Goal: Task Accomplishment & Management: Manage account settings

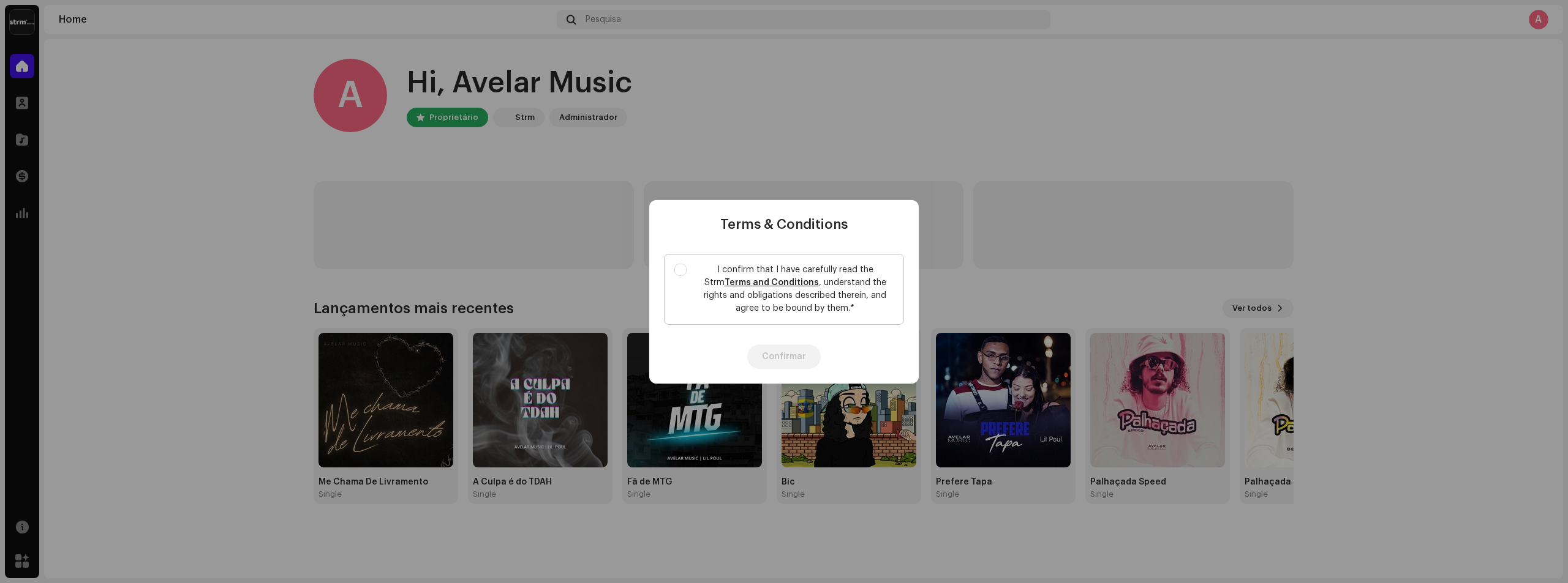
click at [691, 270] on label "I confirm that I have carefully read the Strm Terms and Conditions , understand…" at bounding box center [784, 290] width 240 height 71
click at [686, 270] on input "I confirm that I have carefully read the Strm Terms and Conditions , understand…" at bounding box center [680, 269] width 12 height 12
checkbox input "true"
click at [794, 373] on div "Confirmar" at bounding box center [784, 357] width 269 height 54
click at [792, 368] on button "Confirmar" at bounding box center [784, 357] width 74 height 25
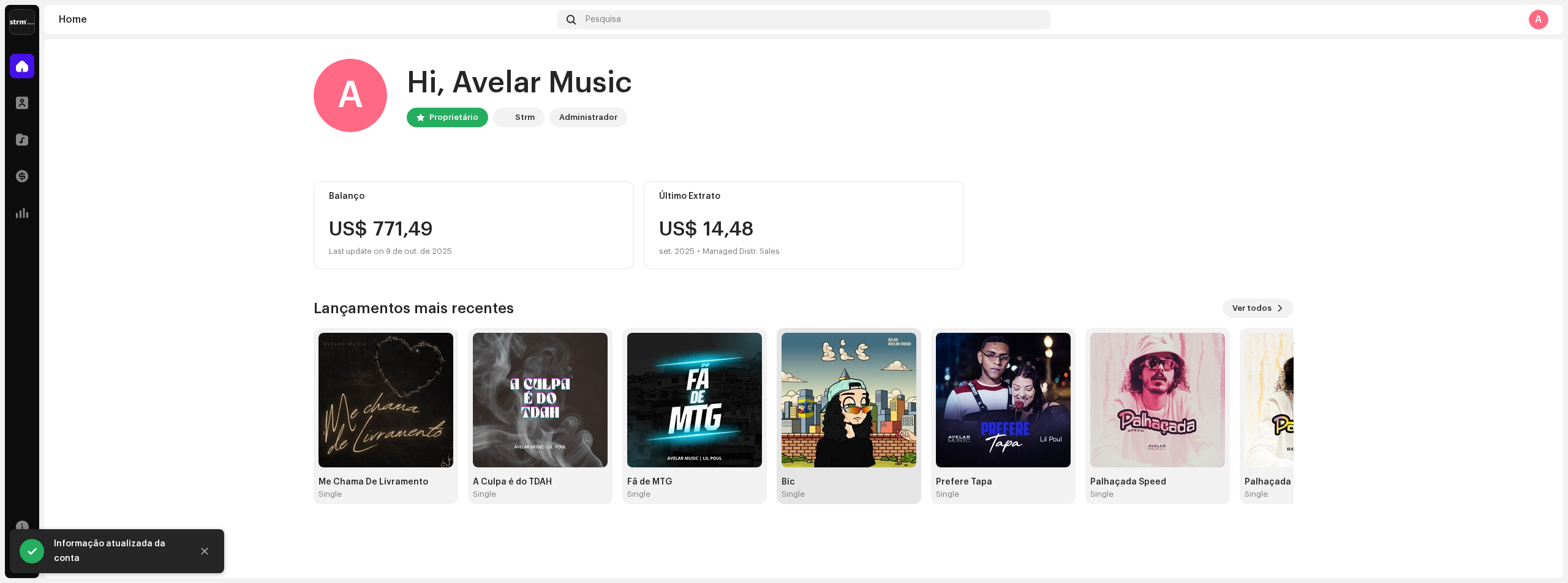
click at [846, 437] on img at bounding box center [849, 400] width 135 height 134
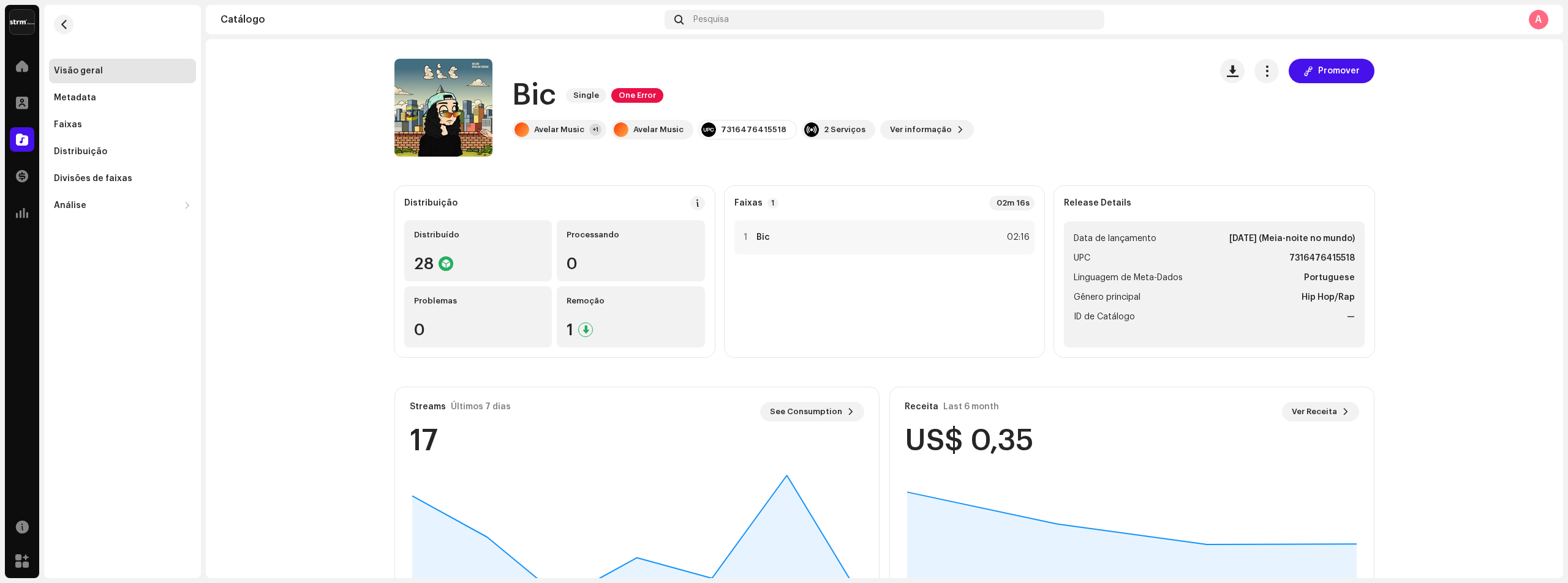
click at [1266, 56] on catalog-releases-details-overview "Bic Single One Error Promover Bic Single One Error Avelar Music +1 Avelar Music…" at bounding box center [884, 346] width 1357 height 612
click at [1265, 63] on button "button" at bounding box center [1266, 70] width 25 height 25
click at [1289, 144] on div "Distribuir" at bounding box center [1319, 150] width 123 height 25
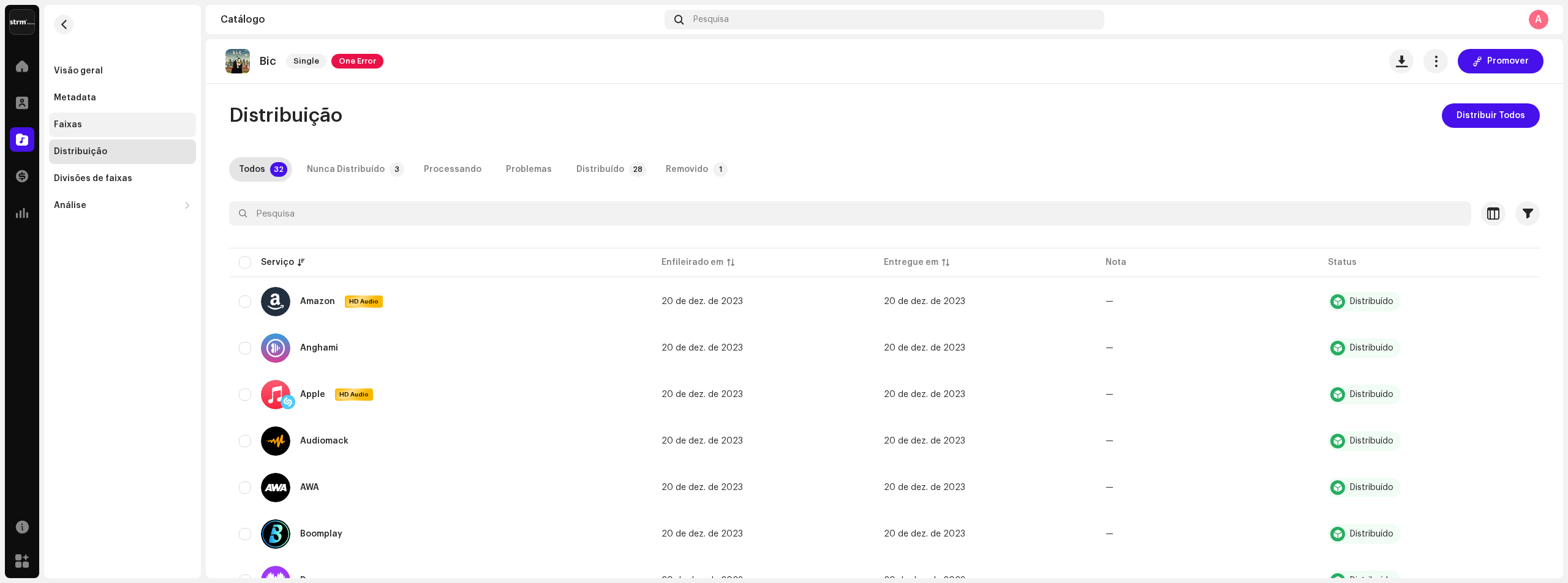
click at [66, 123] on div "Faixas" at bounding box center [68, 125] width 28 height 9
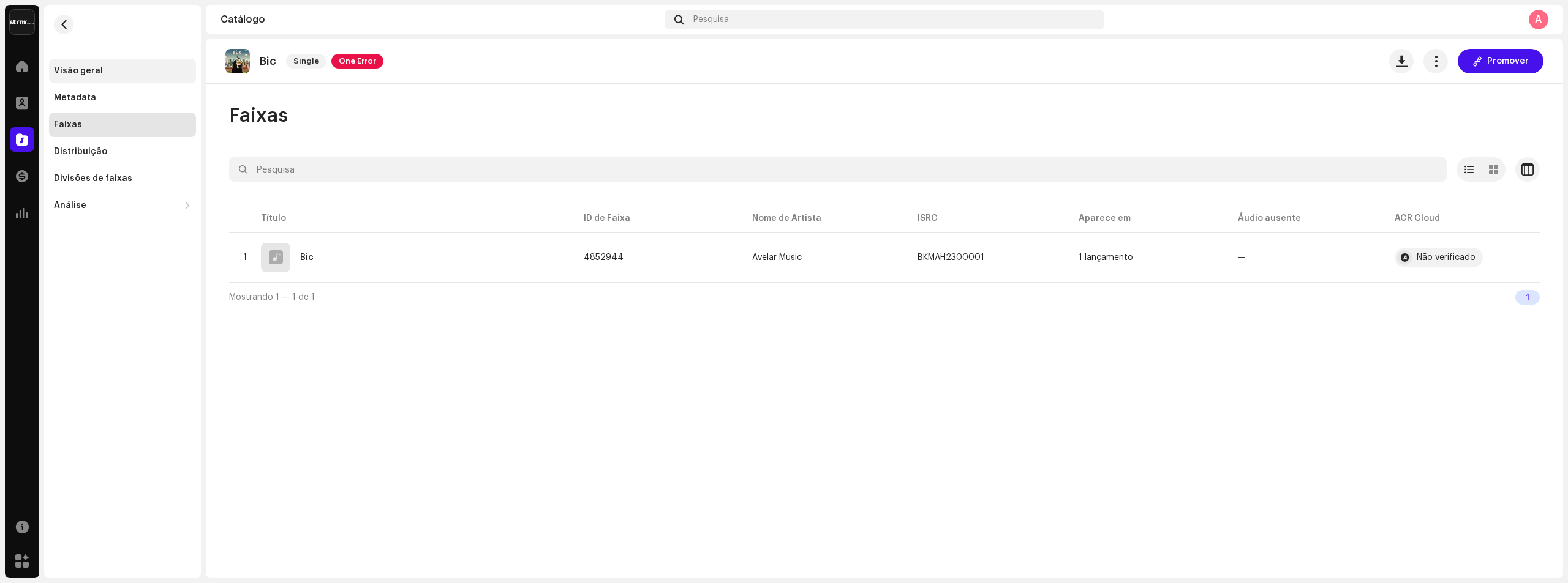
click at [112, 80] on div "Visão geral" at bounding box center [123, 70] width 147 height 25
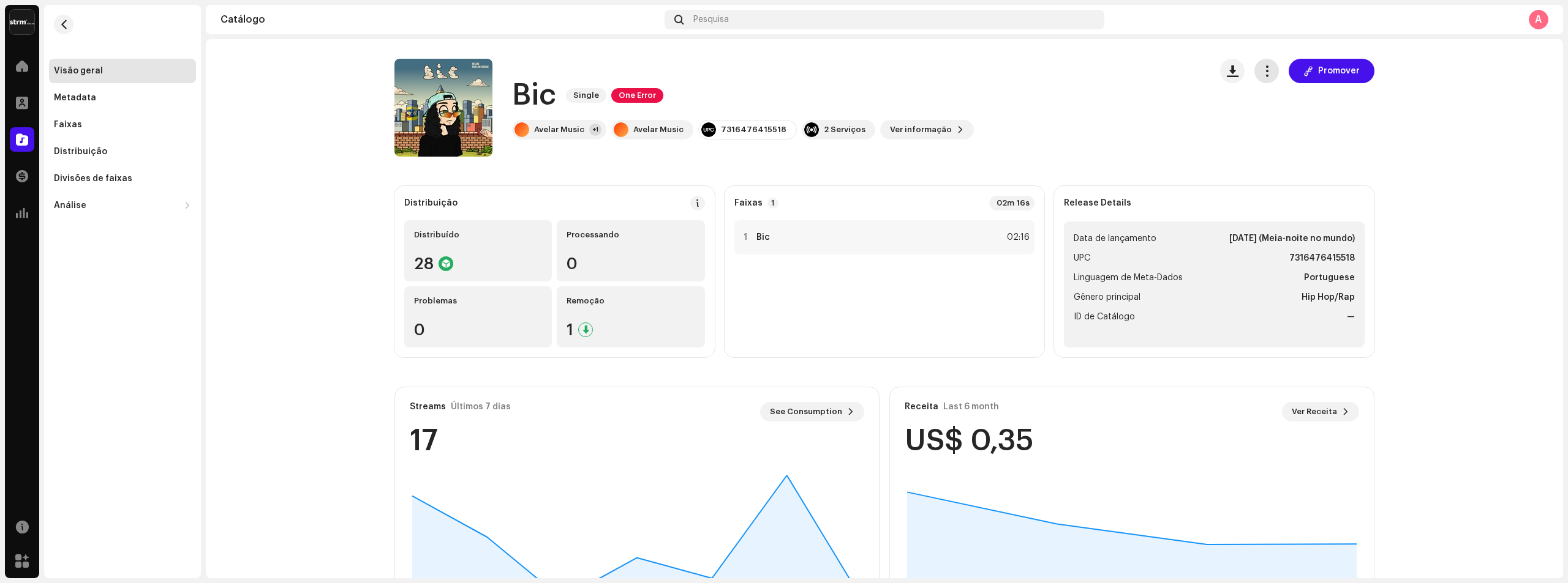
click at [1268, 66] on span "button" at bounding box center [1266, 71] width 12 height 9
click at [10, 11] on img at bounding box center [21, 21] width 25 height 25
click at [30, 67] on div at bounding box center [21, 66] width 25 height 25
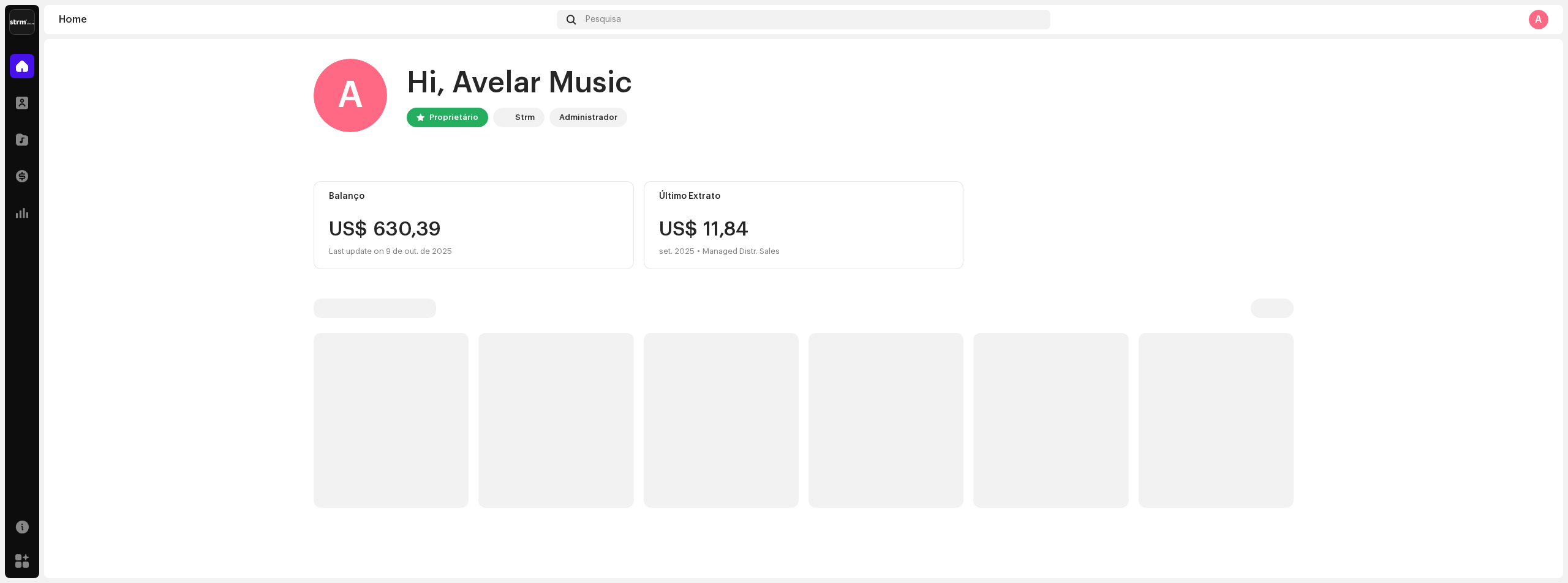
click at [36, 106] on div "Perfil" at bounding box center [21, 102] width 34 height 34
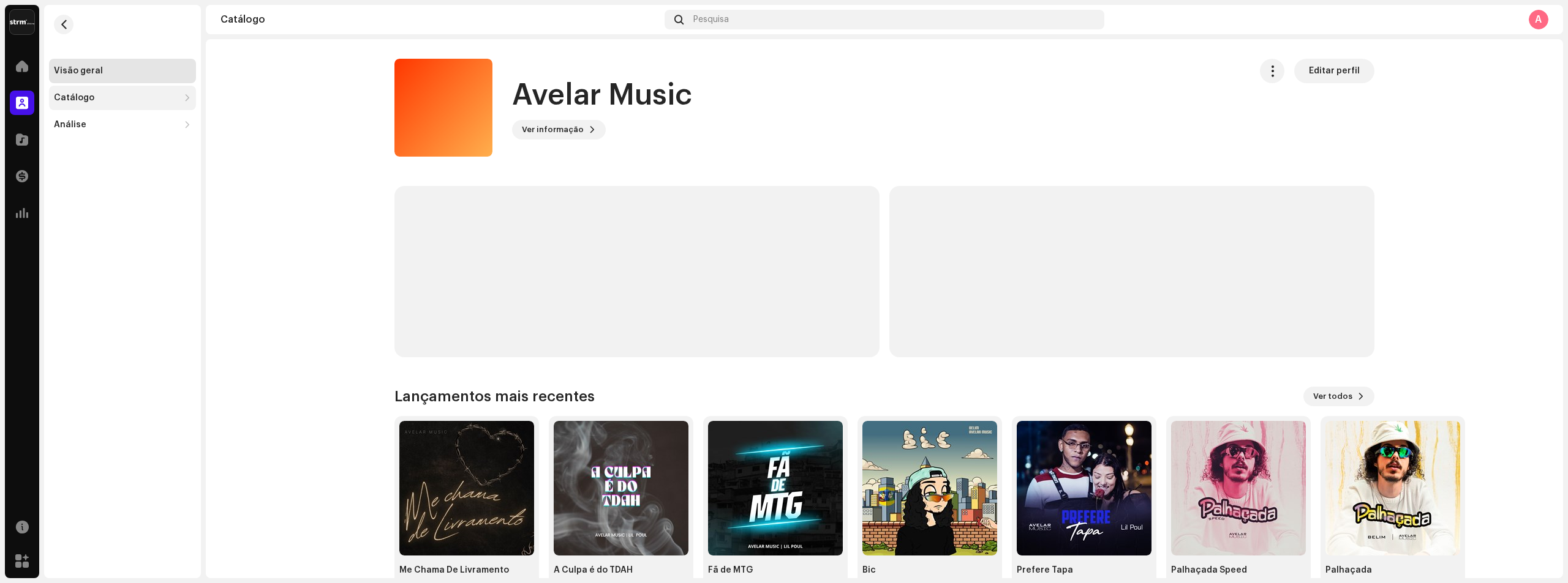
click at [90, 104] on div "Catálogo" at bounding box center [123, 97] width 147 height 25
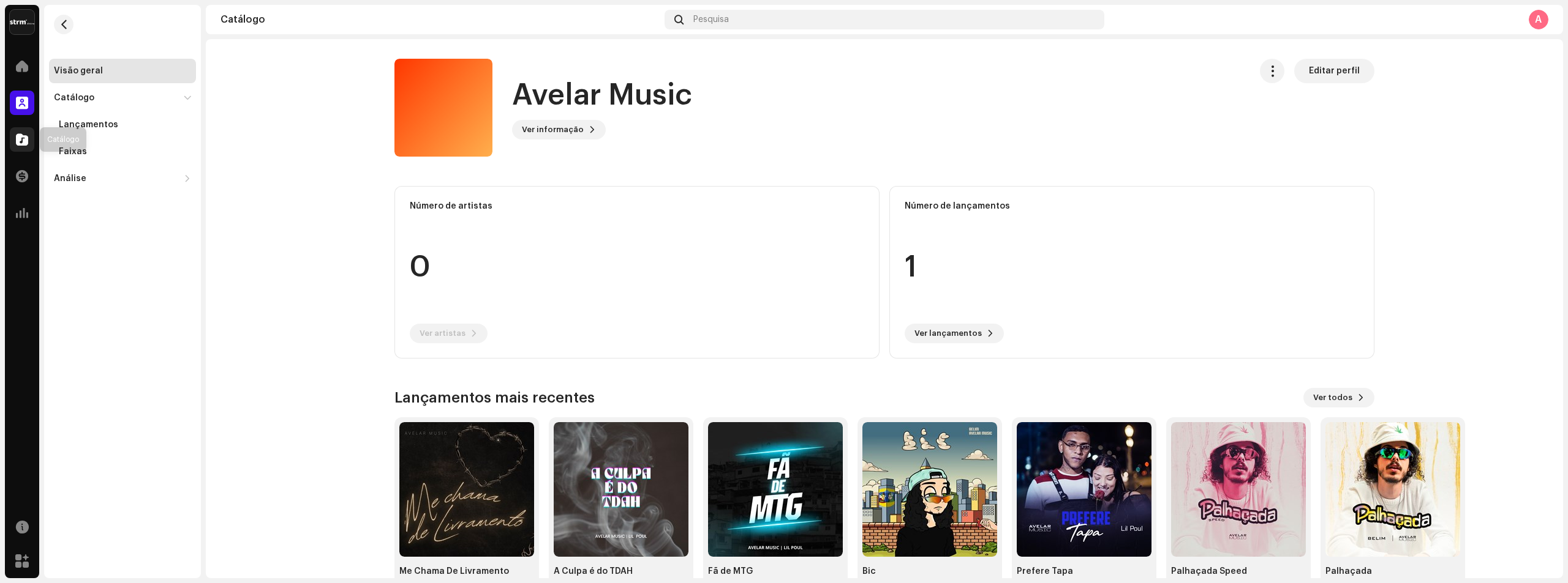
click at [26, 129] on div at bounding box center [21, 139] width 25 height 25
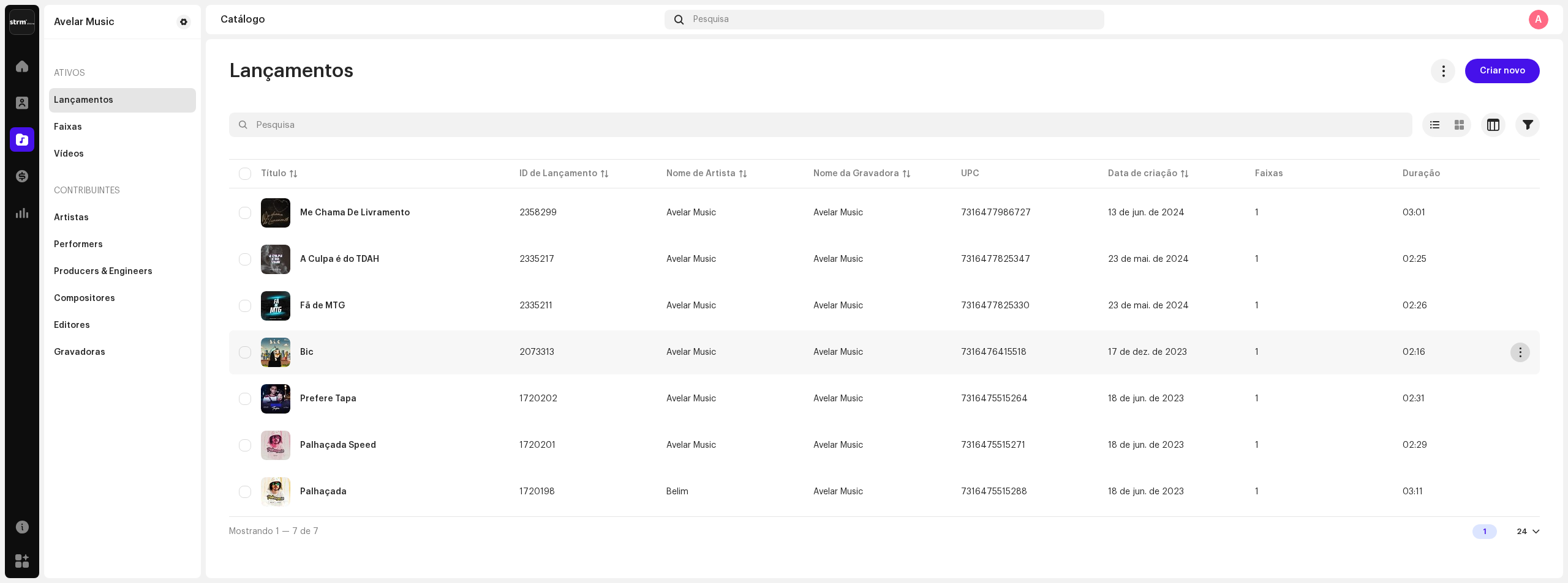
click at [1521, 353] on span "button" at bounding box center [1521, 352] width 9 height 9
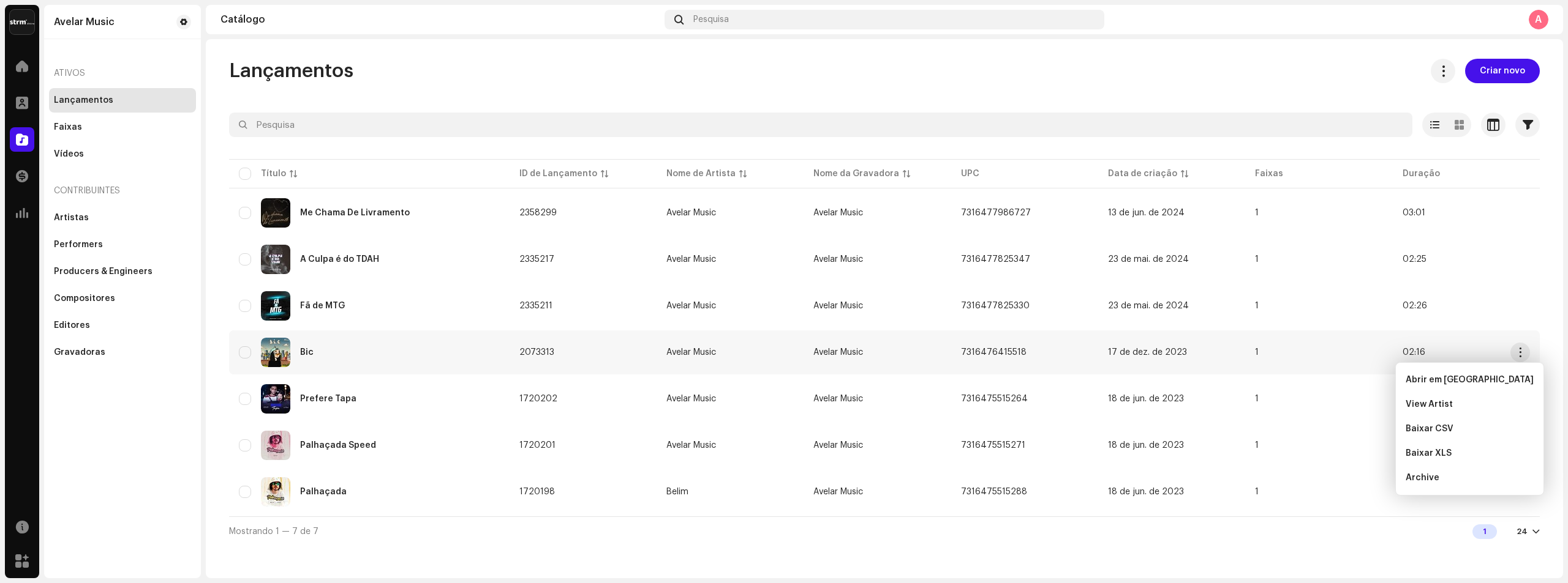
click at [378, 350] on div "Bic" at bounding box center [370, 352] width 261 height 29
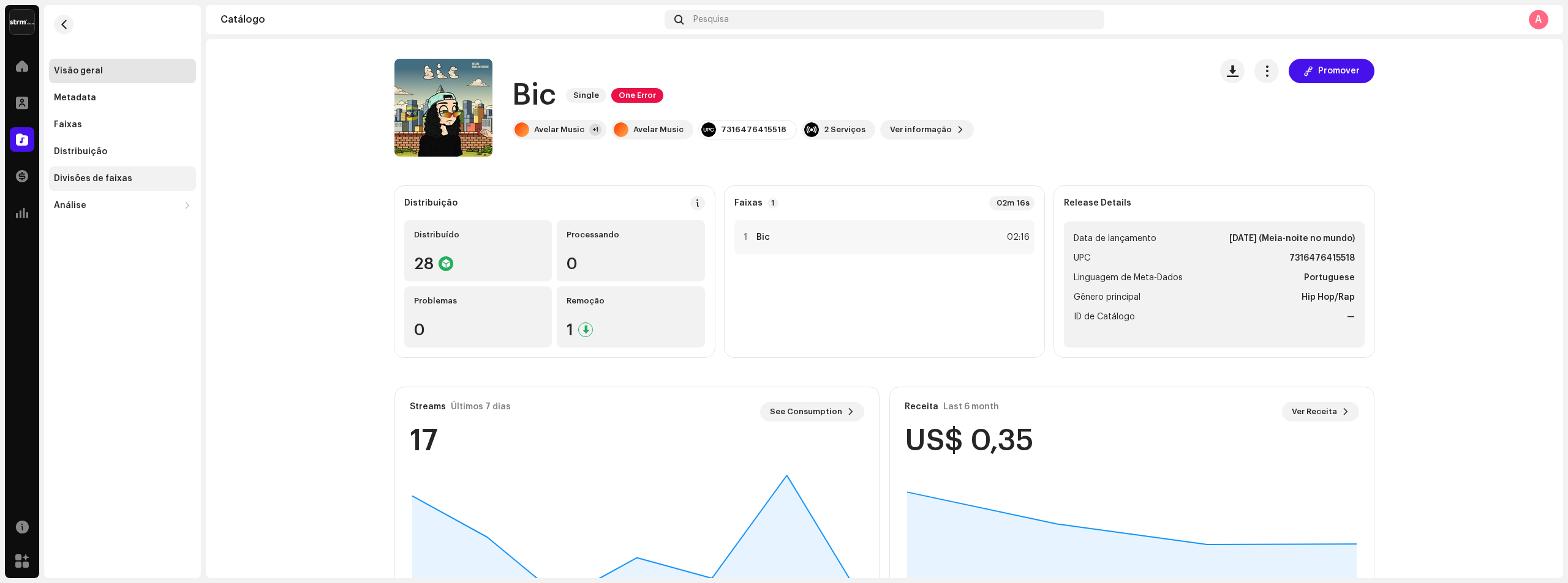
click at [131, 172] on div "Divisões de faixas" at bounding box center [123, 178] width 147 height 25
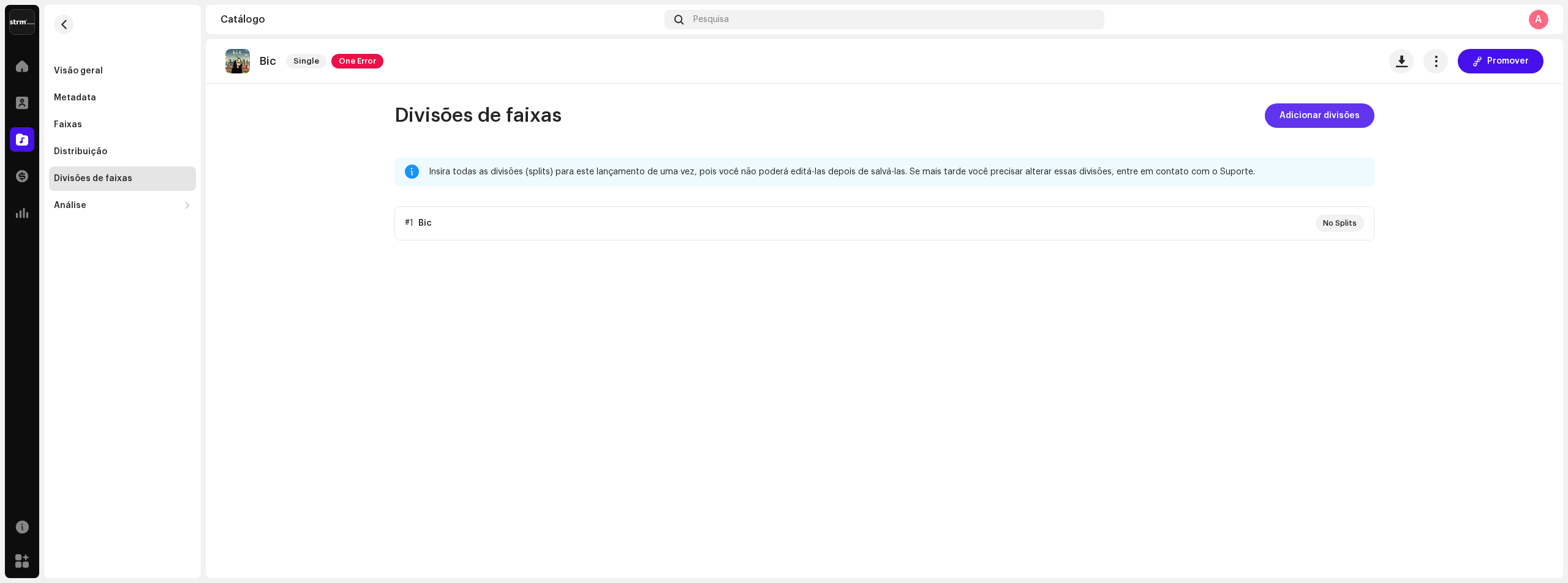
click at [1312, 125] on span "Adicionar divisões" at bounding box center [1319, 115] width 80 height 25
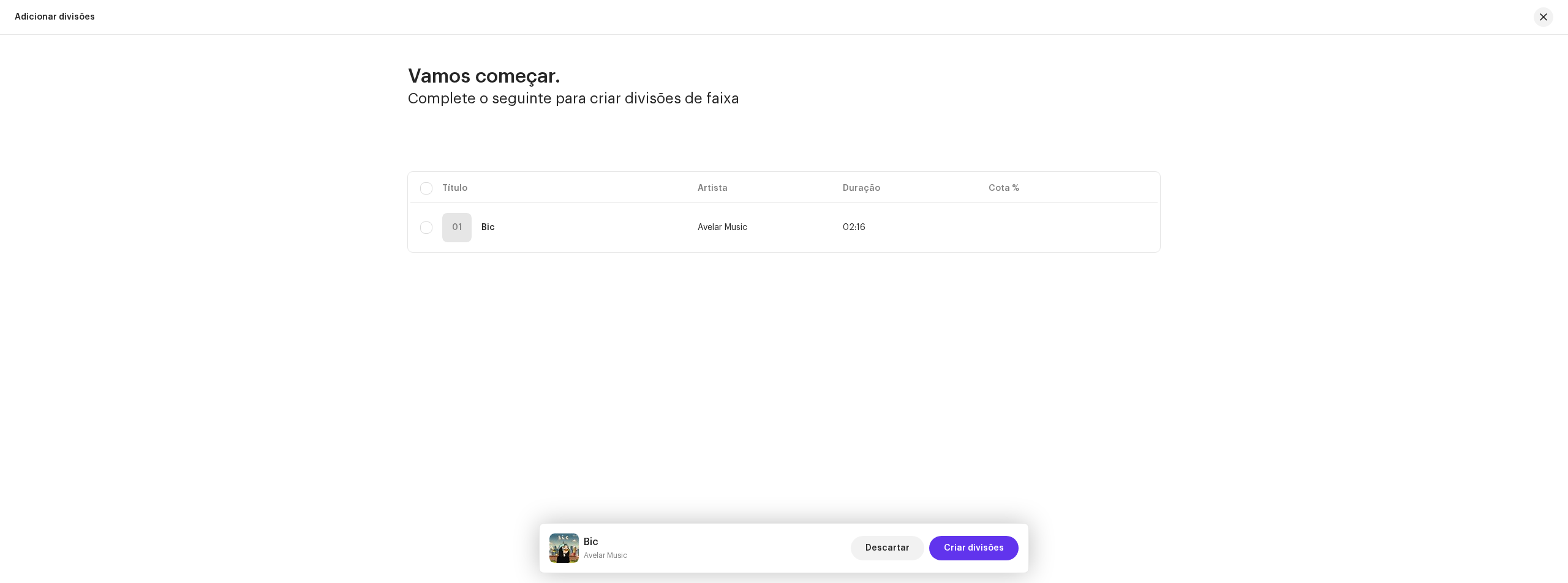
click at [963, 551] on span "Criar divisões" at bounding box center [974, 548] width 60 height 25
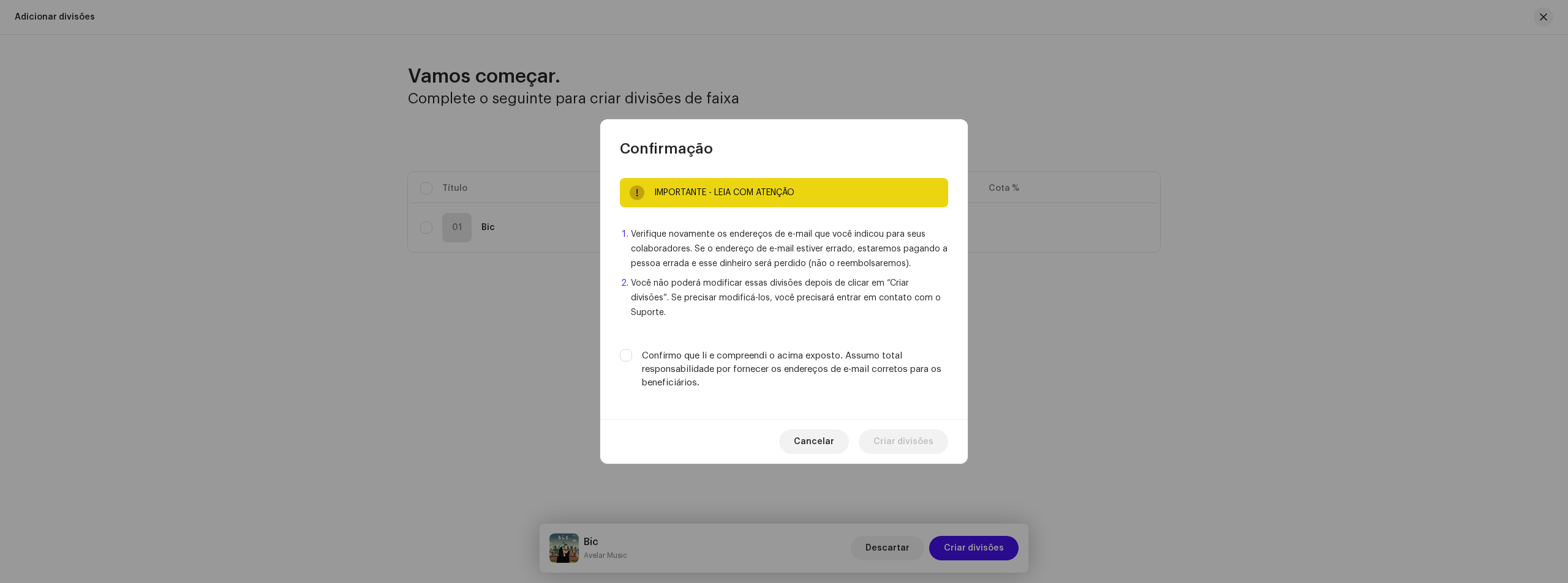
click at [667, 350] on label "Confirmo que li e compreendi o acima exposto. Assumo total responsabilidade por…" at bounding box center [795, 369] width 306 height 40
click at [632, 350] on input "Confirmo que li e compreendi o acima exposto. Assumo total responsabilidade por…" at bounding box center [625, 355] width 12 height 12
checkbox input "true"
click at [919, 430] on span "Criar divisões" at bounding box center [903, 441] width 60 height 25
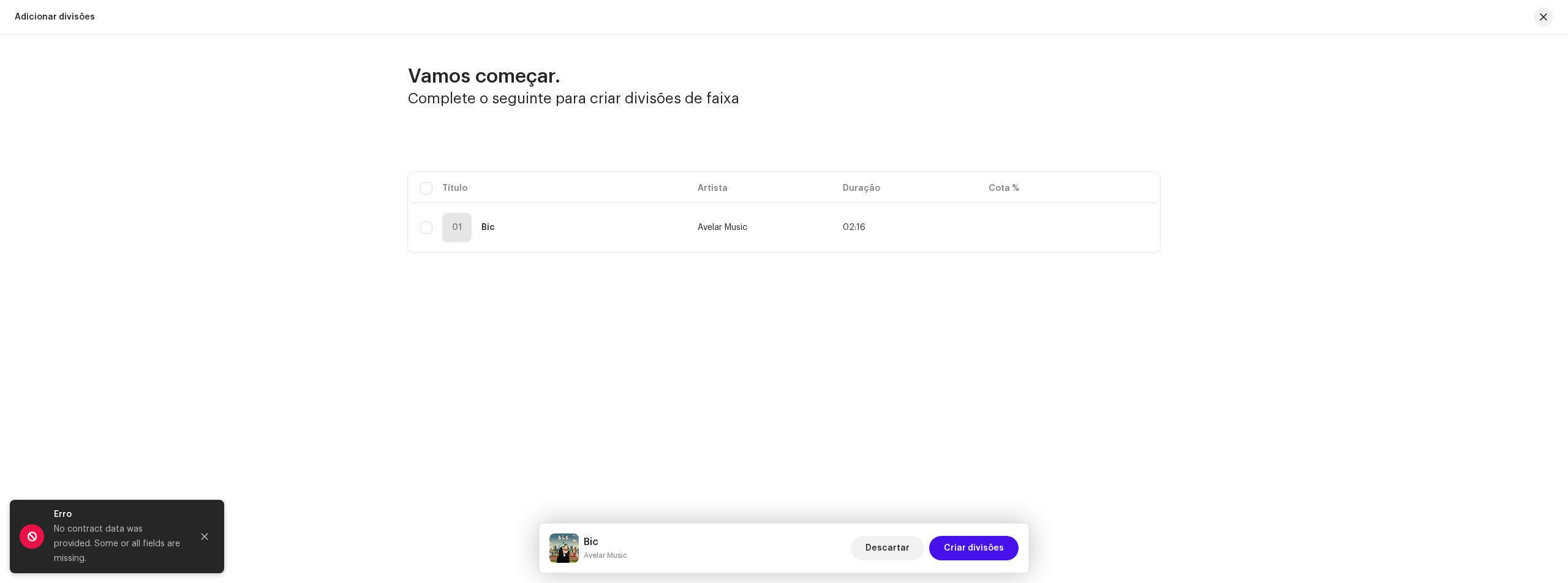
click at [125, 522] on div "Erro" at bounding box center [118, 514] width 128 height 15
click at [117, 545] on div "No contract data was provided. Some or all fields are missing." at bounding box center [118, 544] width 128 height 44
click at [981, 346] on div "Vamos começar. Complete o seguinte para criar divisões de faixa Selecionado 0 S…" at bounding box center [784, 191] width 1568 height 312
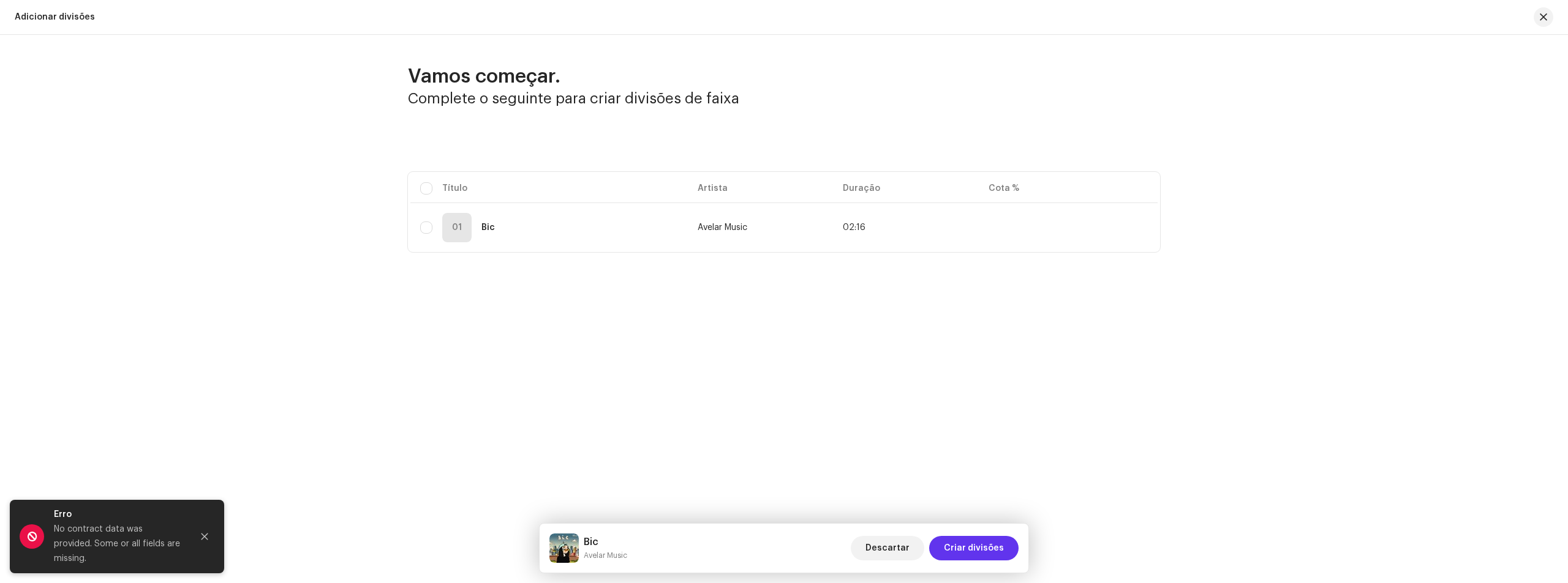
click at [985, 536] on span "Criar divisões" at bounding box center [974, 548] width 60 height 25
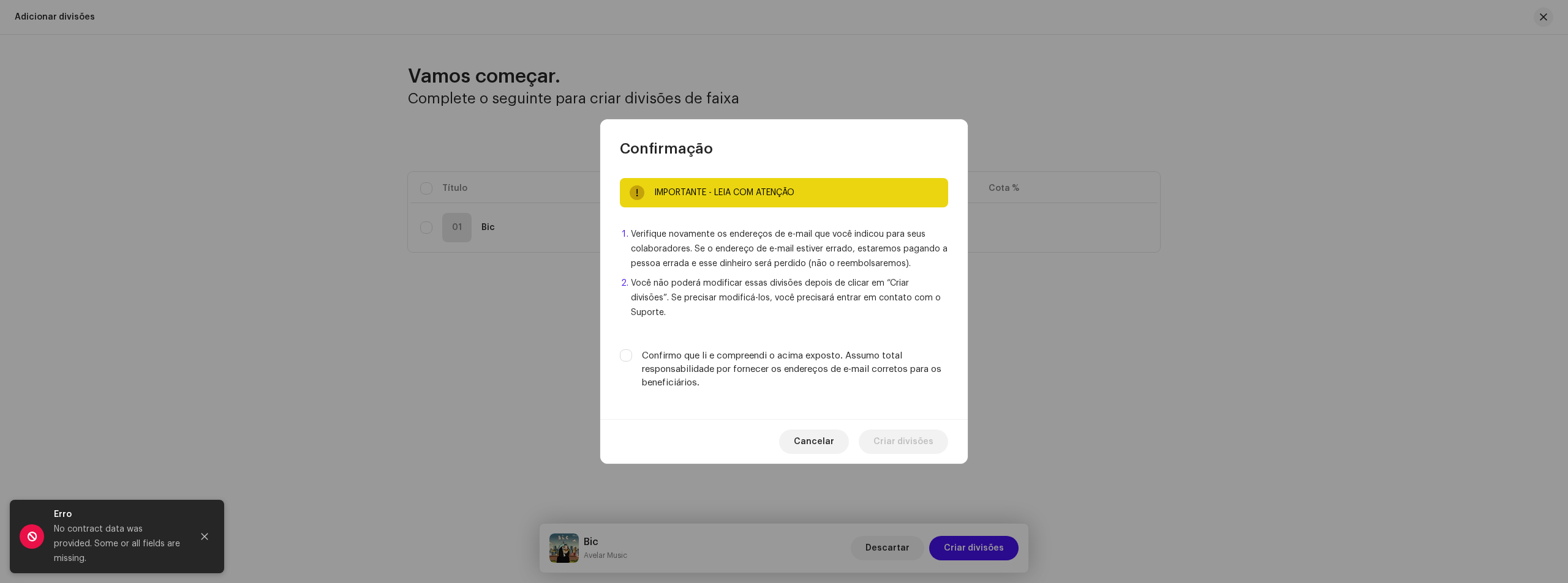
click at [667, 356] on label "Confirmo que li e compreendi o acima exposto. Assumo total responsabilidade por…" at bounding box center [795, 369] width 306 height 40
click at [632, 356] on input "Confirmo que li e compreendi o acima exposto. Assumo total responsabilidade por…" at bounding box center [625, 355] width 12 height 12
checkbox input "true"
click at [817, 430] on span "Cancelar" at bounding box center [814, 441] width 40 height 25
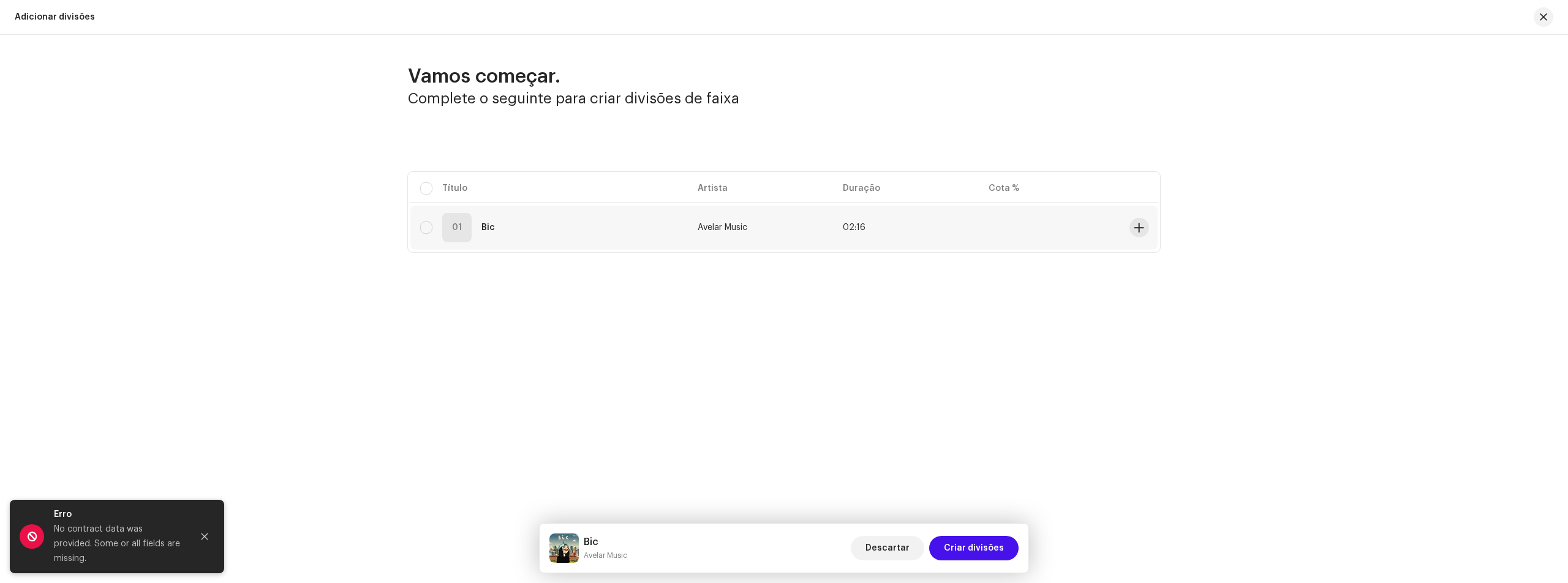
click at [423, 221] on div "01 Bic" at bounding box center [549, 227] width 258 height 29
click at [616, 237] on div "01 Bic" at bounding box center [549, 227] width 258 height 29
click at [1138, 234] on button at bounding box center [1139, 227] width 20 height 20
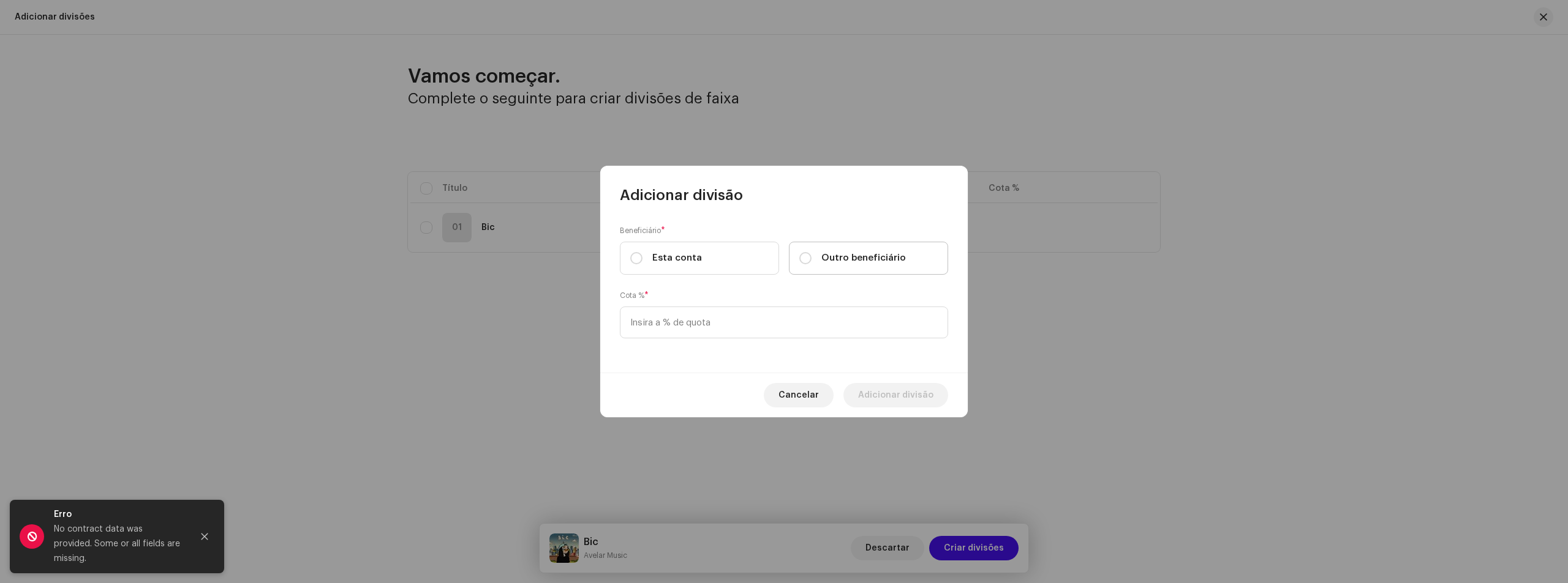
click at [845, 260] on span "Outro beneficiário" at bounding box center [864, 258] width 85 height 13
click at [811, 260] on input "Outro beneficiário" at bounding box center [805, 258] width 12 height 12
radio input "true"
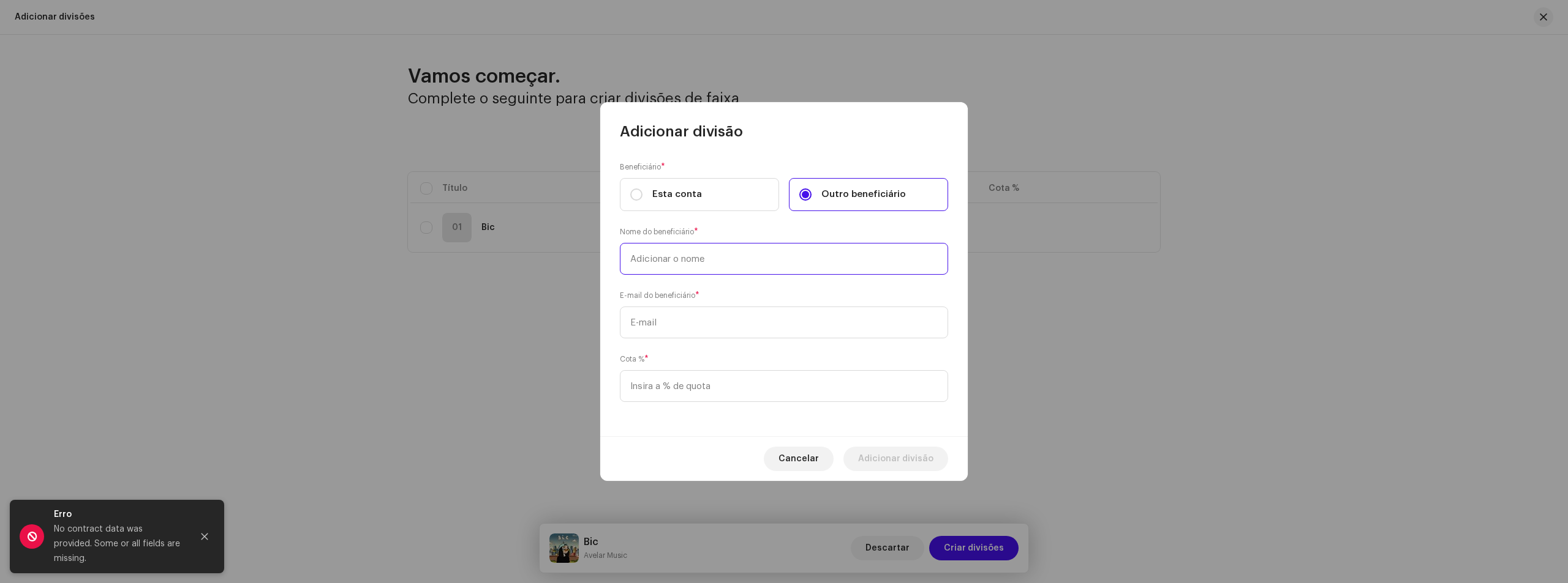
click at [674, 261] on input "text" at bounding box center [784, 259] width 328 height 32
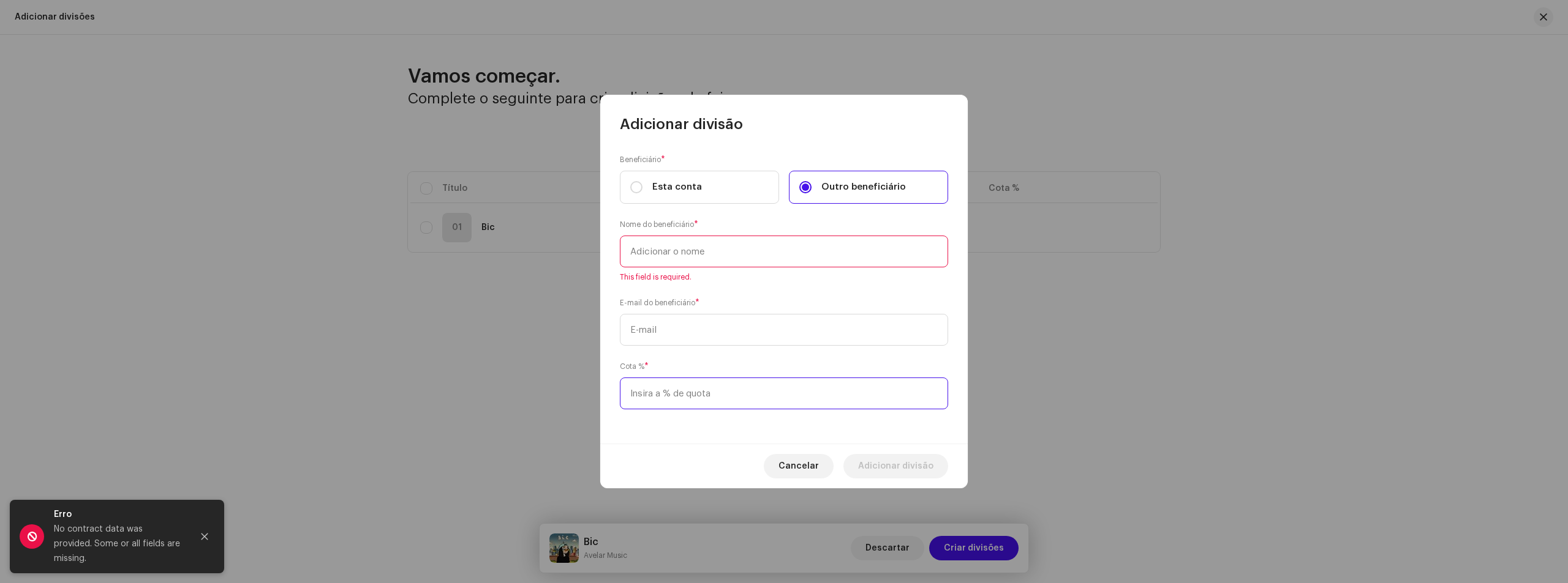
click at [727, 403] on input at bounding box center [784, 393] width 328 height 32
type input "50,00"
click at [709, 328] on input "text" at bounding box center [784, 330] width 328 height 32
paste input "[EMAIL_ADDRESS][DOMAIN_NAME]"
type input "[EMAIL_ADDRESS][DOMAIN_NAME]"
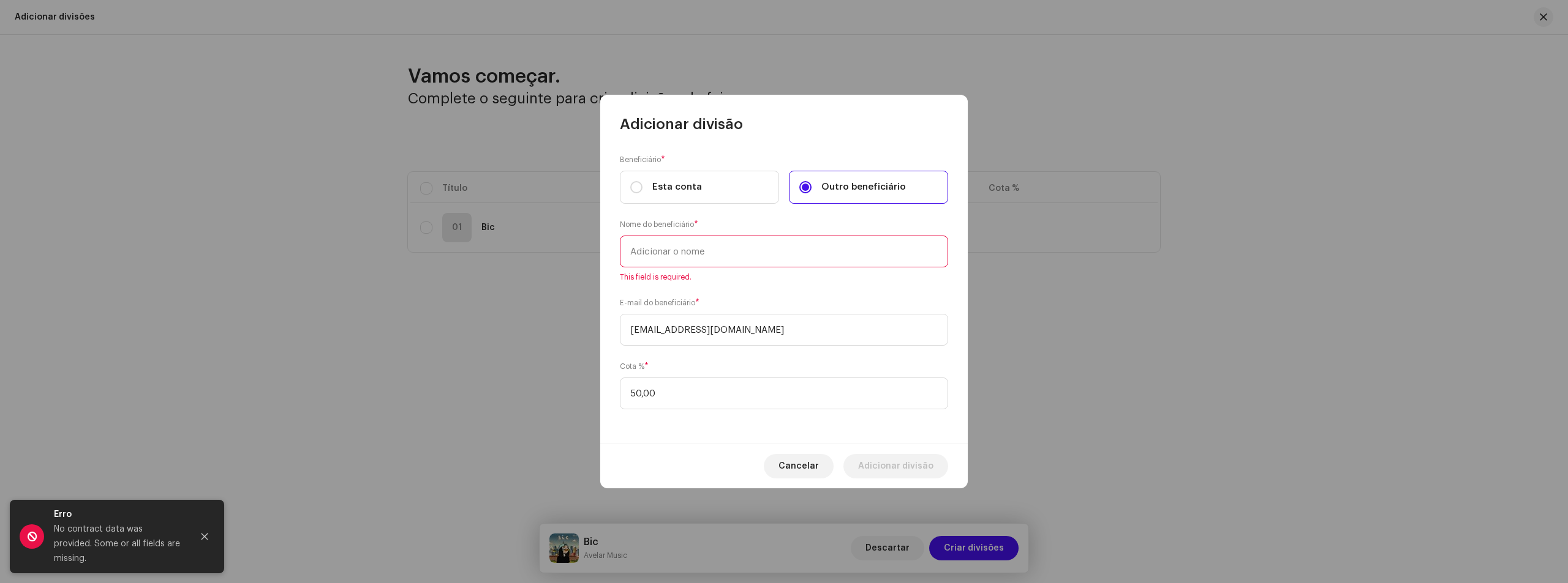
click at [726, 288] on div "Beneficiário * Esta conta Outro beneficiário Nome do beneficiário * This field …" at bounding box center [784, 289] width 367 height 310
click at [700, 261] on input "text" at bounding box center [784, 252] width 328 height 32
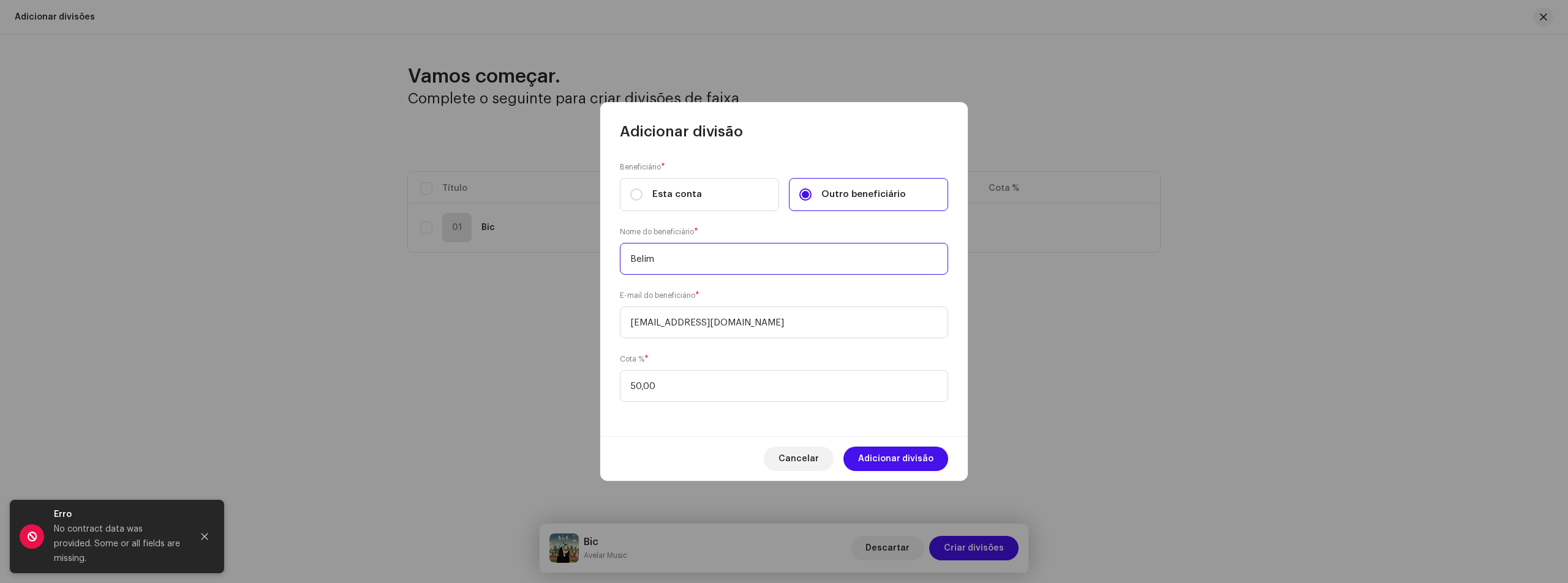
type input "Belim"
click at [695, 277] on div "Beneficiário * Esta conta Outro beneficiário Nome do beneficiário * Belim E-mai…" at bounding box center [784, 289] width 367 height 295
click at [628, 324] on input "[EMAIL_ADDRESS][DOMAIN_NAME]" at bounding box center [784, 323] width 328 height 32
drag, startPoint x: 628, startPoint y: 324, endPoint x: 610, endPoint y: 324, distance: 18.0
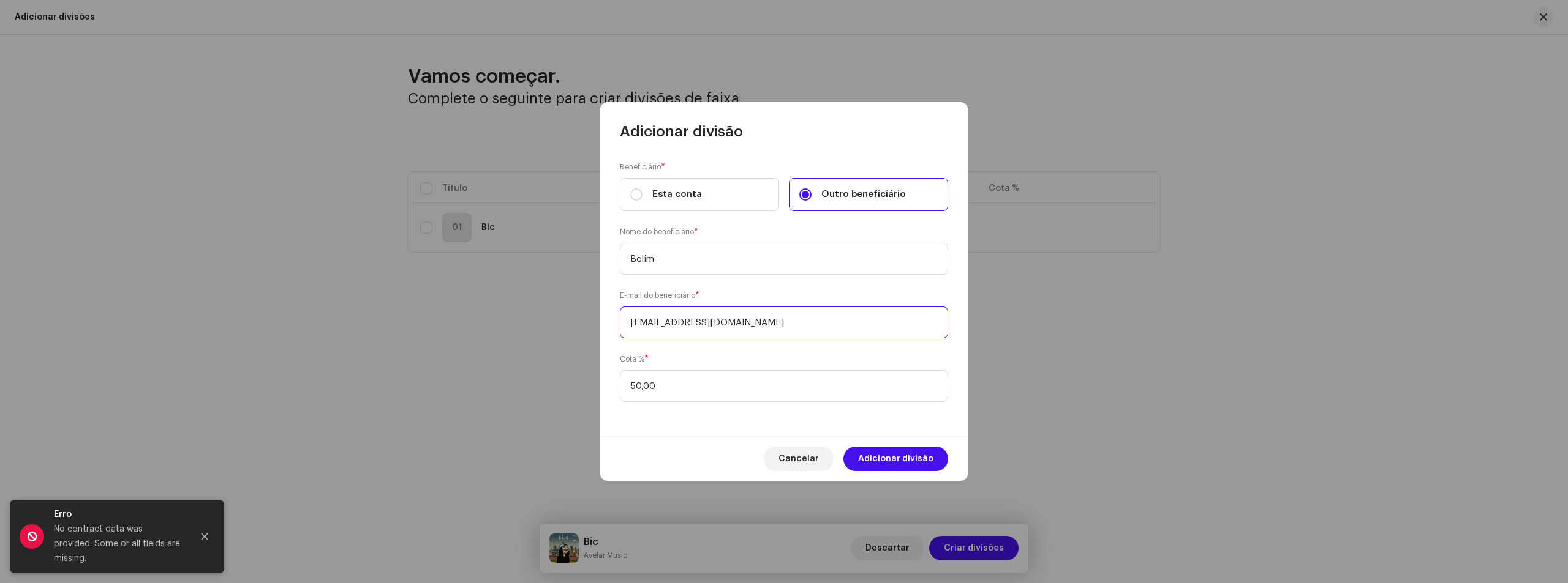
click at [610, 324] on div "Beneficiário * Esta conta Outro beneficiário Nome do beneficiário * Belim E-mai…" at bounding box center [784, 289] width 367 height 295
click at [908, 453] on span "Adicionar divisão" at bounding box center [895, 459] width 75 height 25
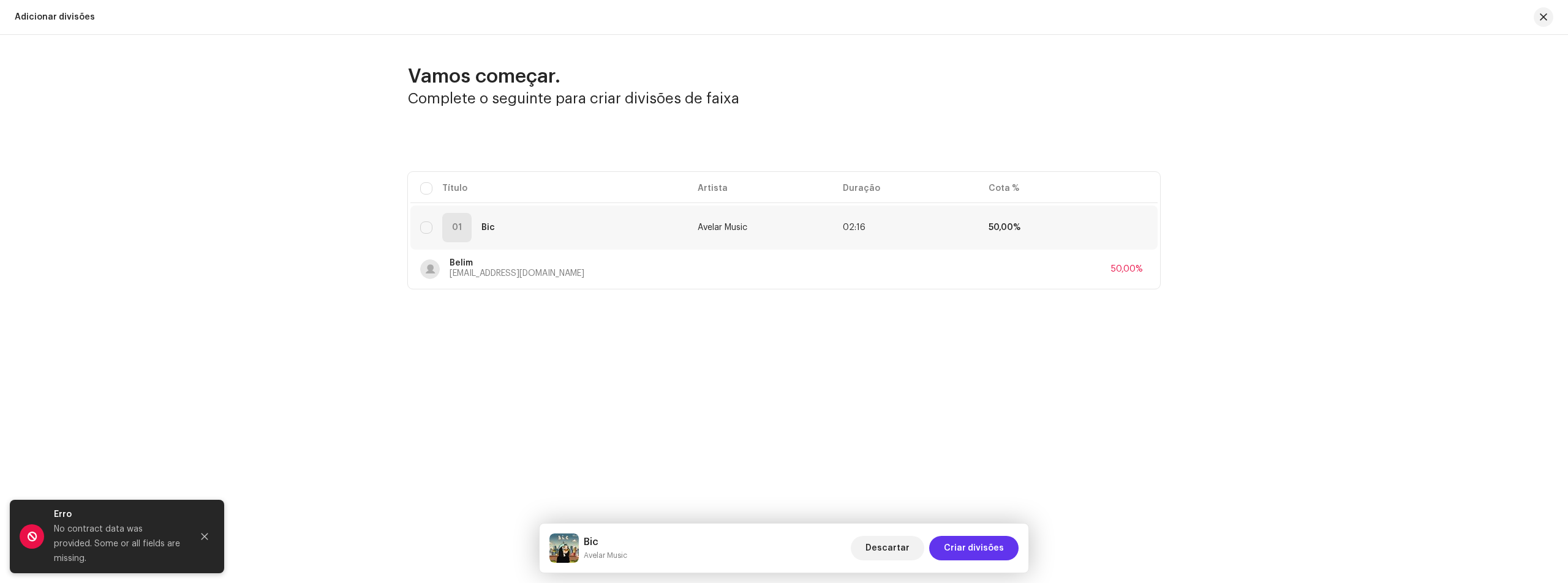
click at [1000, 547] on span "Criar divisões" at bounding box center [974, 548] width 60 height 25
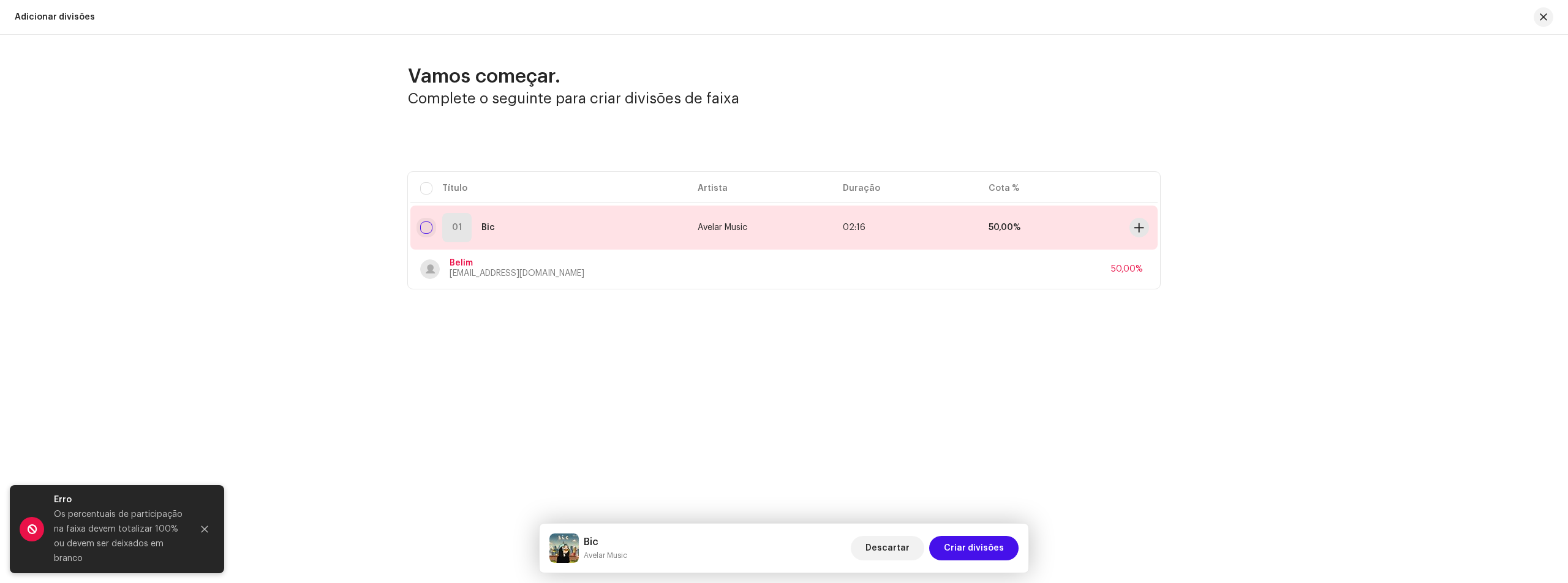
click at [423, 226] on input "checkbox" at bounding box center [426, 227] width 12 height 12
checkbox input "true"
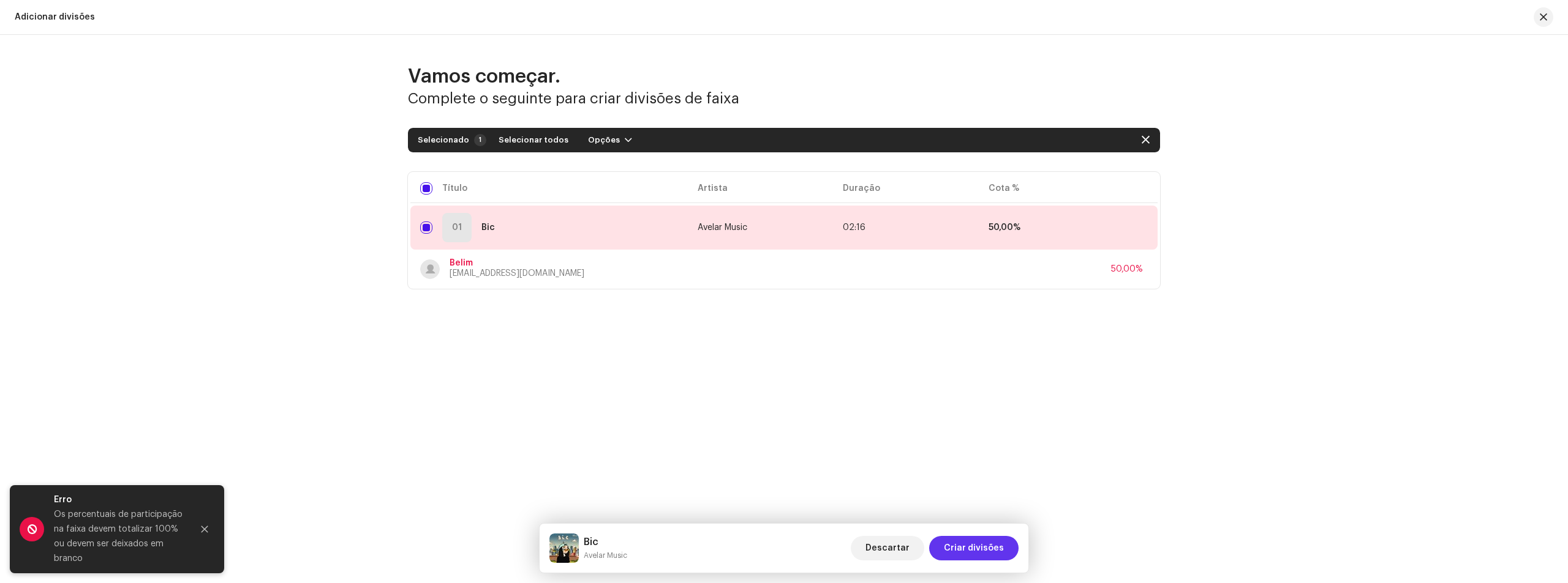
click at [1004, 550] on button "Criar divisões" at bounding box center [974, 548] width 89 height 25
click at [524, 269] on p "[EMAIL_ADDRESS][DOMAIN_NAME]" at bounding box center [517, 274] width 135 height 13
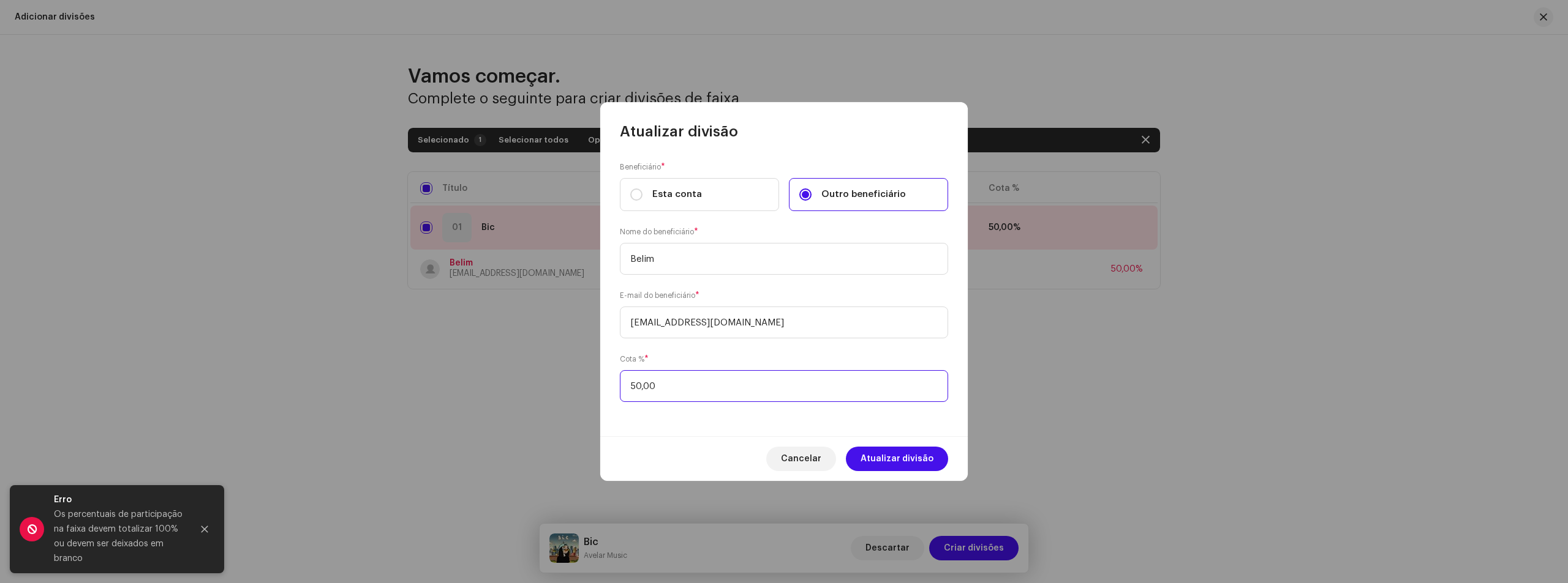
click at [700, 380] on input "50,00" at bounding box center [784, 386] width 328 height 32
click at [697, 380] on input "50,00" at bounding box center [784, 386] width 328 height 32
type input "50,00"
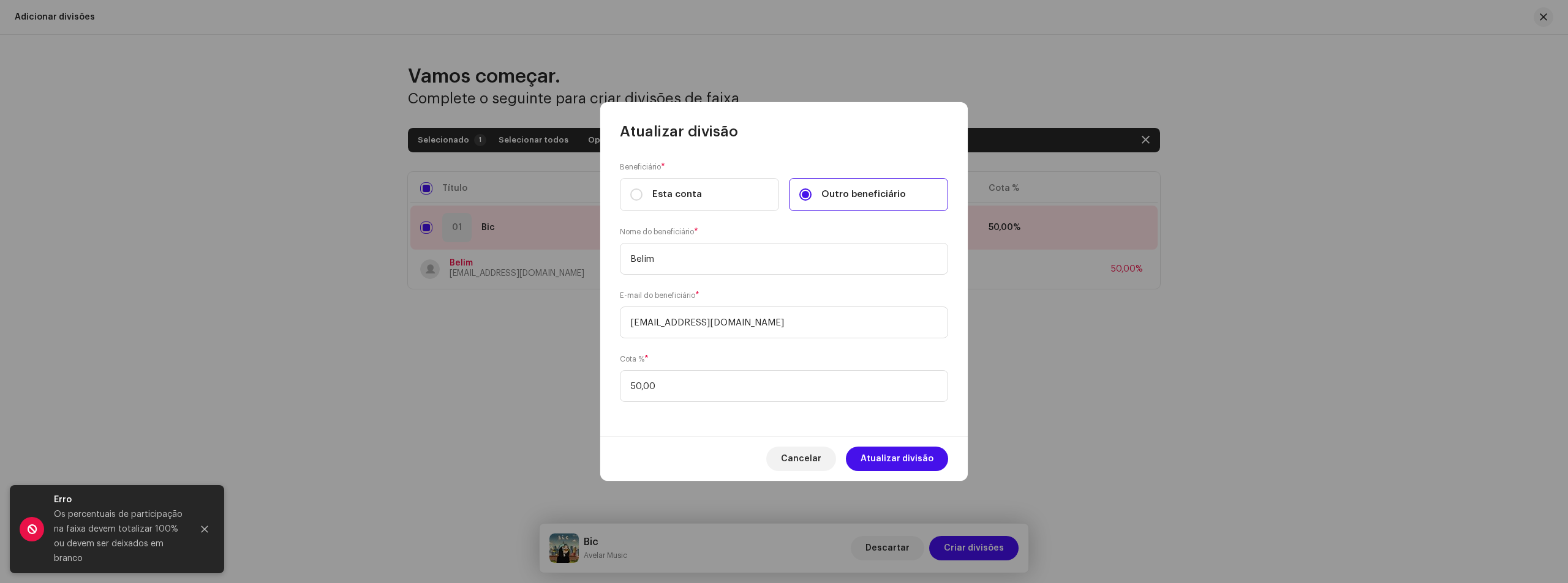
click at [766, 450] on div "Cancelar Atualizar divisão" at bounding box center [784, 459] width 367 height 44
click at [889, 463] on span "Atualizar divisão" at bounding box center [897, 459] width 73 height 25
checkbox input "false"
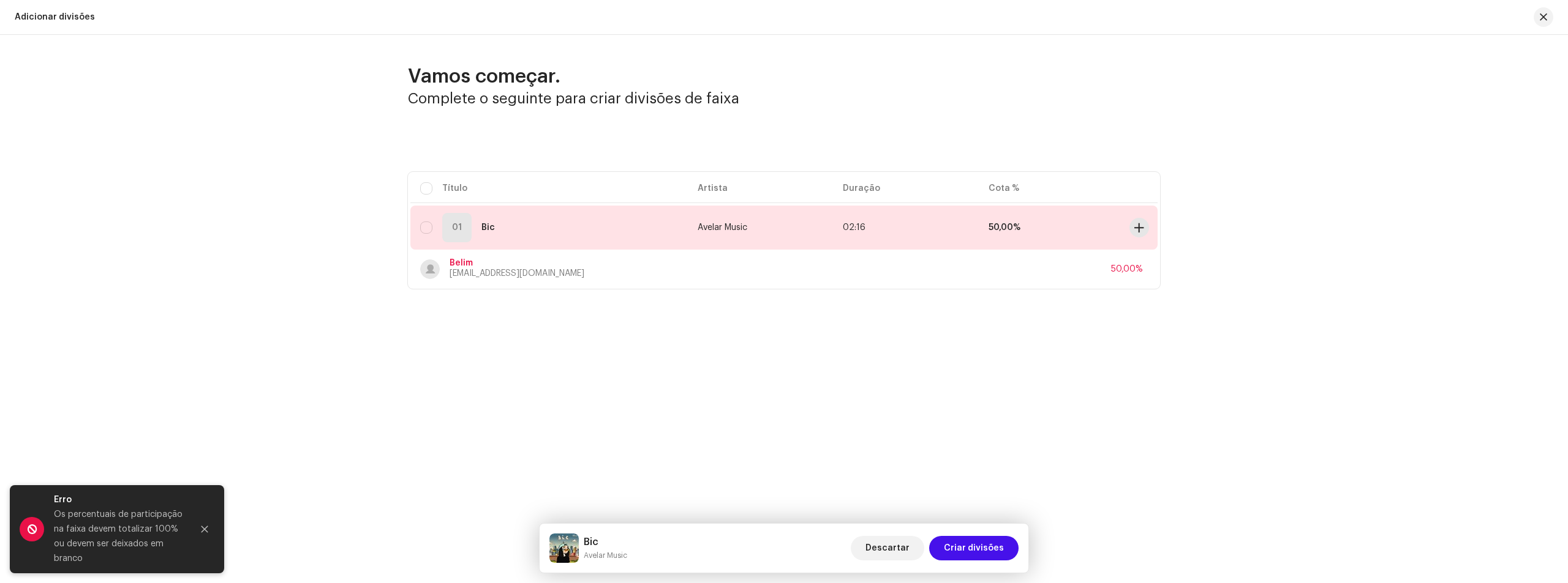
click at [878, 226] on td "02:16" at bounding box center [905, 228] width 146 height 44
click at [633, 226] on div "01 Bic" at bounding box center [549, 227] width 258 height 29
click at [542, 265] on div "Belim [EMAIL_ADDRESS][DOMAIN_NAME] 50,00%" at bounding box center [784, 269] width 727 height 34
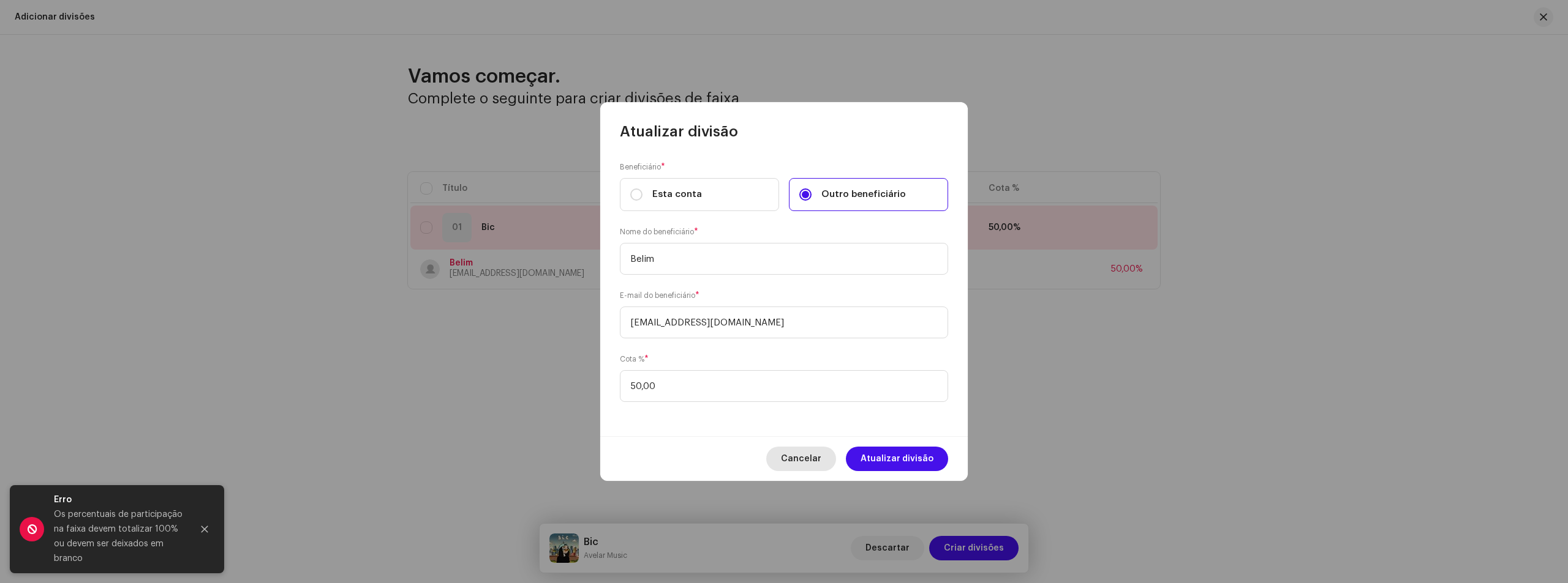
click at [800, 452] on span "Cancelar" at bounding box center [801, 459] width 40 height 25
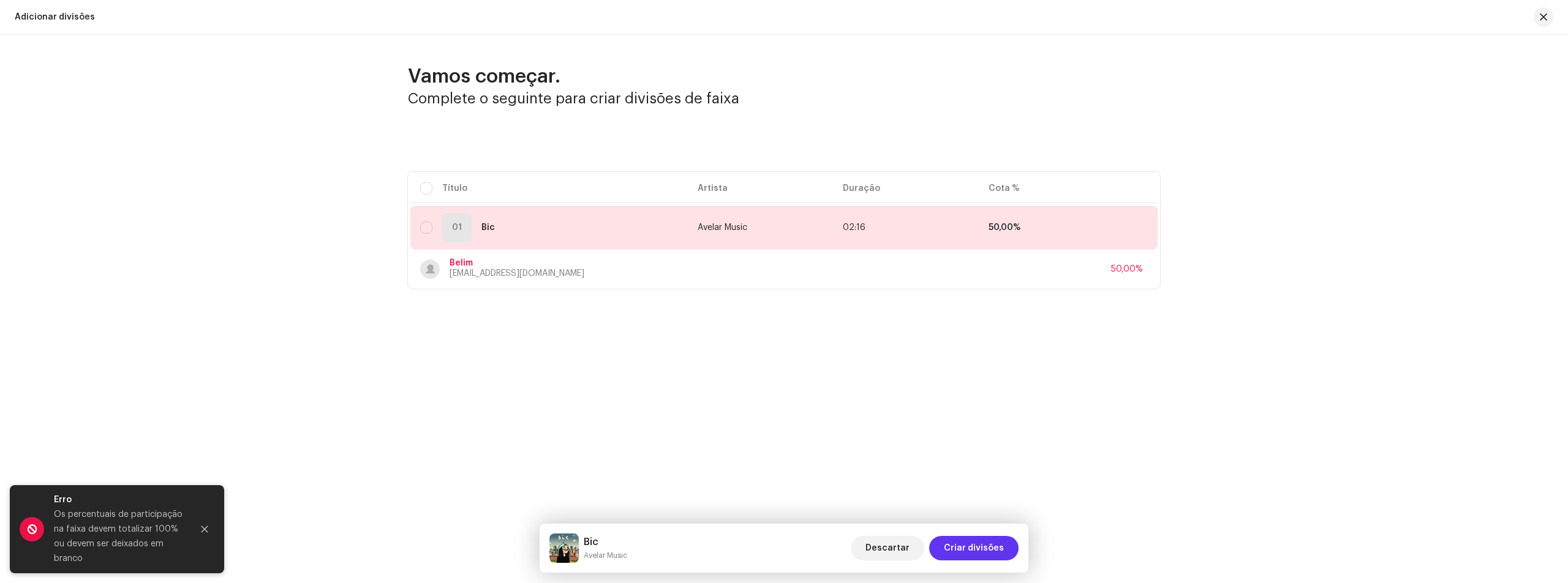
click at [987, 544] on span "Criar divisões" at bounding box center [974, 548] width 60 height 25
click at [622, 329] on div "Vamos começar. Complete o seguinte para criar divisões de faixa Selecionado 0 S…" at bounding box center [784, 210] width 1568 height 350
click at [1043, 278] on div "Belim [EMAIL_ADDRESS][DOMAIN_NAME] 50,00%" at bounding box center [784, 269] width 727 height 34
drag, startPoint x: 522, startPoint y: 338, endPoint x: 568, endPoint y: 355, distance: 49.0
click at [522, 338] on div "Atualizar divisão Beneficiário * Esta conta Outro beneficiário Nome do benefici…" at bounding box center [784, 291] width 1568 height 583
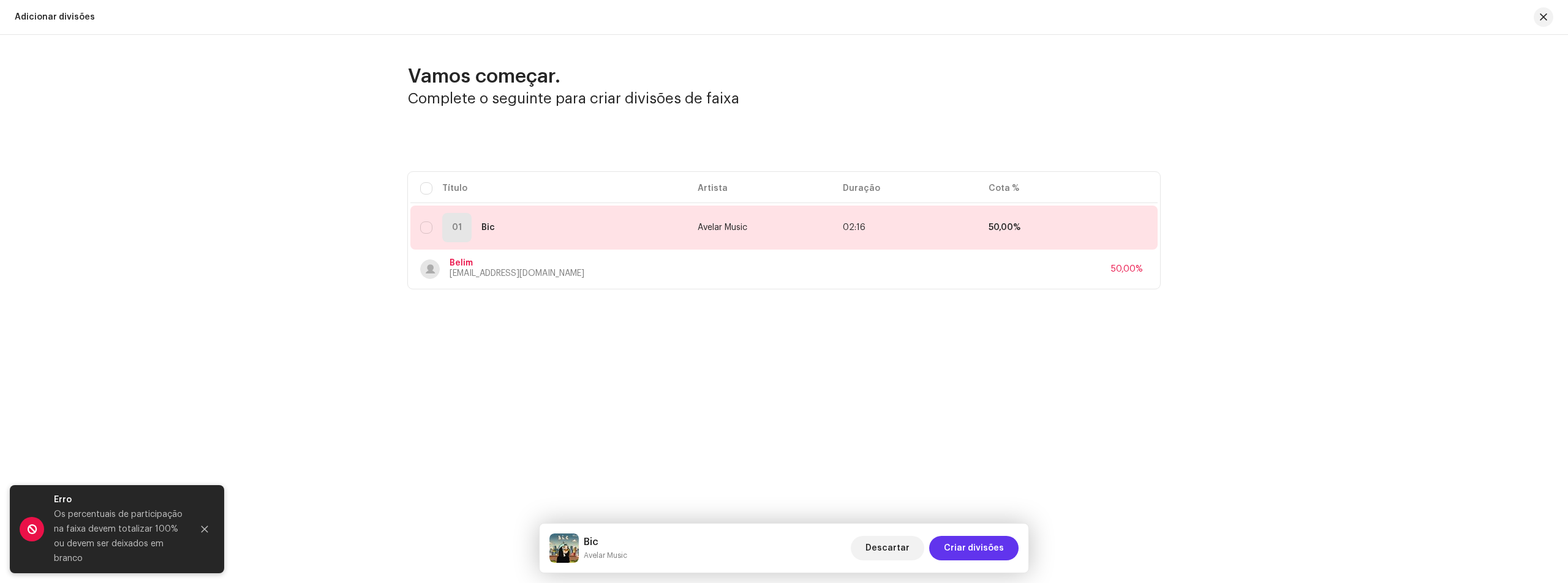
click at [973, 543] on span "Criar divisões" at bounding box center [974, 548] width 60 height 25
click at [522, 239] on div "01 Bic" at bounding box center [549, 227] width 258 height 29
click at [545, 273] on div "Vamos começar. Complete o seguinte para criar divisões de faixa Selecionado 0 S…" at bounding box center [784, 191] width 1568 height 312
click at [579, 229] on div "01 Bic" at bounding box center [549, 227] width 258 height 29
click at [1133, 268] on button at bounding box center [1140, 269] width 15 height 15
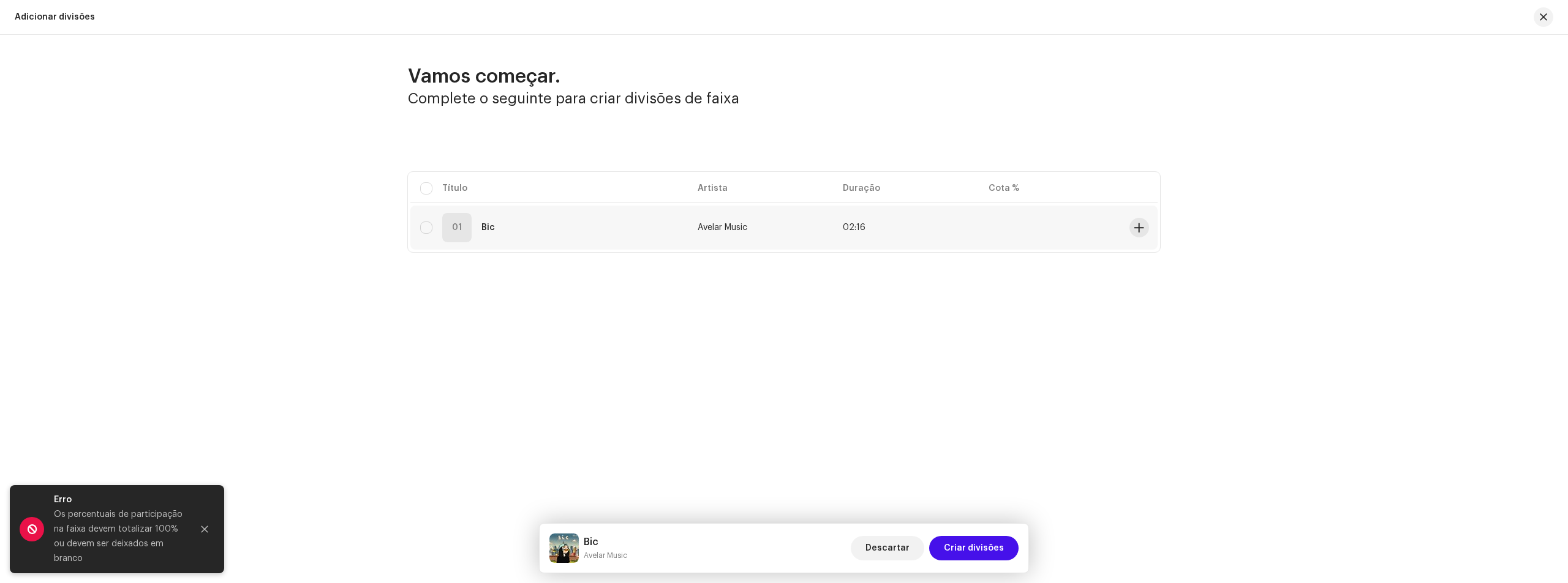
click at [516, 225] on div "01 Bic" at bounding box center [549, 227] width 258 height 29
click at [983, 550] on span "Criar divisões" at bounding box center [974, 548] width 60 height 25
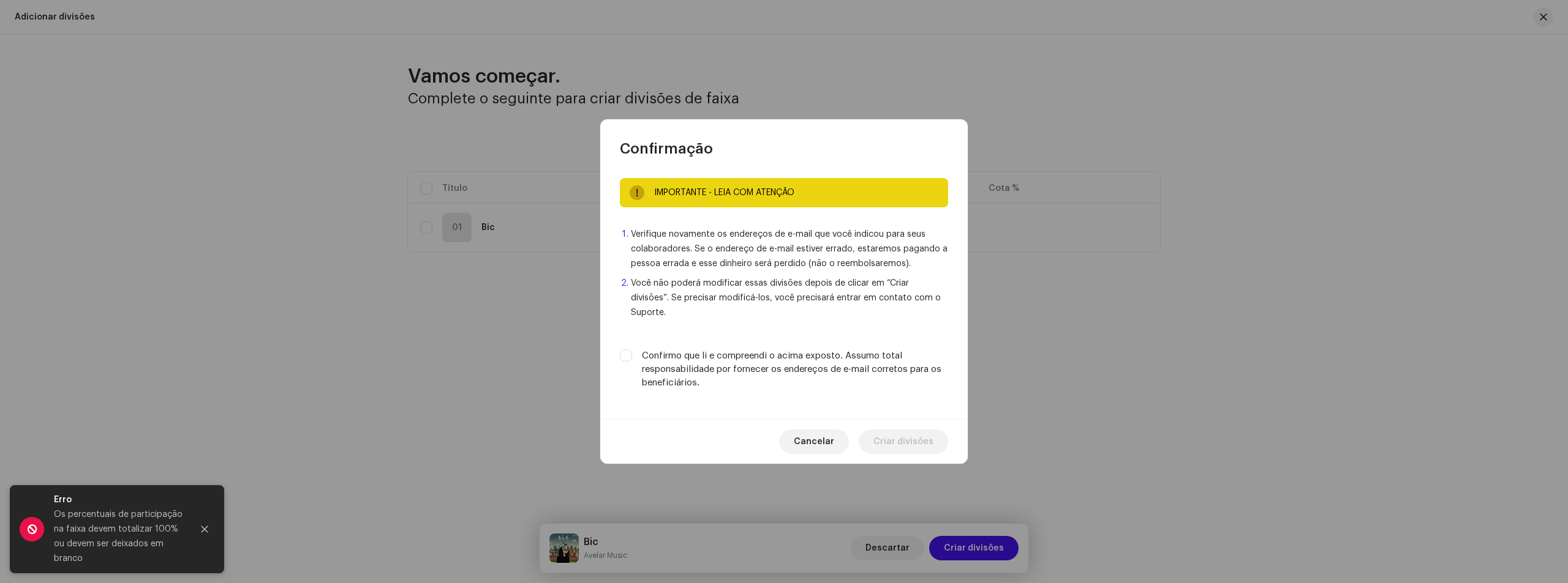
click at [669, 355] on label "Confirmo que li e compreendi o acima exposto. Assumo total responsabilidade por…" at bounding box center [795, 369] width 306 height 40
click at [632, 355] on input "Confirmo que li e compreendi o acima exposto. Assumo total responsabilidade por…" at bounding box center [625, 355] width 12 height 12
checkbox input "true"
click at [900, 431] on span "Criar divisões" at bounding box center [903, 441] width 60 height 25
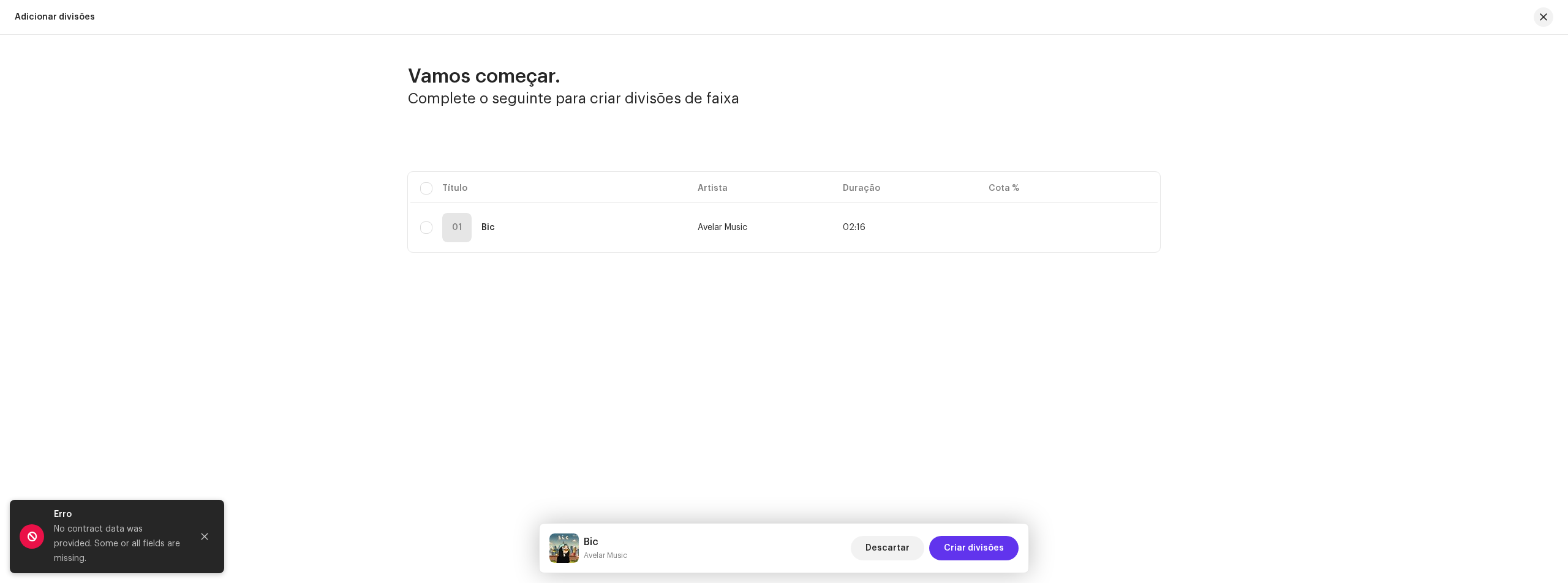
click at [976, 547] on span "Criar divisões" at bounding box center [974, 548] width 60 height 25
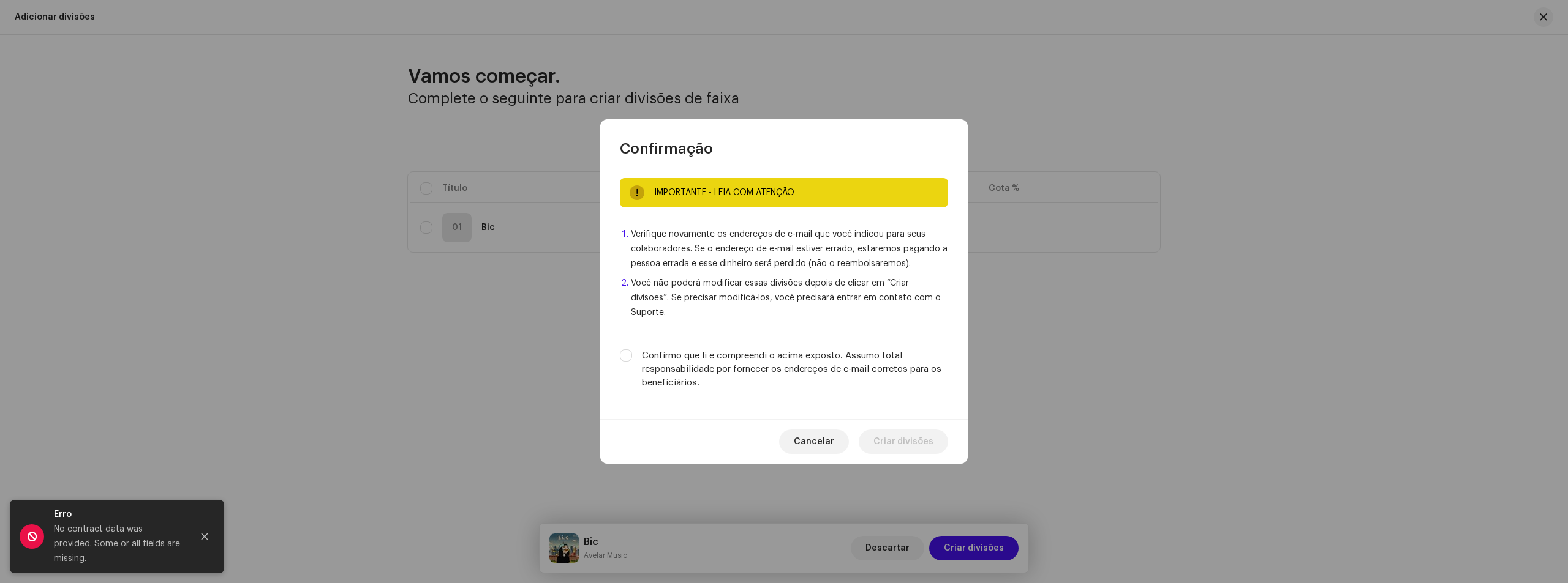
click at [657, 350] on label "Confirmo que li e compreendi o acima exposto. Assumo total responsabilidade por…" at bounding box center [795, 369] width 306 height 40
click at [632, 350] on input "Confirmo que li e compreendi o acima exposto. Assumo total responsabilidade por…" at bounding box center [625, 355] width 12 height 12
checkbox input "true"
click at [894, 439] on span "Criar divisões" at bounding box center [903, 441] width 60 height 25
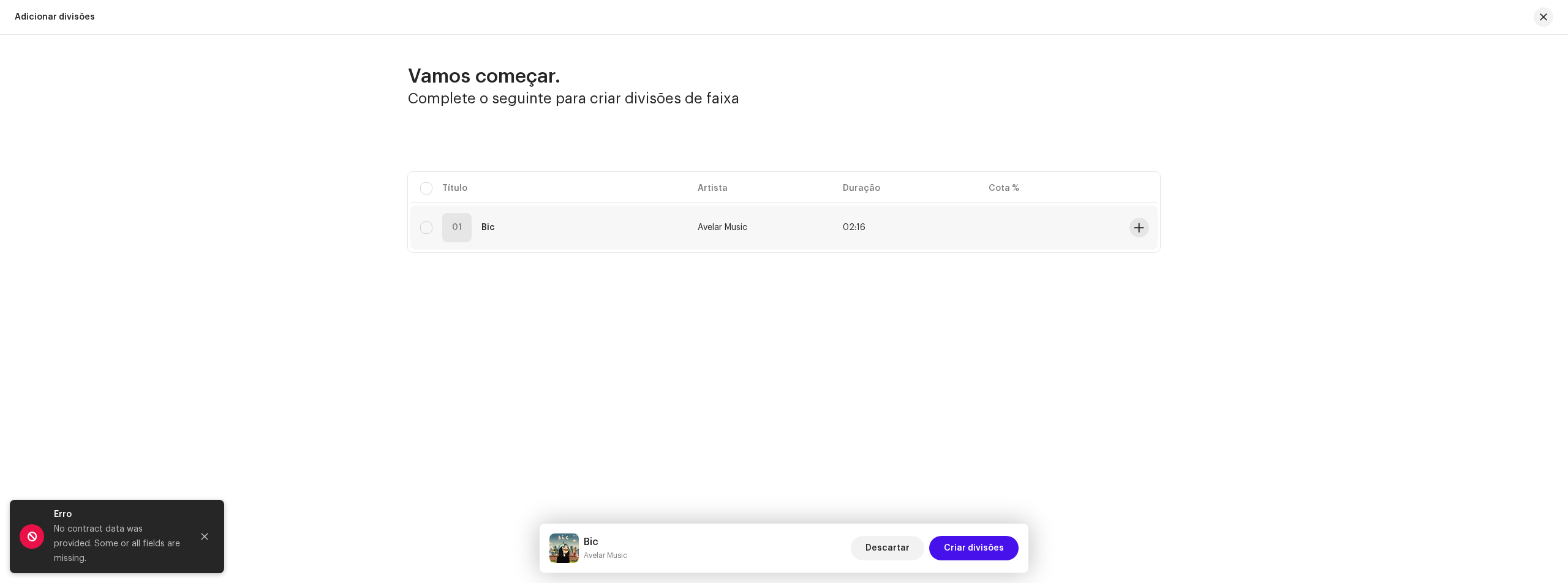
click at [550, 243] on td "01 Bic" at bounding box center [549, 228] width 278 height 44
click at [579, 223] on div "01 Bic" at bounding box center [549, 227] width 258 height 29
click at [423, 226] on input "checkbox" at bounding box center [426, 227] width 12 height 12
checkbox input "true"
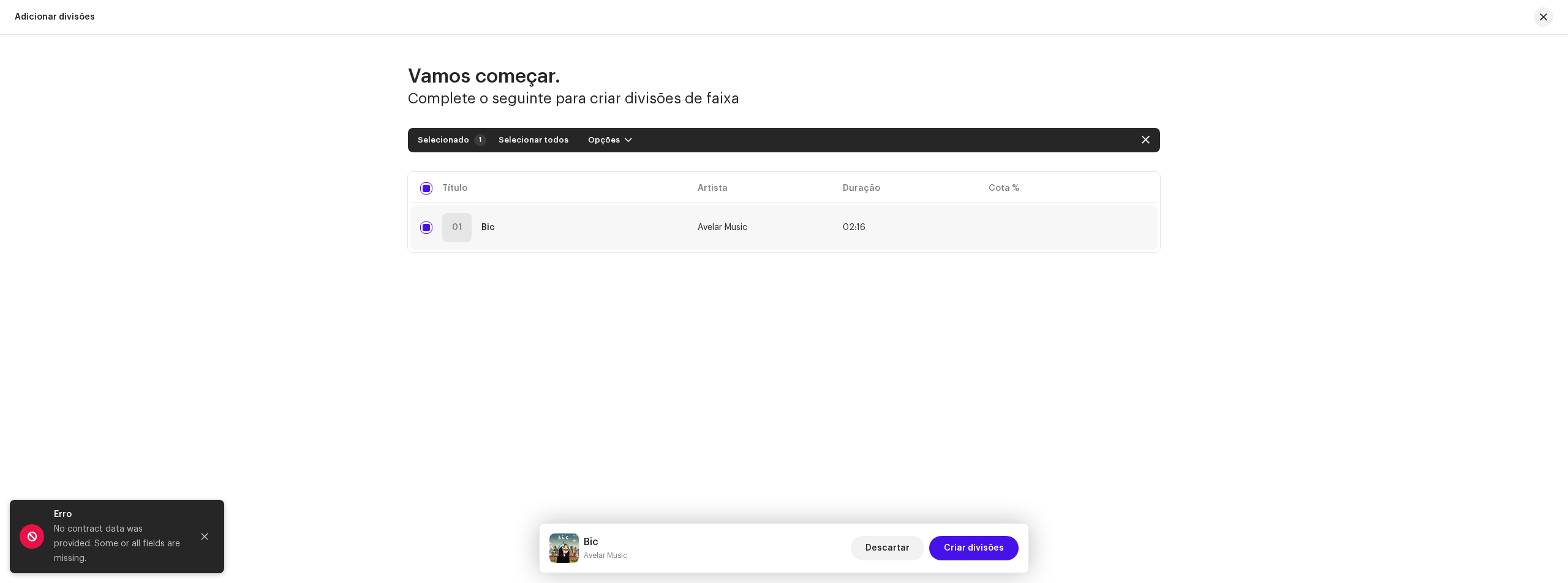
click at [583, 232] on div "01 Bic" at bounding box center [549, 227] width 258 height 29
click at [625, 142] on span "button" at bounding box center [628, 140] width 7 height 9
click at [623, 162] on div "Adicionar divisões" at bounding box center [636, 168] width 123 height 25
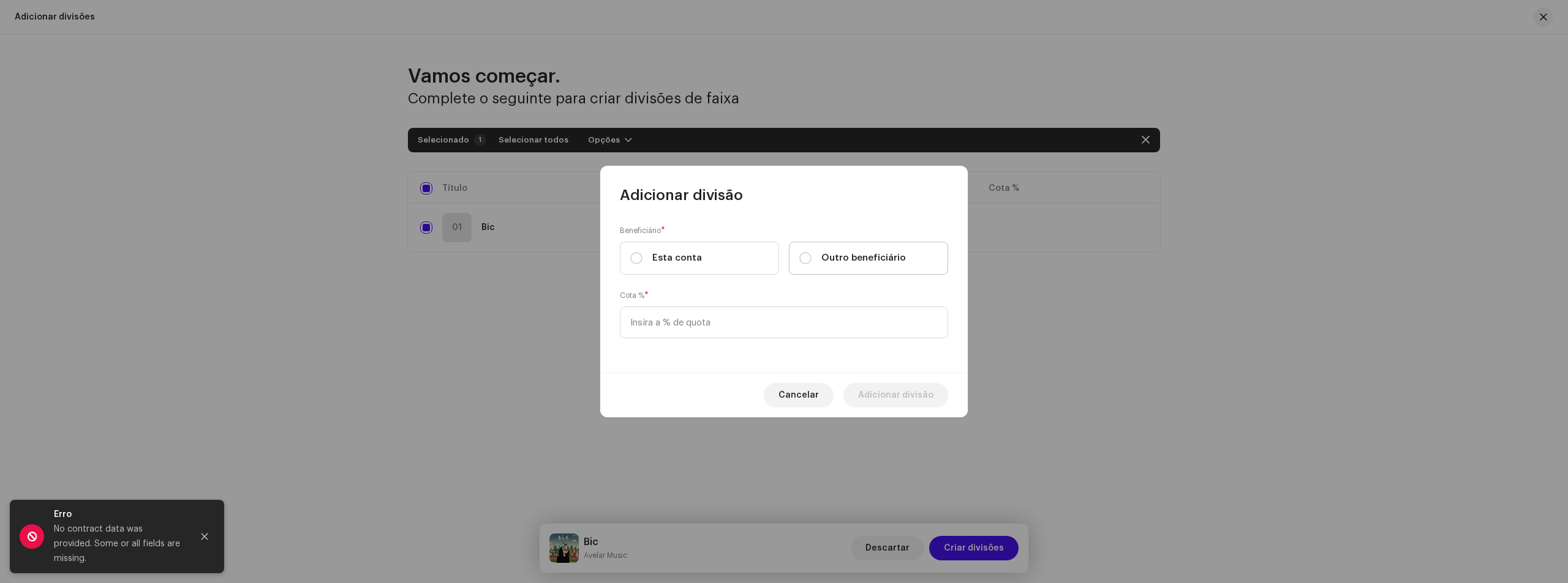
click at [875, 259] on span "Outro beneficiário" at bounding box center [864, 258] width 85 height 13
click at [811, 259] on input "Outro beneficiário" at bounding box center [805, 258] width 12 height 12
radio input "true"
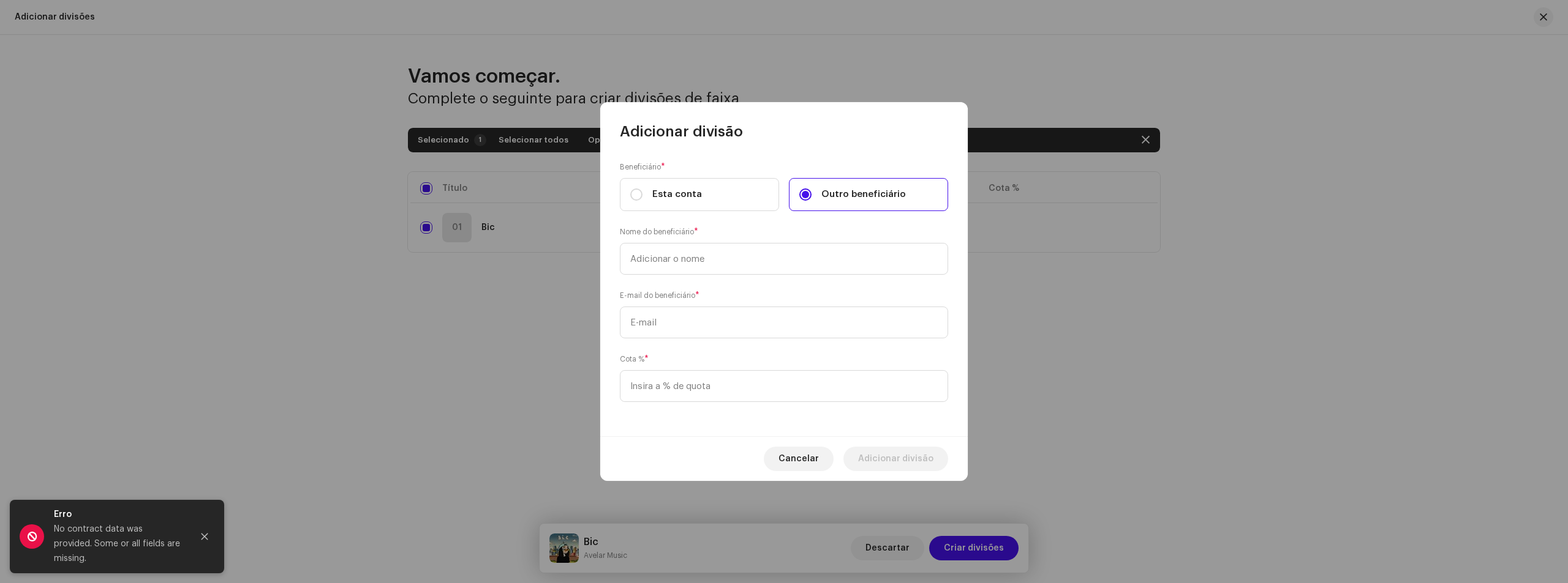
click at [700, 276] on div "Beneficiário * Esta conta Outro beneficiário Nome do beneficiário * E-mail do b…" at bounding box center [784, 289] width 367 height 295
click at [701, 268] on input "text" at bounding box center [784, 259] width 328 height 32
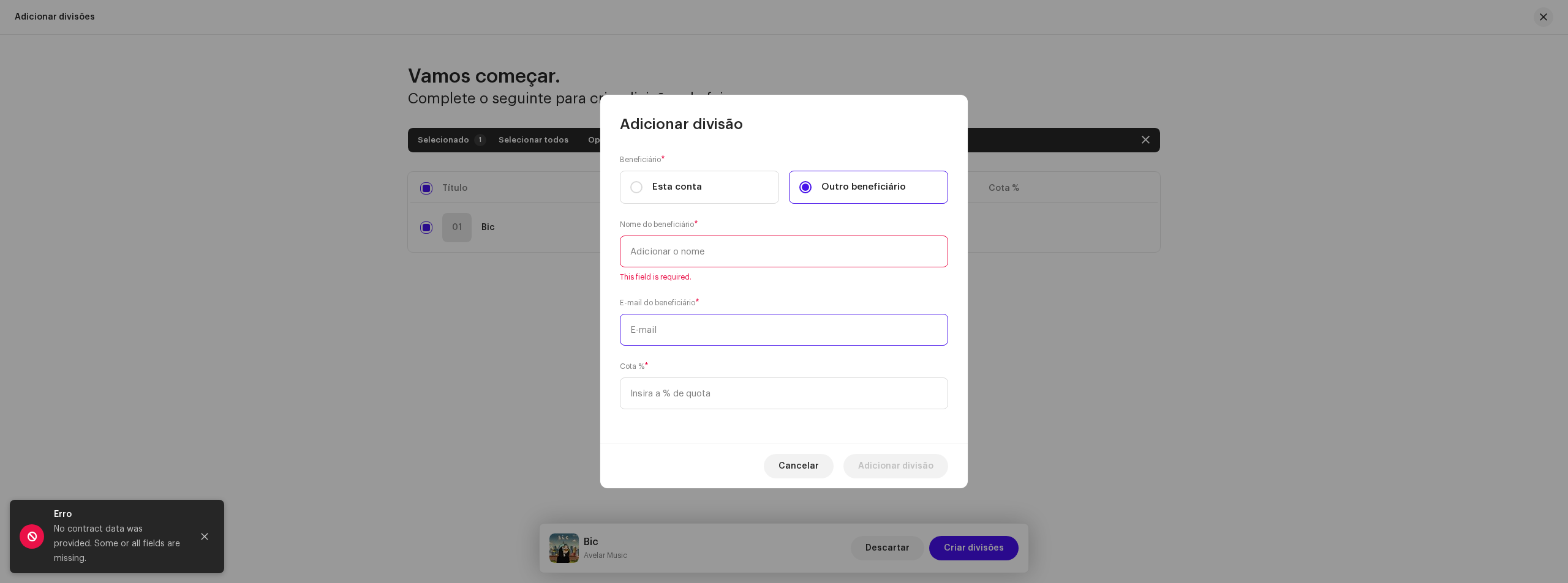
click at [689, 320] on input "text" at bounding box center [784, 330] width 328 height 32
paste input "[EMAIL_ADDRESS][DOMAIN_NAME]"
type input "[EMAIL_ADDRESS][DOMAIN_NAME]"
click at [678, 190] on label "Esta conta" at bounding box center [699, 187] width 159 height 33
click at [643, 190] on input "Esta conta" at bounding box center [636, 187] width 12 height 12
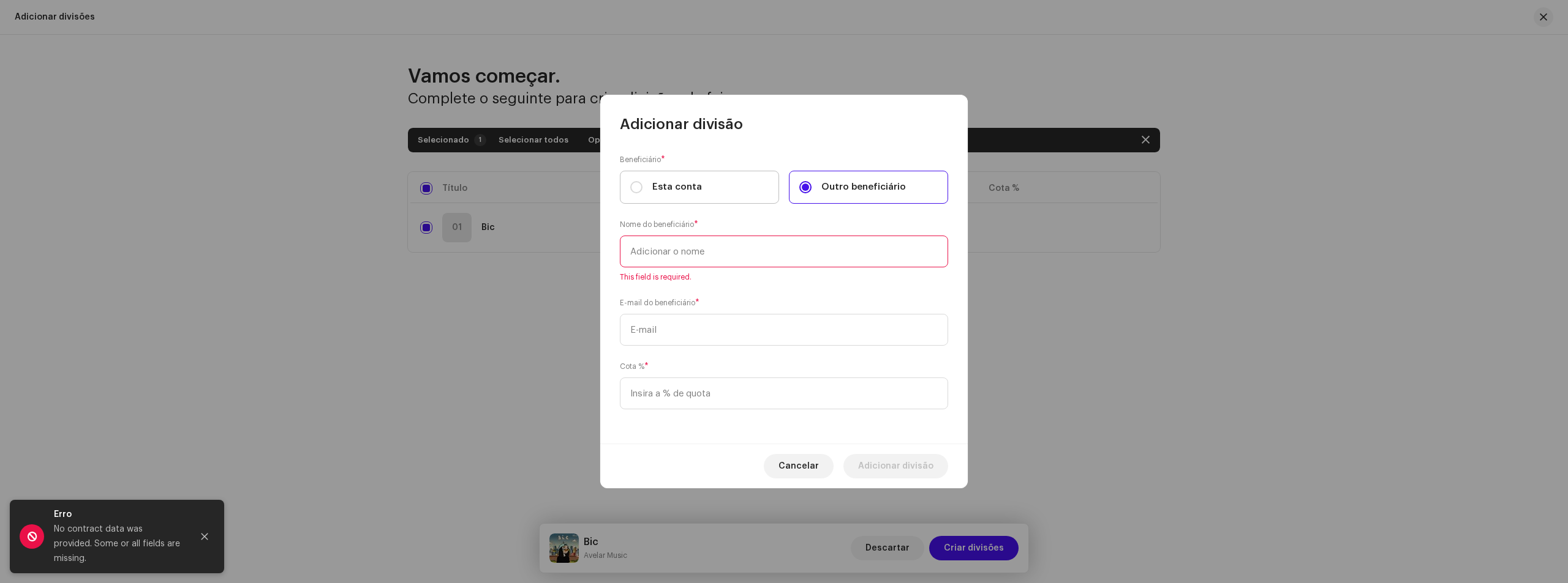
radio input "true"
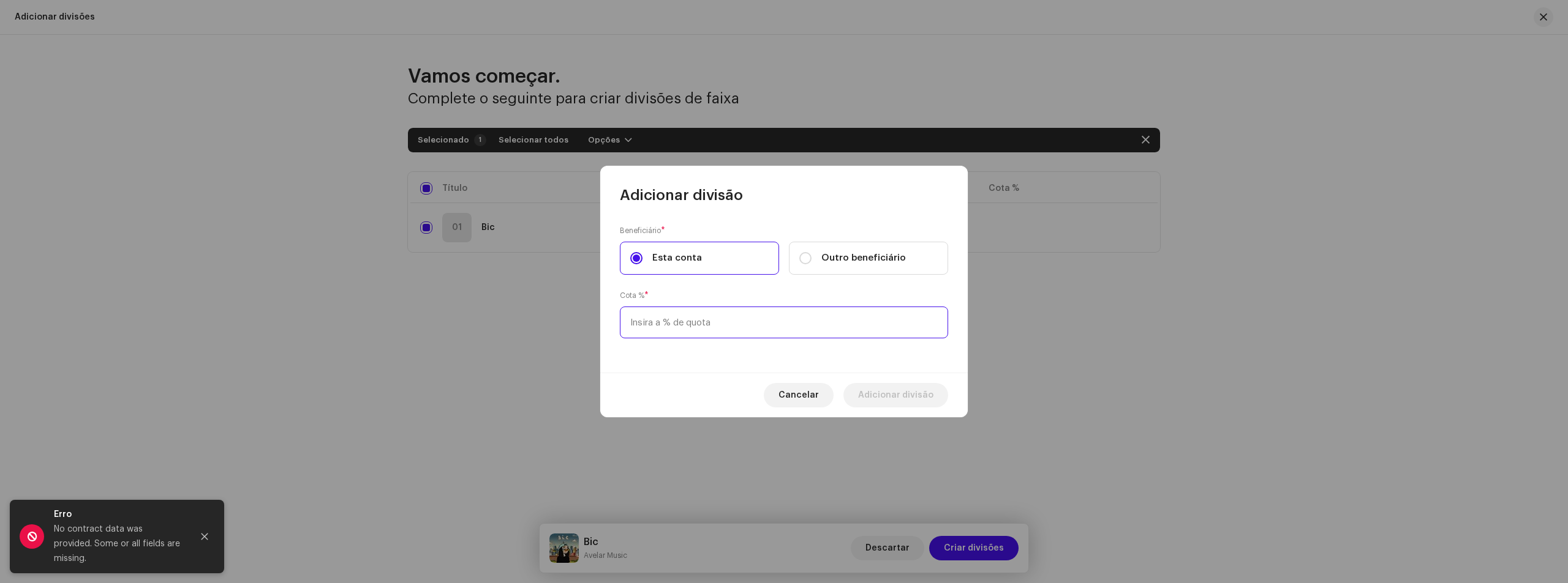
click at [719, 324] on input at bounding box center [784, 323] width 328 height 32
paste input "5,00"
type input "50,00"
click at [898, 388] on span "Adicionar divisão" at bounding box center [895, 395] width 75 height 25
checkbox input "false"
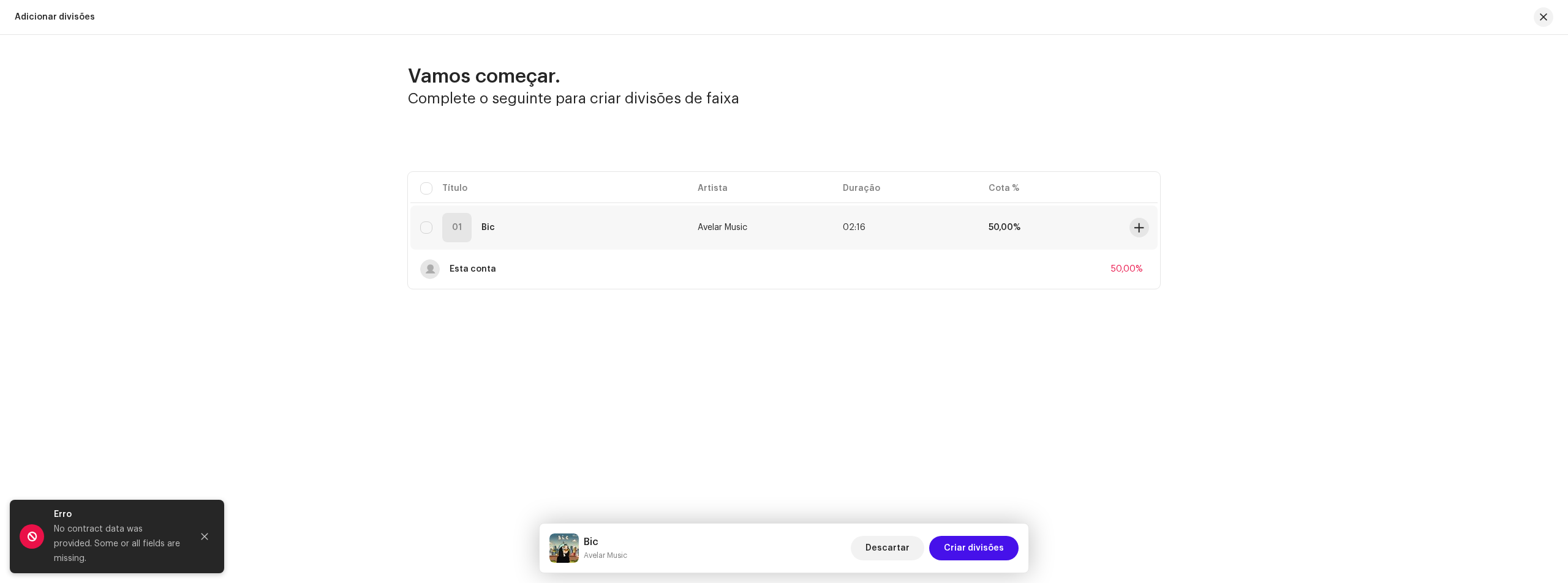
click at [586, 231] on div "01 Bic" at bounding box center [549, 227] width 258 height 29
click at [437, 221] on div "01 Bic" at bounding box center [549, 227] width 258 height 29
click at [556, 218] on div "01 Bic" at bounding box center [549, 227] width 258 height 29
click at [1136, 229] on span at bounding box center [1139, 228] width 9 height 9
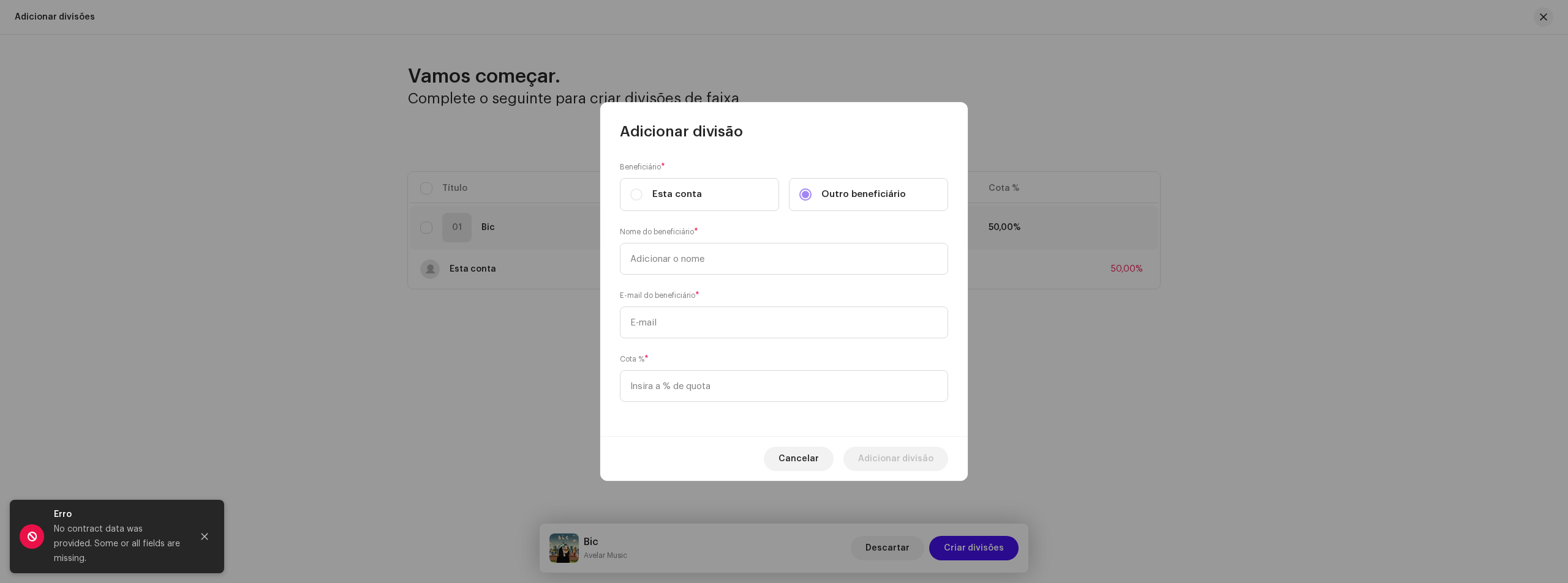
click at [826, 199] on span "Outro beneficiário" at bounding box center [864, 195] width 85 height 13
click at [710, 259] on input "text" at bounding box center [784, 259] width 328 height 32
type input "Belim"
click at [681, 327] on input "text" at bounding box center [784, 323] width 328 height 32
paste input "[EMAIL_ADDRESS][DOMAIN_NAME]"
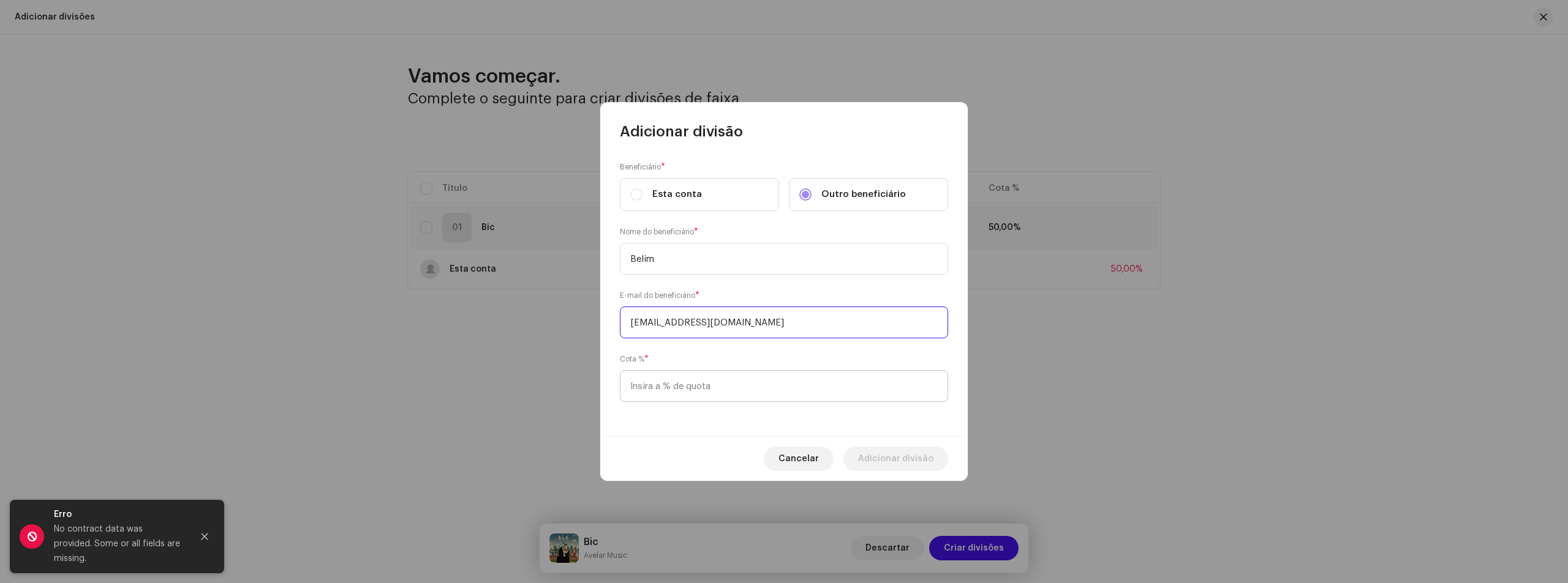
type input "[EMAIL_ADDRESS][DOMAIN_NAME]"
click at [704, 384] on input at bounding box center [784, 386] width 328 height 32
type input "50,00"
click at [886, 453] on span "Adicionar divisão" at bounding box center [895, 459] width 75 height 25
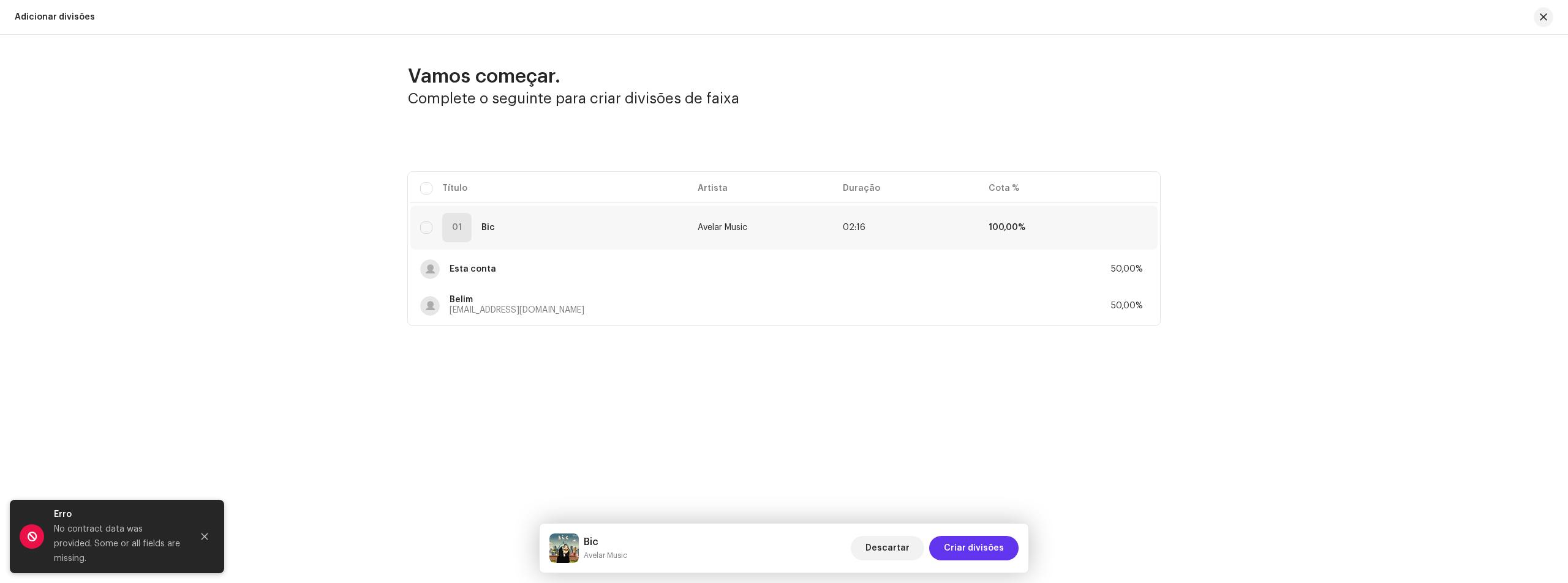
click at [984, 548] on span "Criar divisões" at bounding box center [974, 548] width 60 height 25
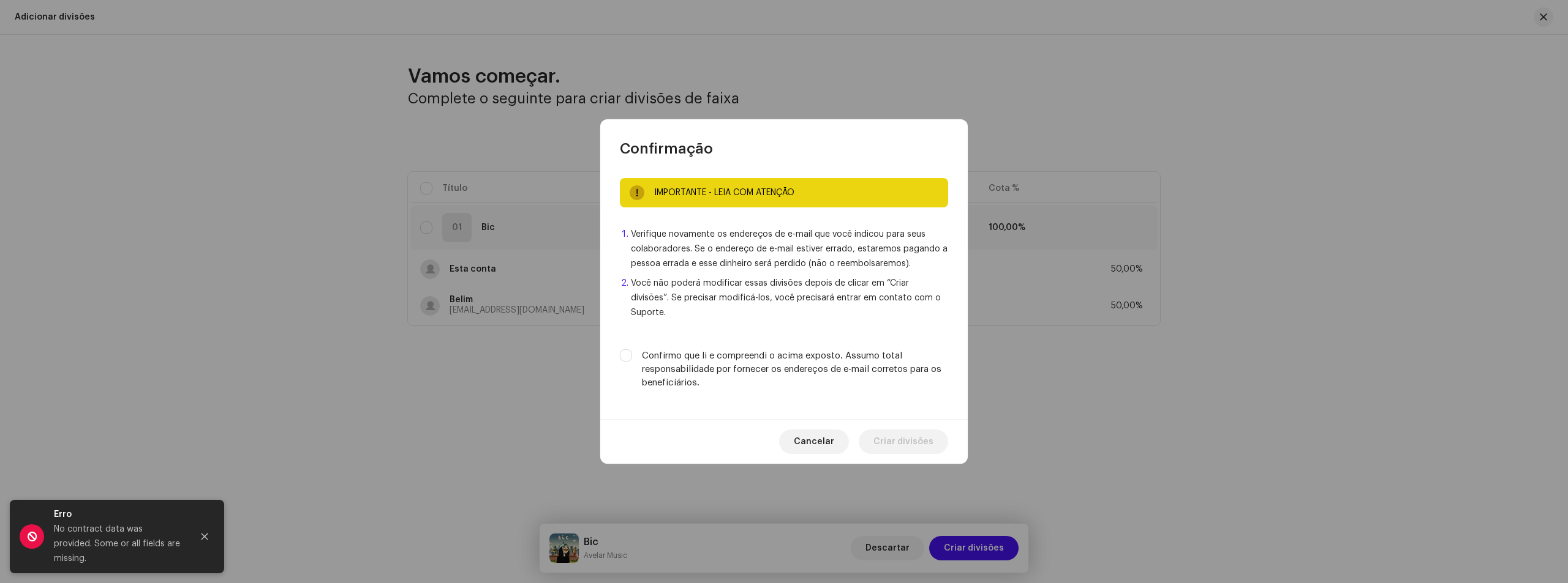
click at [655, 350] on label "Confirmo que li e compreendi o acima exposto. Assumo total responsabilidade por…" at bounding box center [795, 369] width 306 height 40
click at [632, 350] on input "Confirmo que li e compreendi o acima exposto. Assumo total responsabilidade por…" at bounding box center [625, 355] width 12 height 12
checkbox input "true"
click at [911, 430] on span "Criar divisões" at bounding box center [903, 441] width 60 height 25
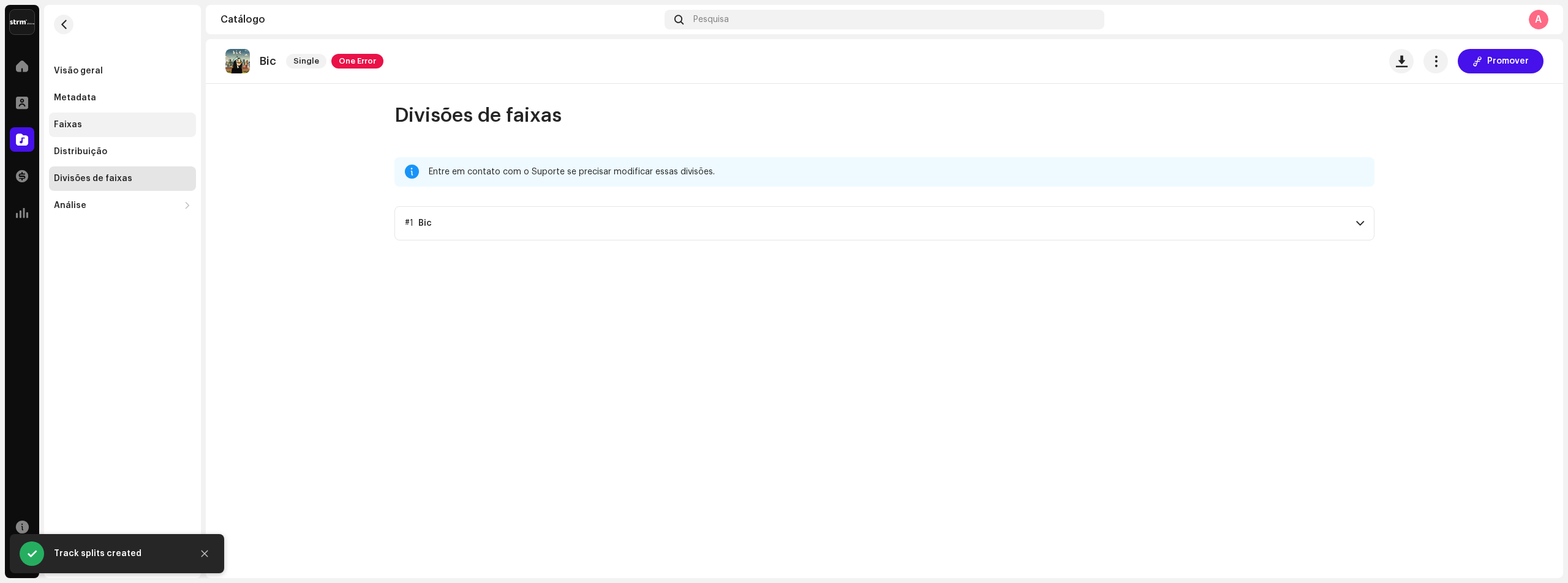
click at [101, 118] on div "Faixas" at bounding box center [123, 124] width 147 height 25
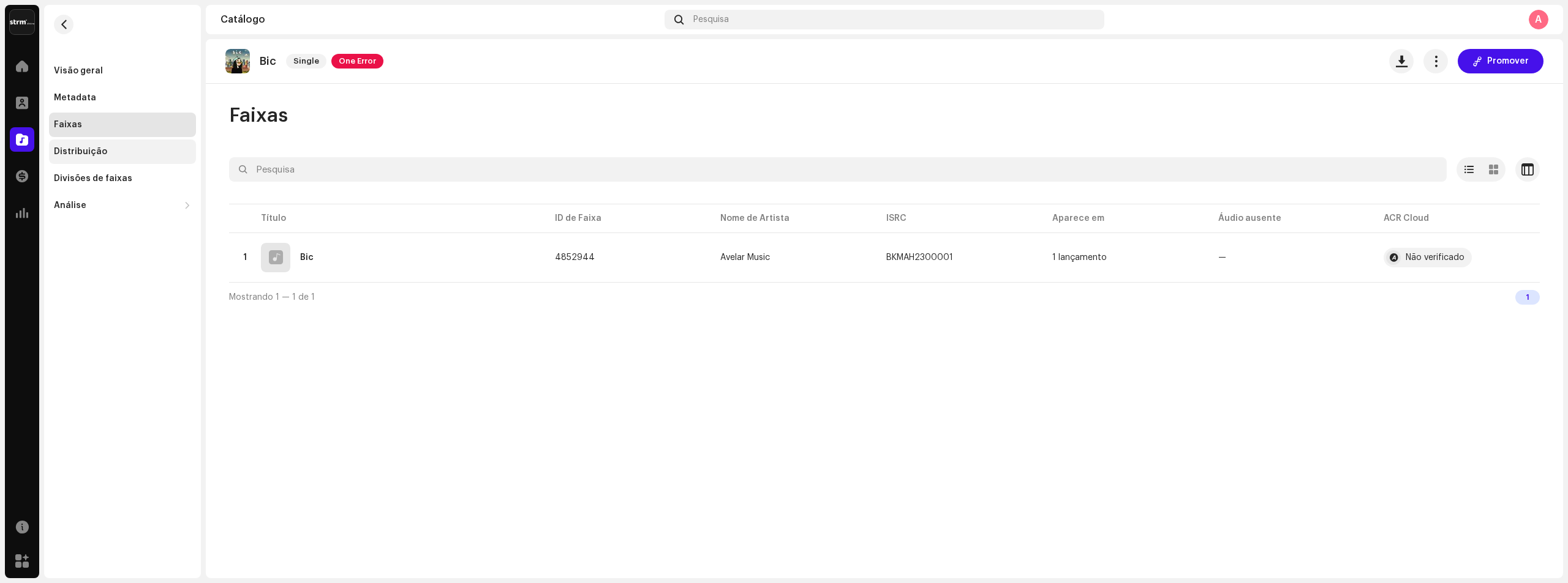
click at [93, 155] on div "Distribuição" at bounding box center [80, 152] width 53 height 9
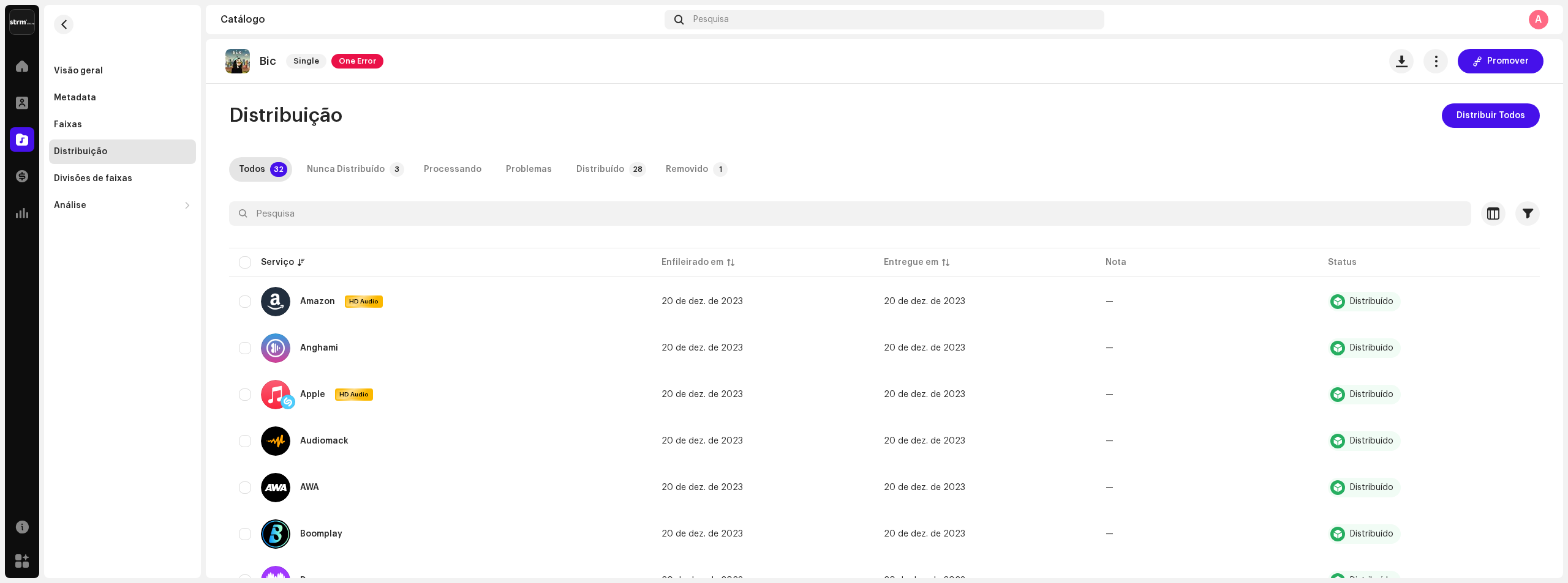
click at [72, 112] on div "Visão geral Metadata Faixas Distribuição Divisões de faixas Análise Consumo Eng…" at bounding box center [123, 138] width 147 height 159
click at [70, 116] on div "Faixas" at bounding box center [123, 124] width 147 height 25
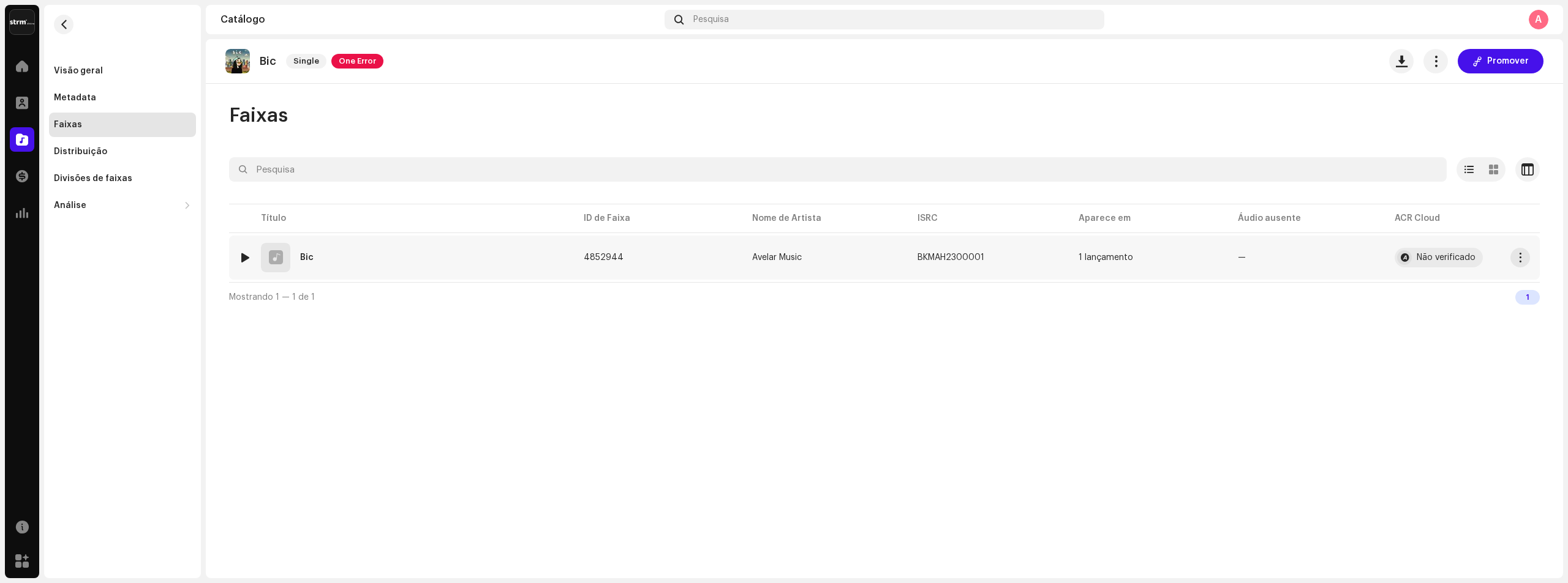
click at [448, 251] on div "1 Bic" at bounding box center [401, 257] width 325 height 29
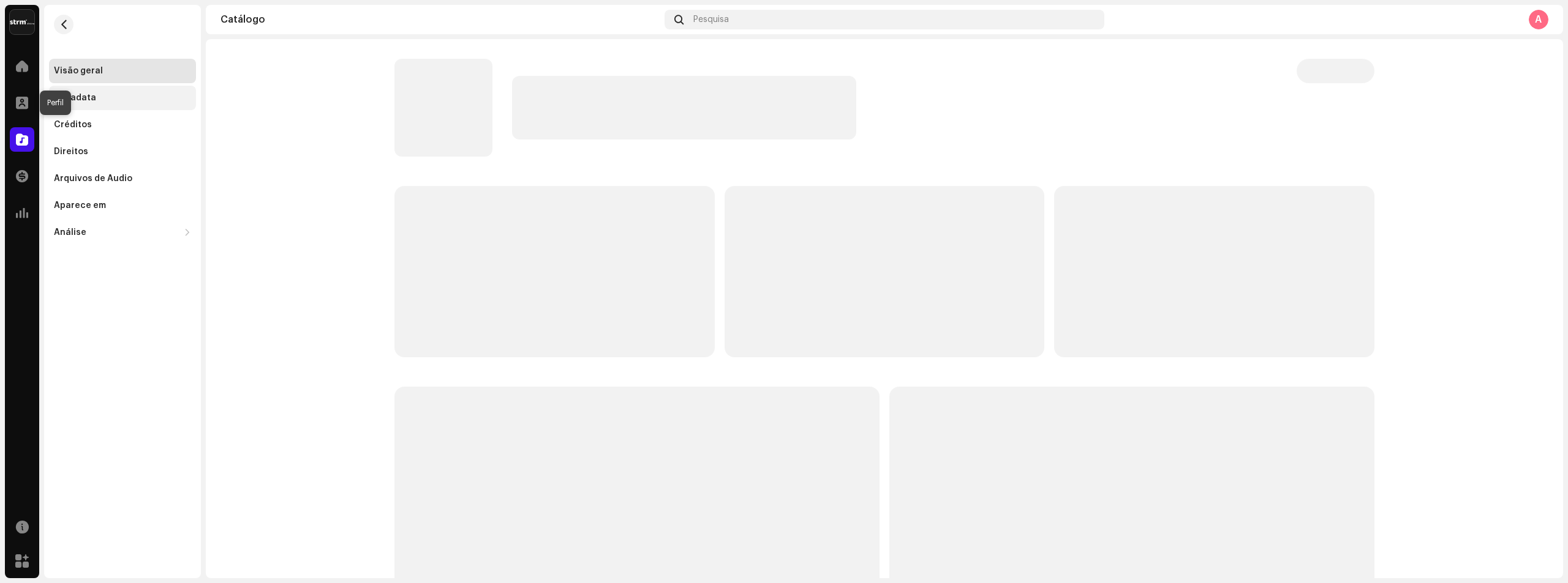
click at [56, 102] on div "Metadata" at bounding box center [74, 98] width 42 height 9
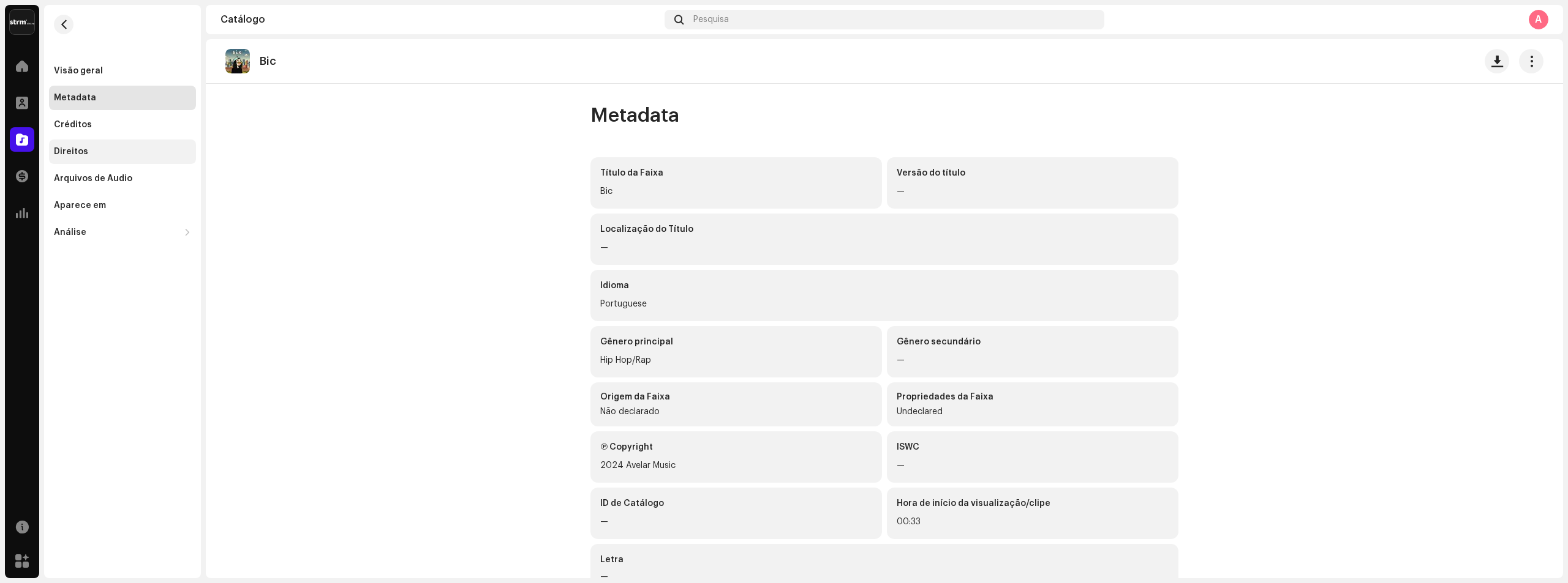
click at [101, 150] on div "Direitos" at bounding box center [122, 152] width 137 height 9
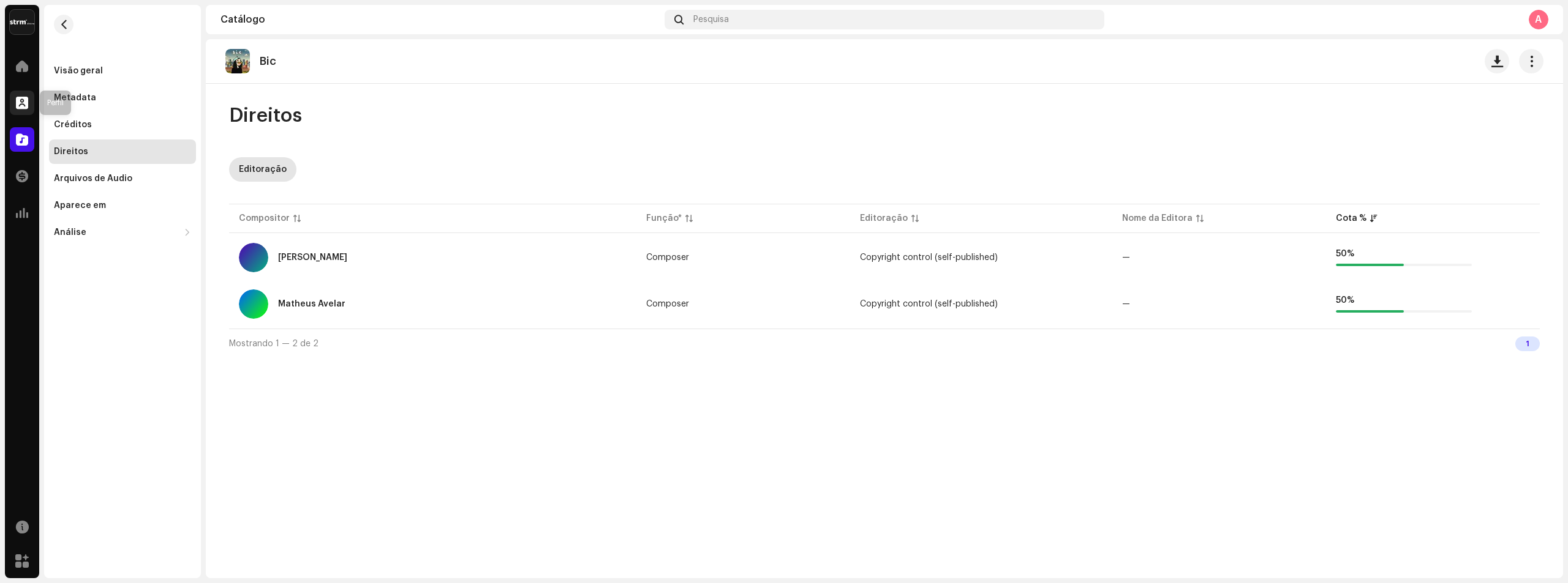
click at [28, 105] on span at bounding box center [21, 103] width 12 height 9
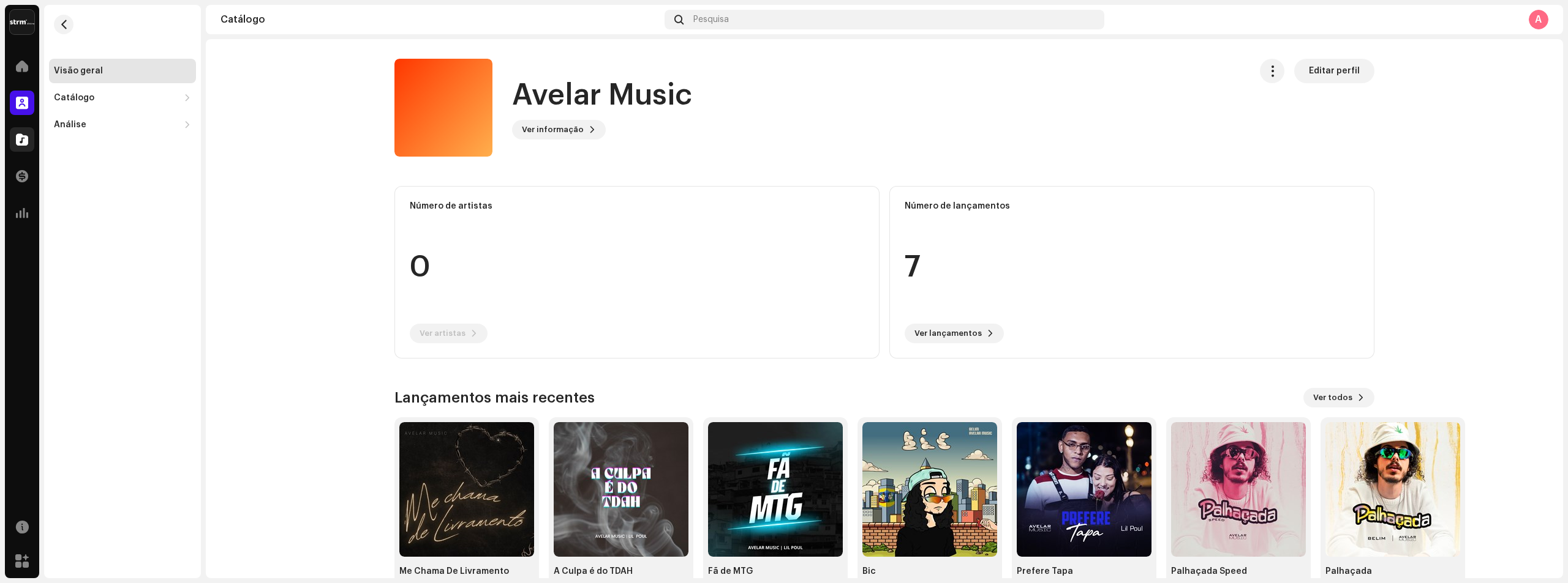
click at [23, 145] on span at bounding box center [21, 139] width 12 height 9
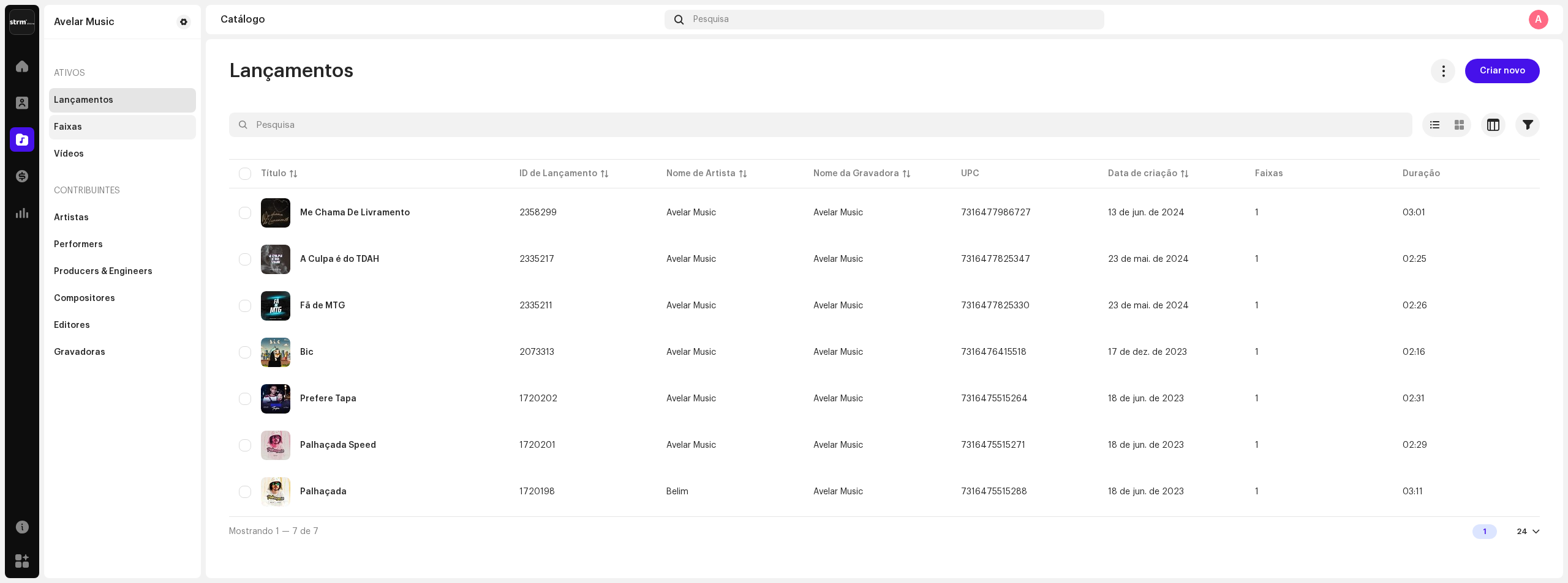
click at [120, 127] on div "Faixas" at bounding box center [122, 127] width 137 height 9
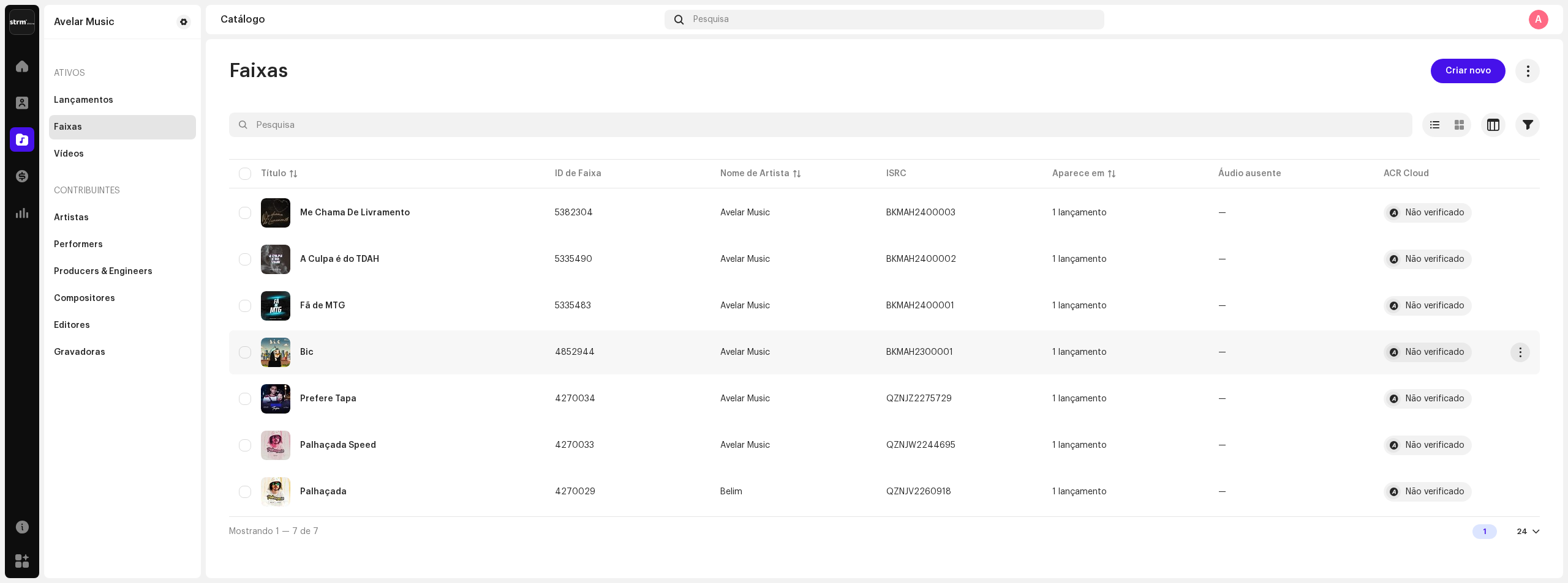
click at [437, 365] on div "Bic" at bounding box center [387, 352] width 296 height 29
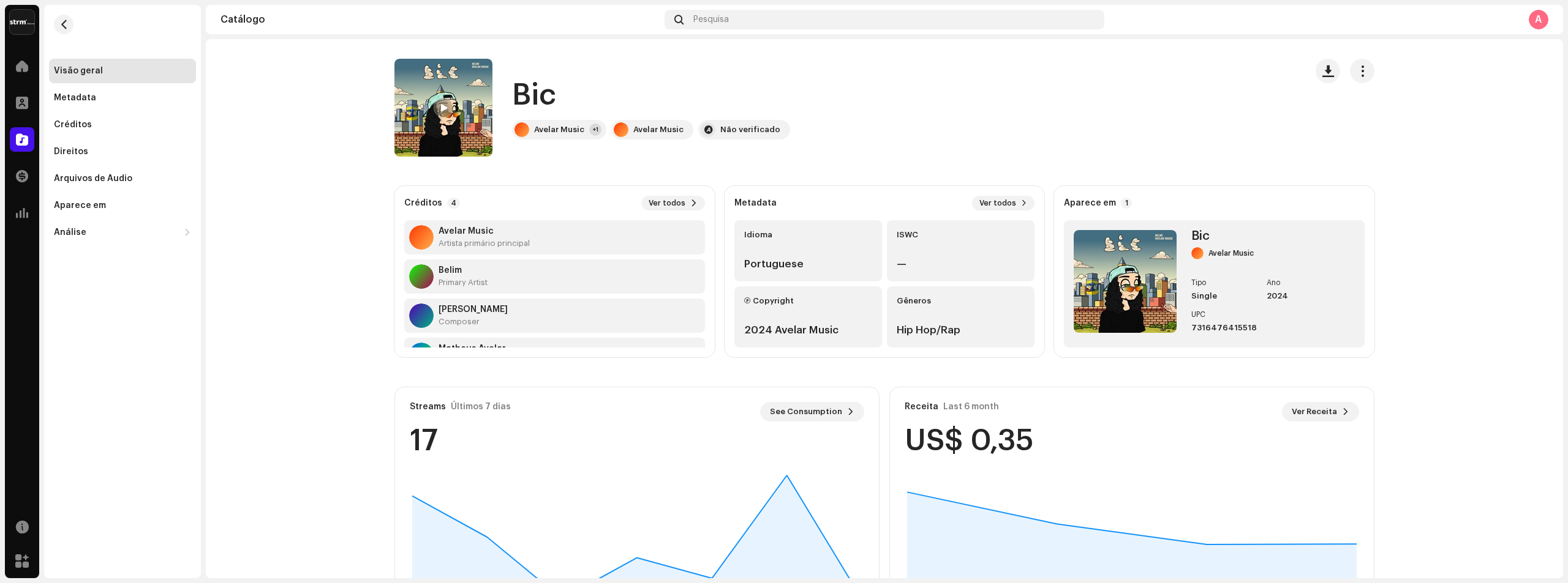
click at [1316, 391] on div "Receita Last 6 month Ver Receita US$ 0,35" at bounding box center [1131, 429] width 484 height 83
click at [1317, 406] on span "Ver Receita" at bounding box center [1314, 411] width 45 height 25
click at [1319, 412] on span "Ver Receita" at bounding box center [1314, 411] width 45 height 25
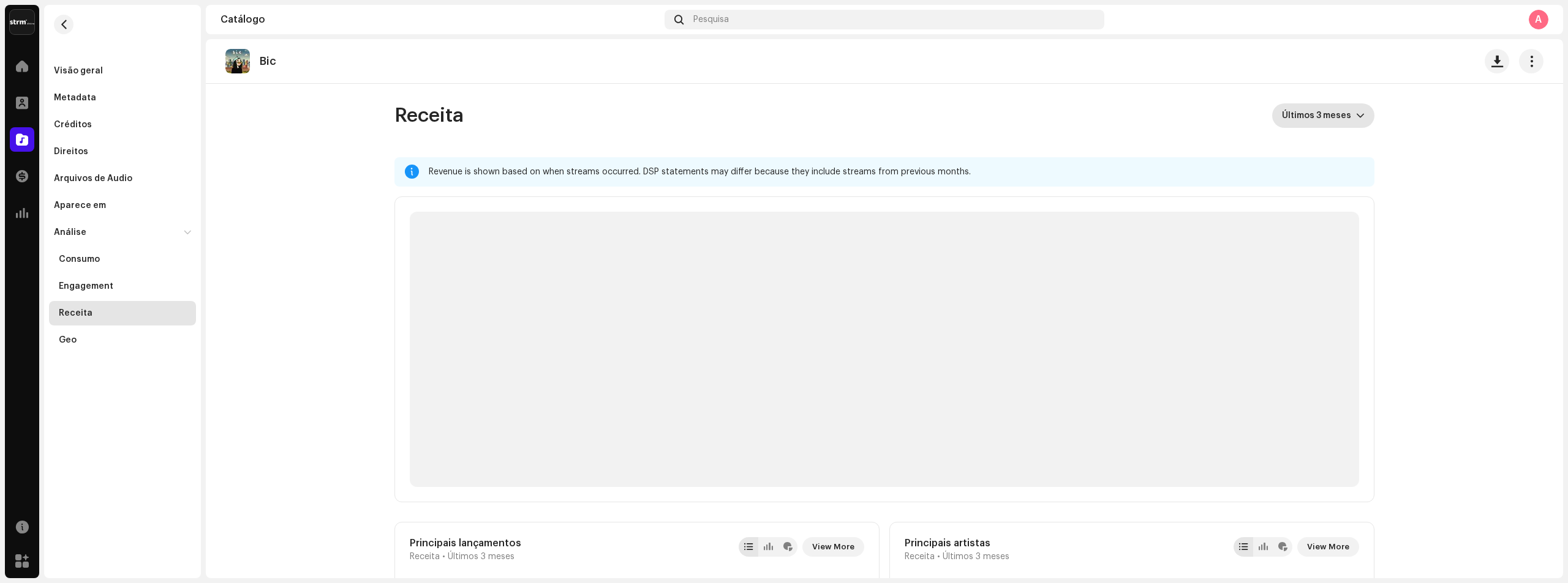
click at [1327, 127] on span "Últimos 3 meses" at bounding box center [1319, 115] width 74 height 25
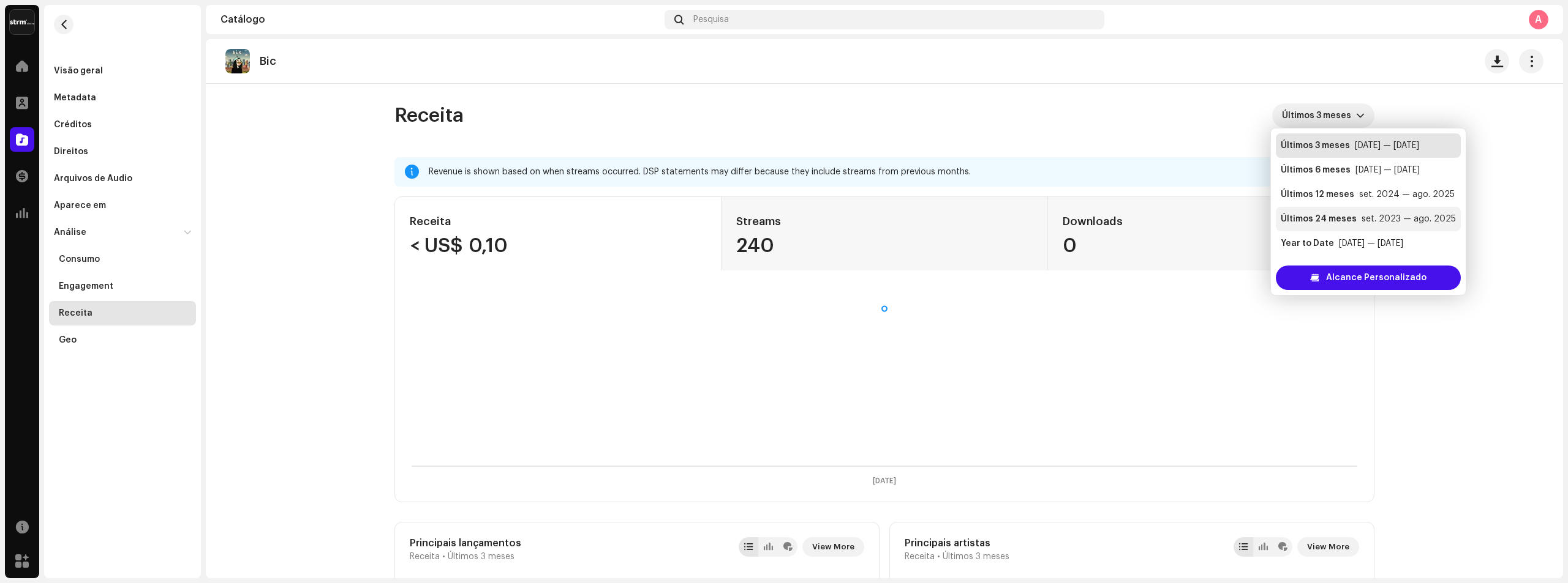
click at [1364, 214] on div "set. 2023 — ago. 2025" at bounding box center [1408, 218] width 94 height 12
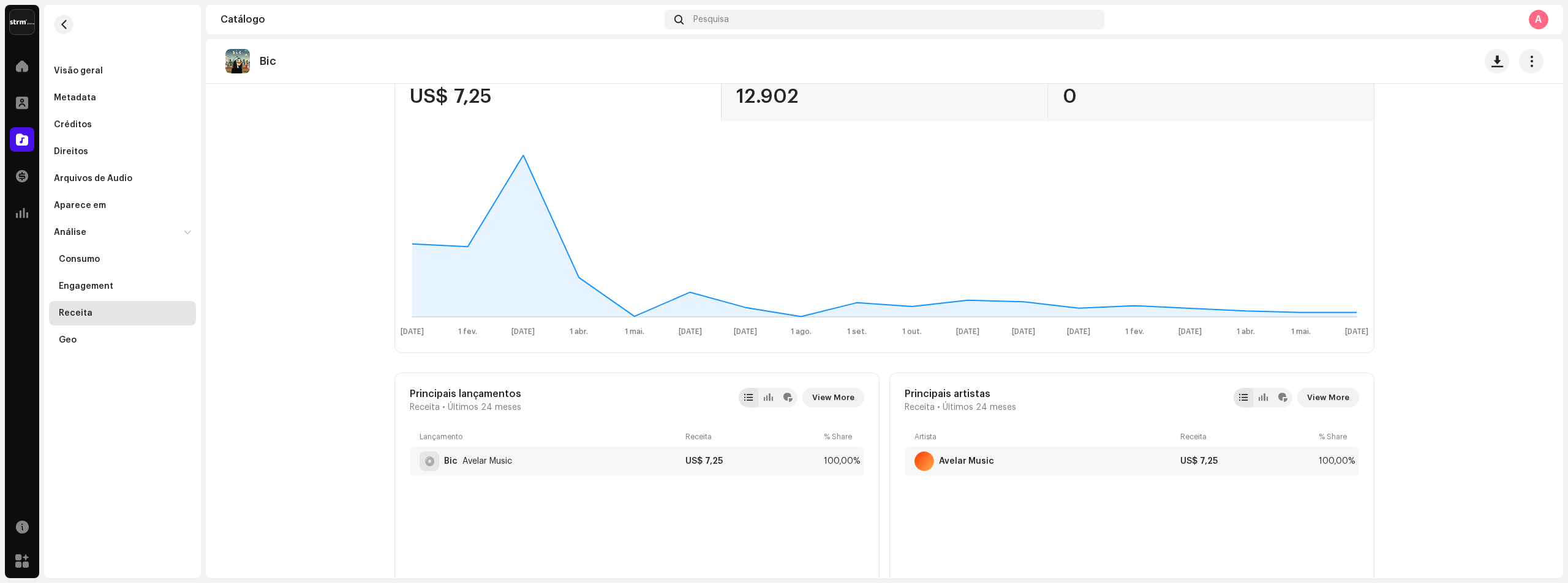
scroll to position [61, 0]
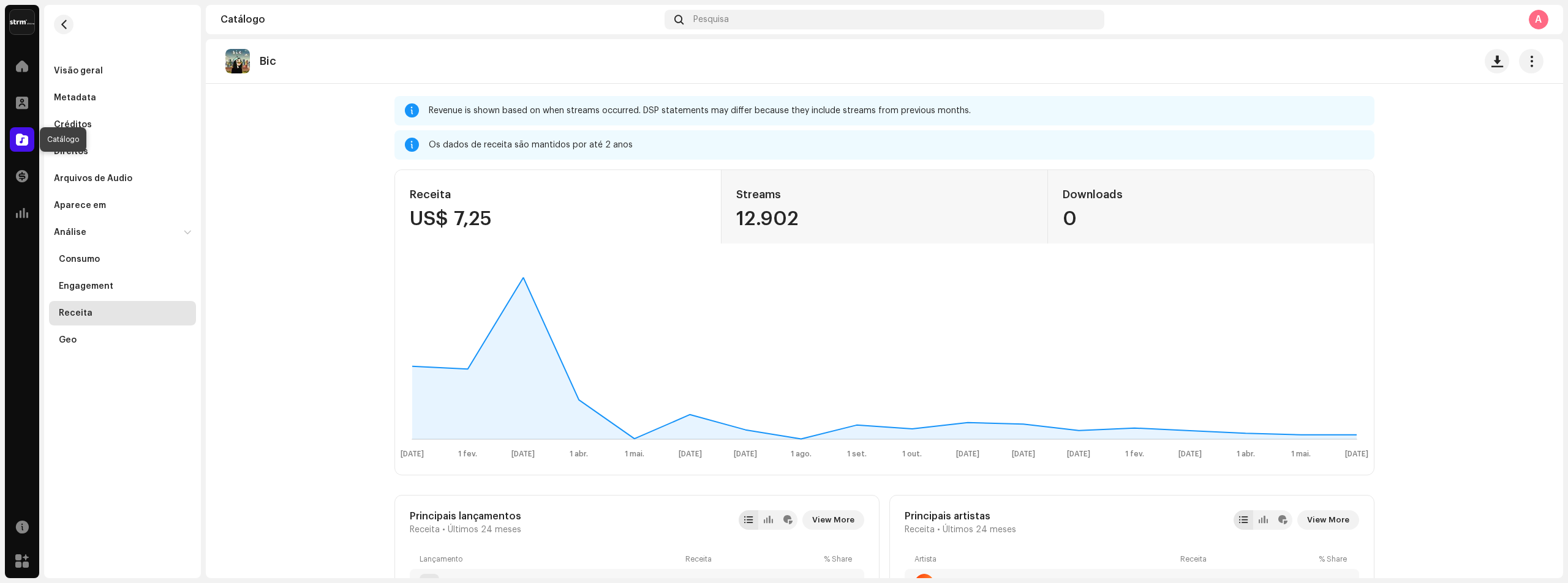
click at [32, 140] on div at bounding box center [21, 139] width 25 height 25
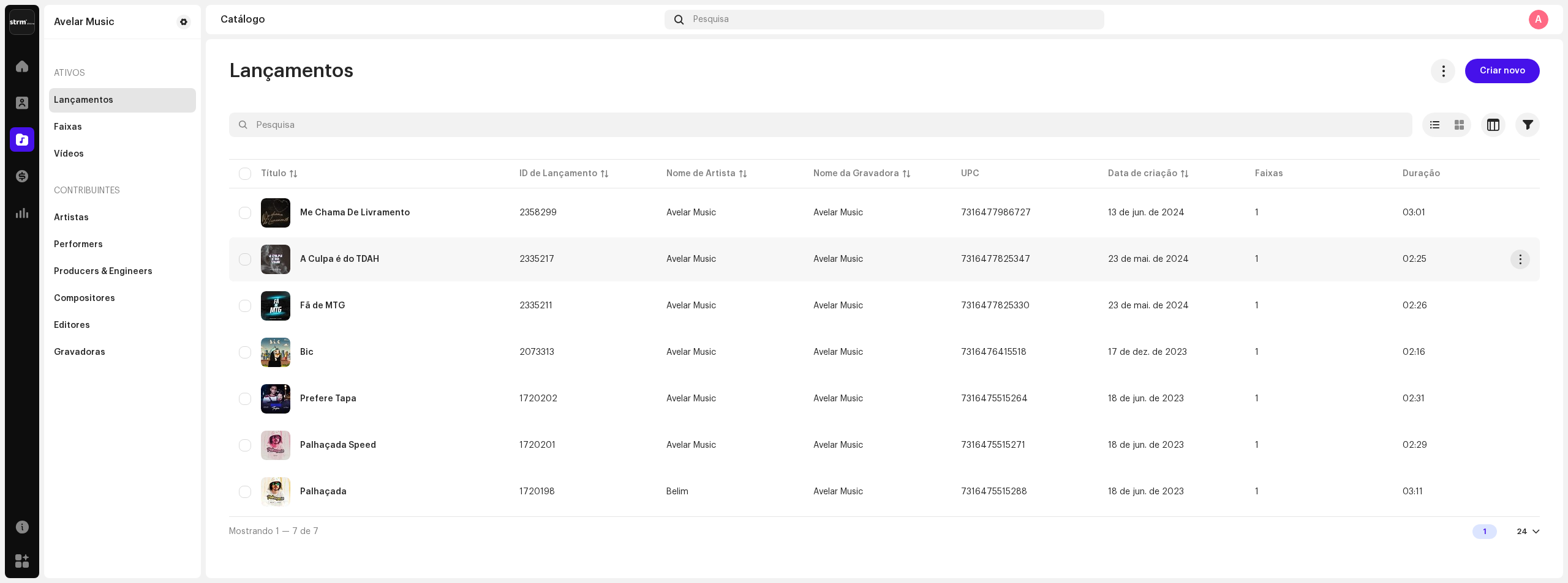
click at [415, 263] on div "A Culpa é do TDAH" at bounding box center [370, 259] width 261 height 29
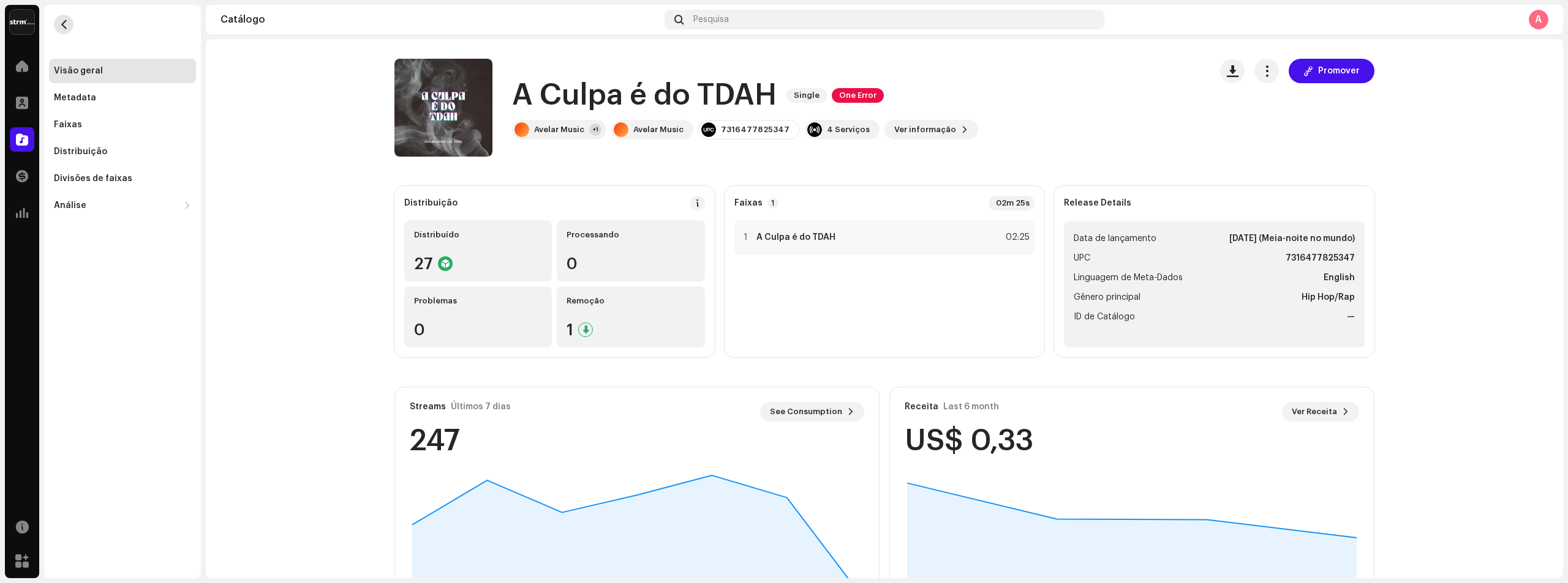
click at [68, 31] on button "button" at bounding box center [63, 25] width 20 height 20
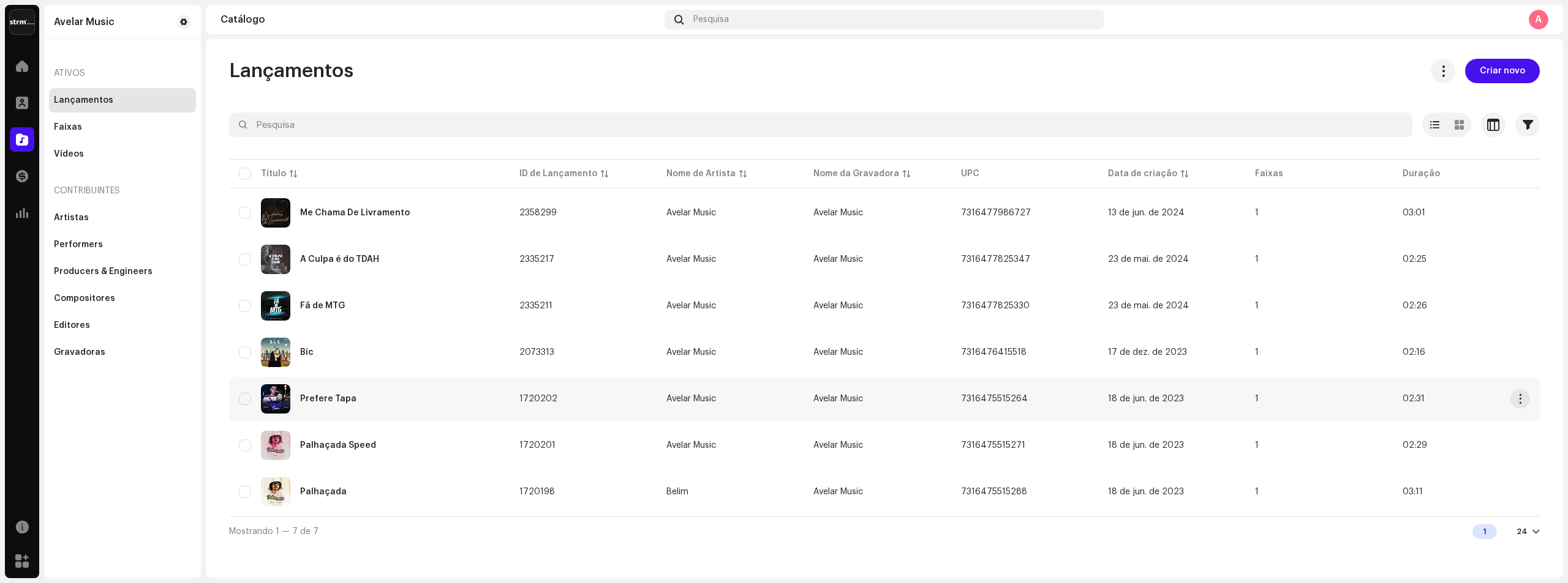
click at [353, 403] on div "Prefere Tapa" at bounding box center [370, 399] width 261 height 29
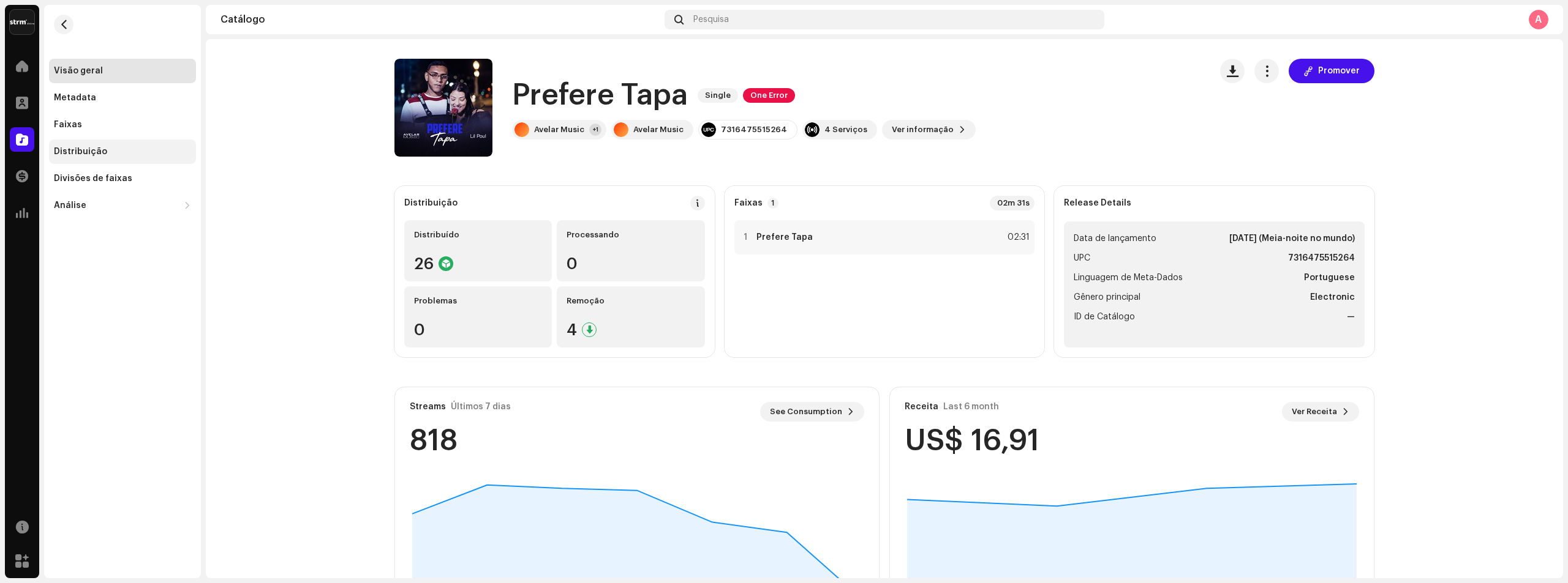
click at [120, 154] on div "Distribuição" at bounding box center [122, 152] width 137 height 9
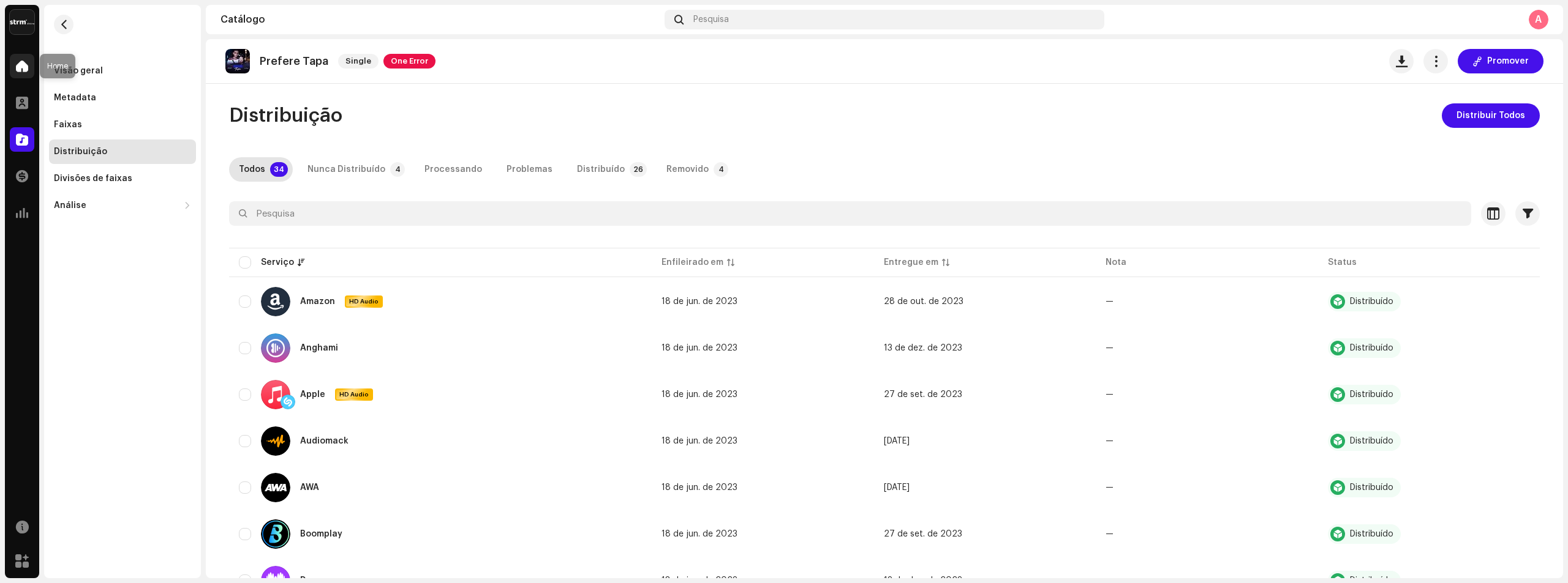
click at [21, 72] on div at bounding box center [21, 66] width 25 height 25
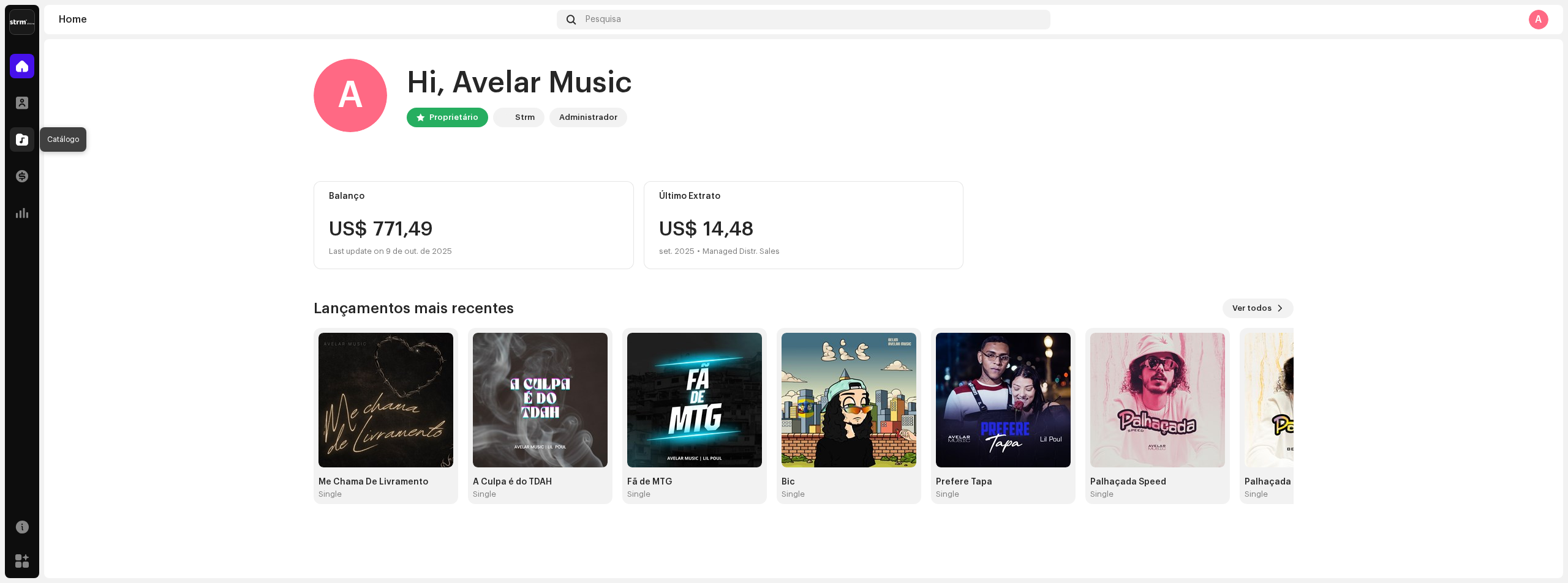
click at [33, 144] on div at bounding box center [21, 139] width 25 height 25
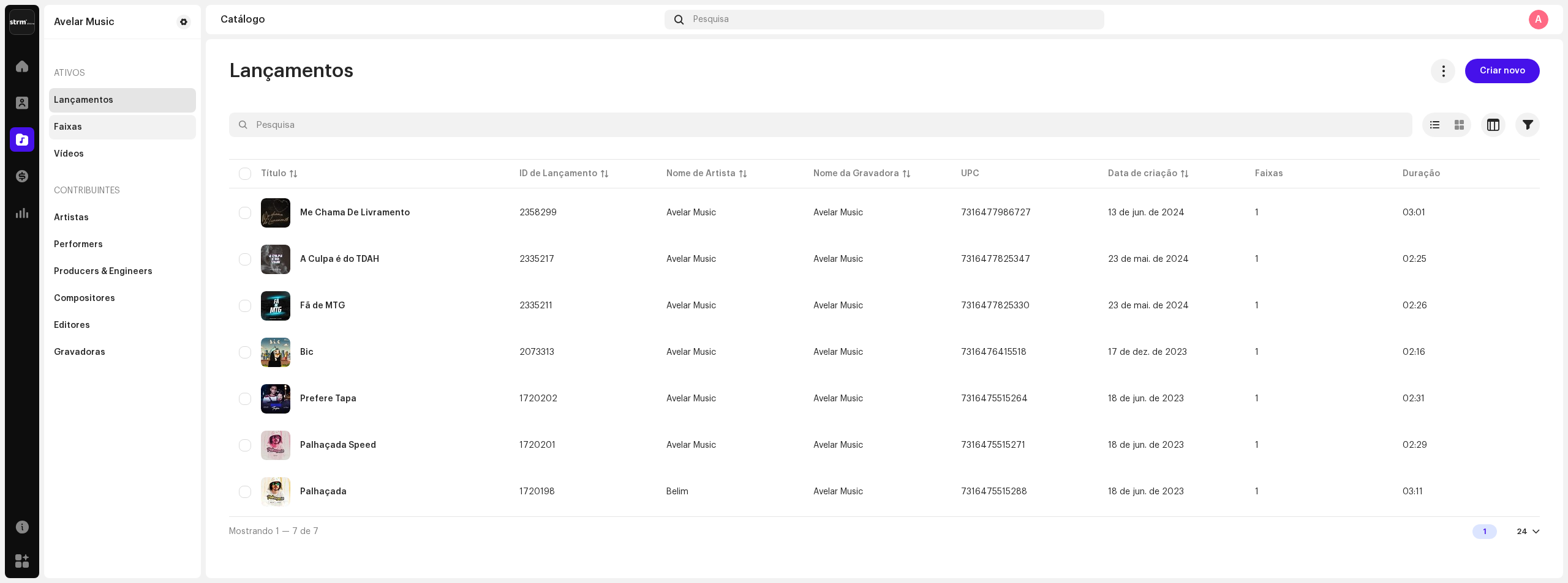
click at [93, 134] on div "Faixas" at bounding box center [123, 127] width 147 height 25
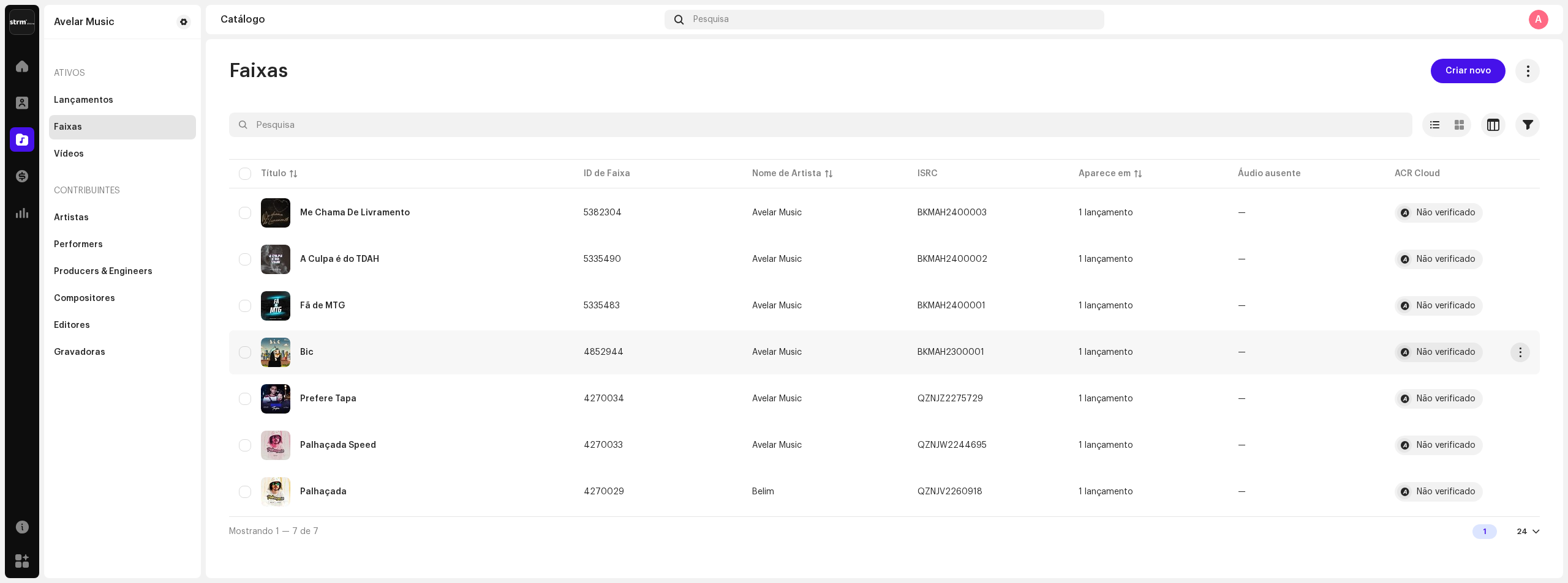
click at [356, 362] on div "Bic" at bounding box center [401, 352] width 325 height 29
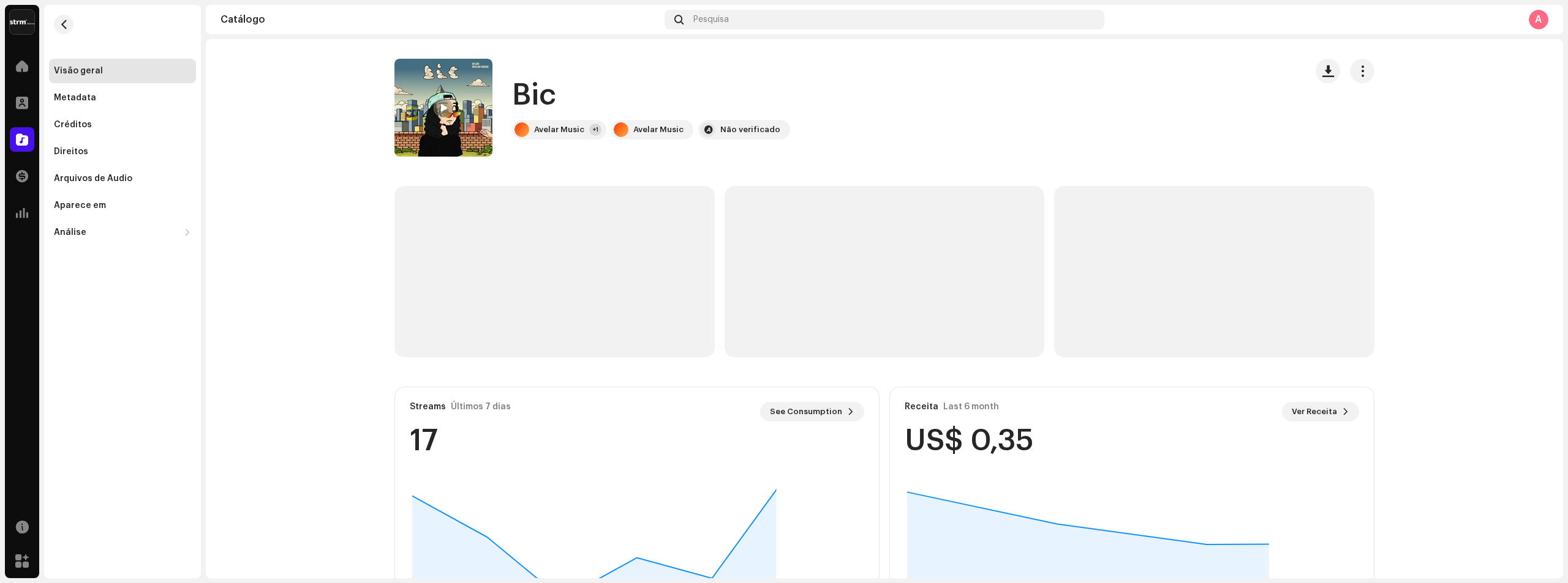
scroll to position [73, 0]
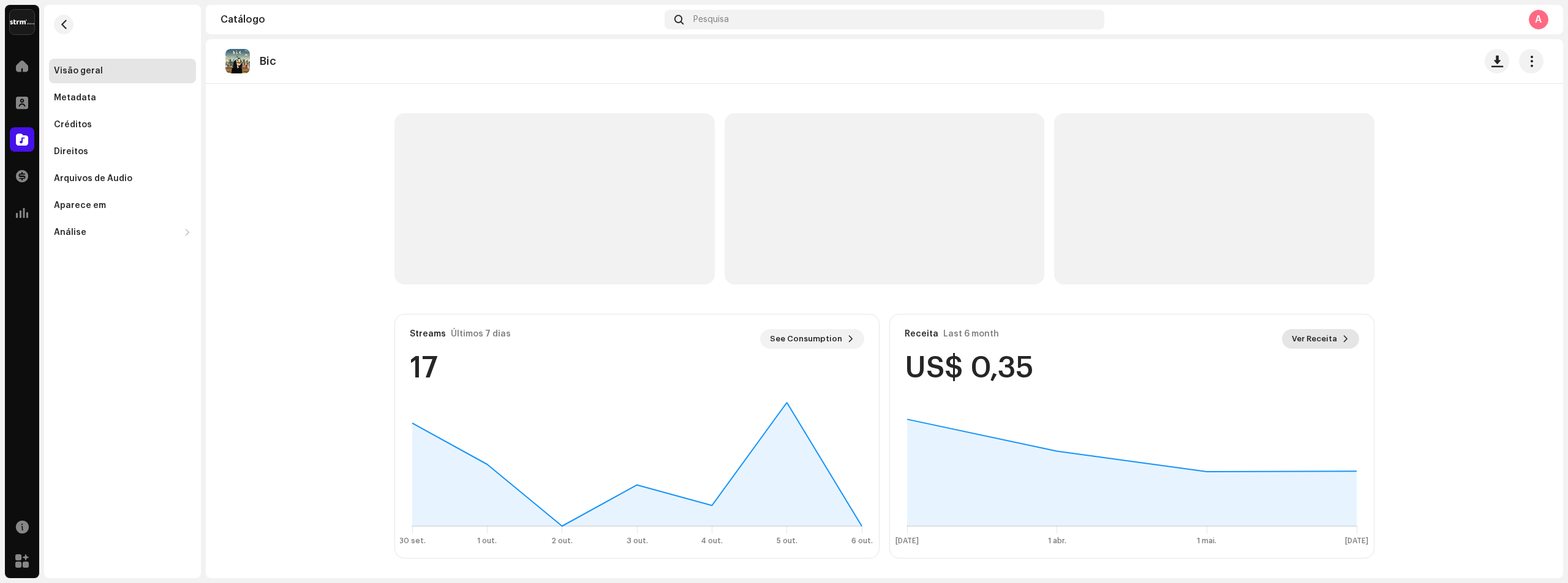
click at [1307, 338] on span "Ver Receita" at bounding box center [1314, 339] width 45 height 25
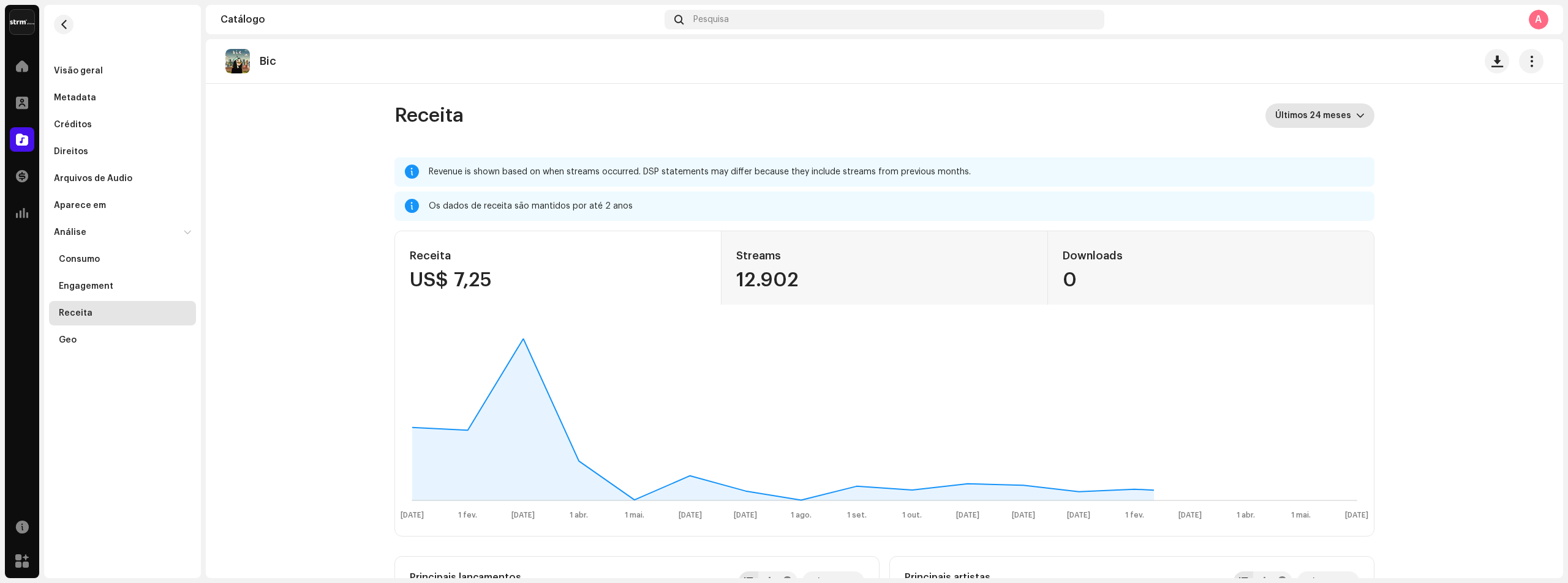
click at [1335, 119] on span "Últimos 24 meses" at bounding box center [1316, 115] width 81 height 25
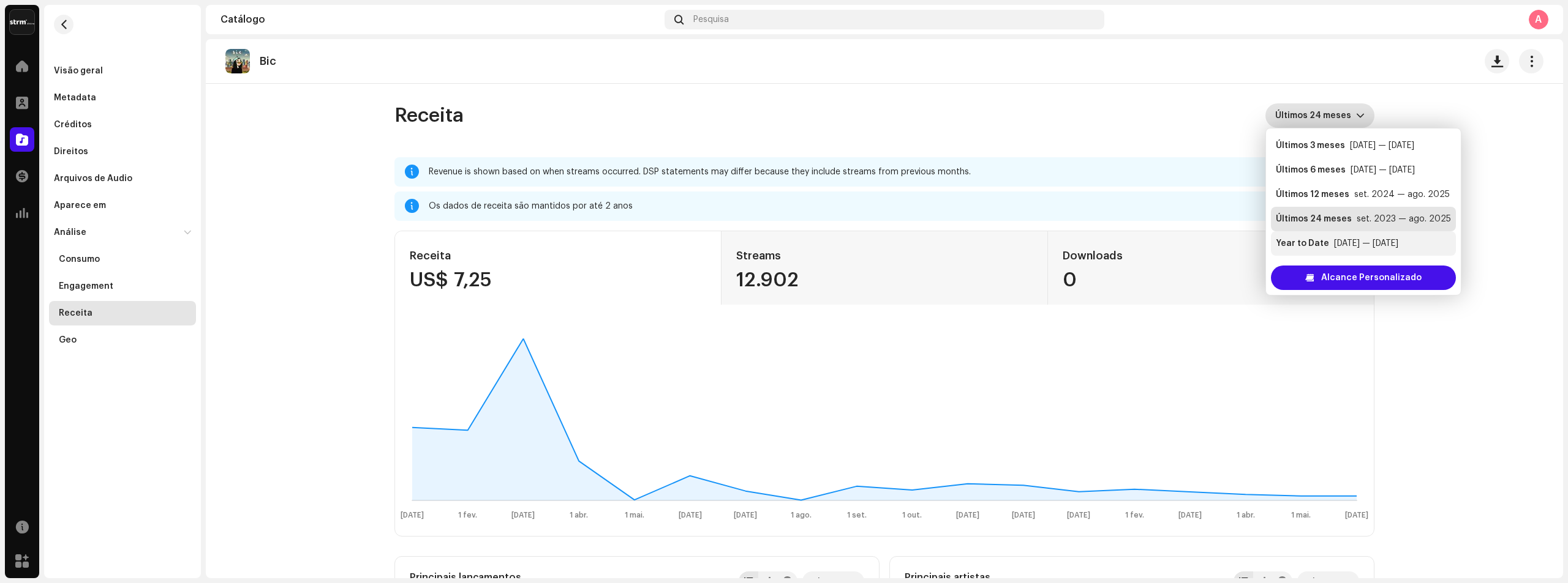
click at [1334, 245] on div "[DATE] — [DATE]" at bounding box center [1365, 243] width 64 height 12
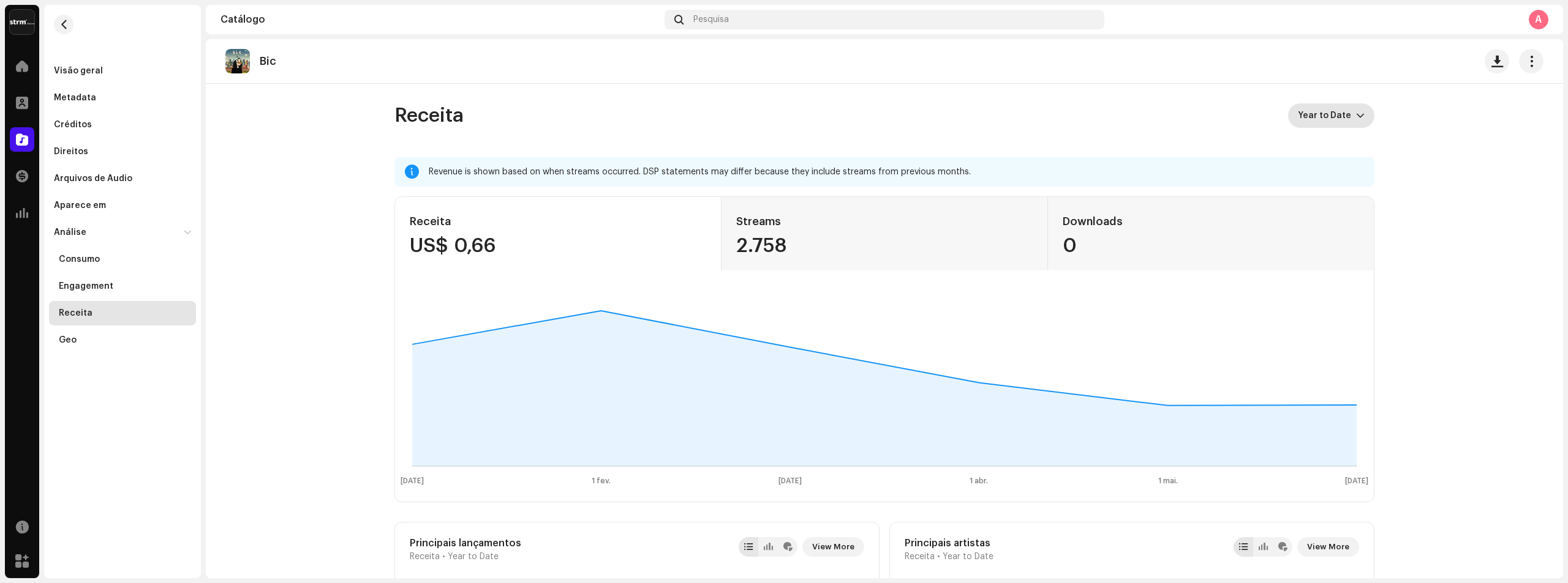
click at [1335, 122] on span "Year to Date" at bounding box center [1327, 115] width 59 height 25
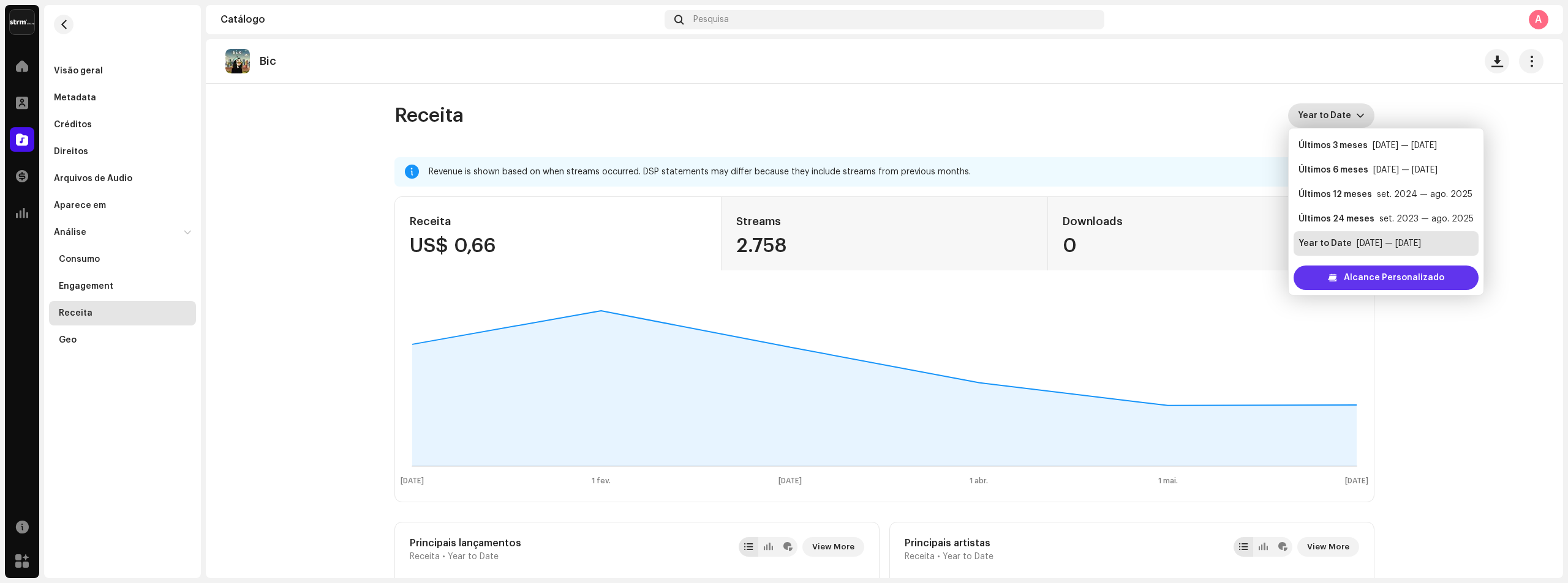
scroll to position [20, 0]
click at [1384, 286] on span "Alcance Personalizado" at bounding box center [1394, 278] width 101 height 25
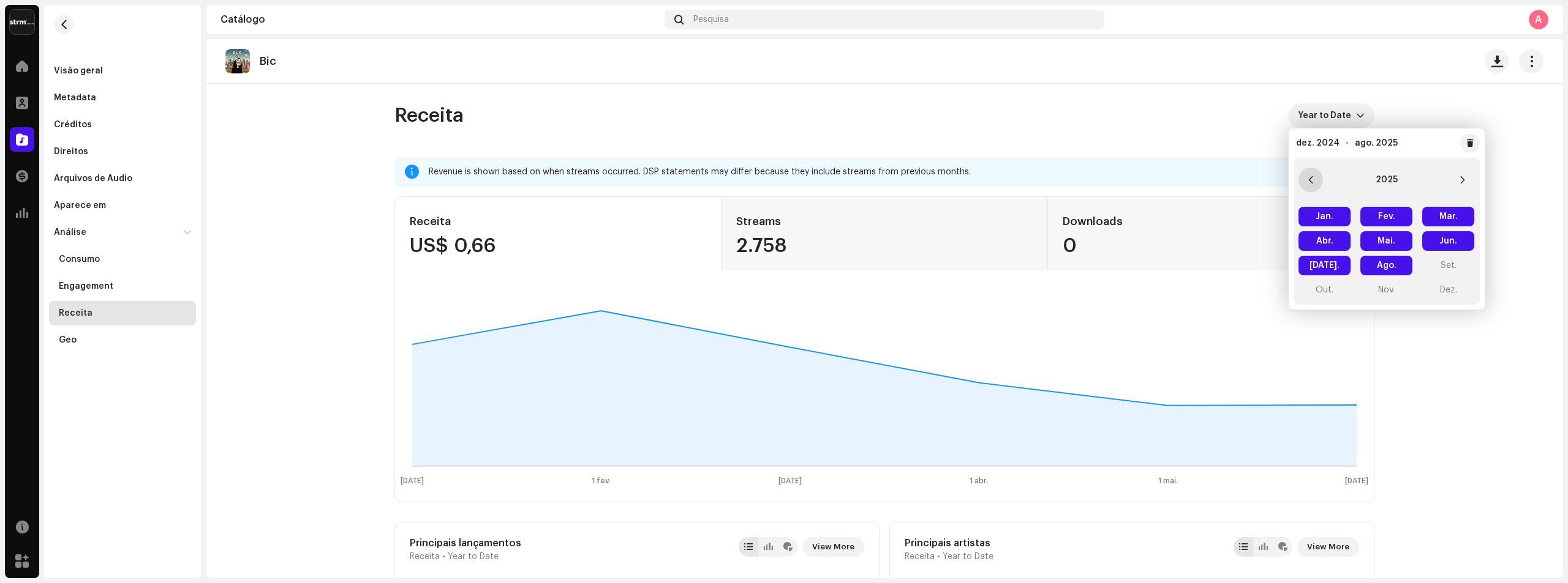
click at [1316, 175] on button "Previous Year" at bounding box center [1310, 180] width 25 height 25
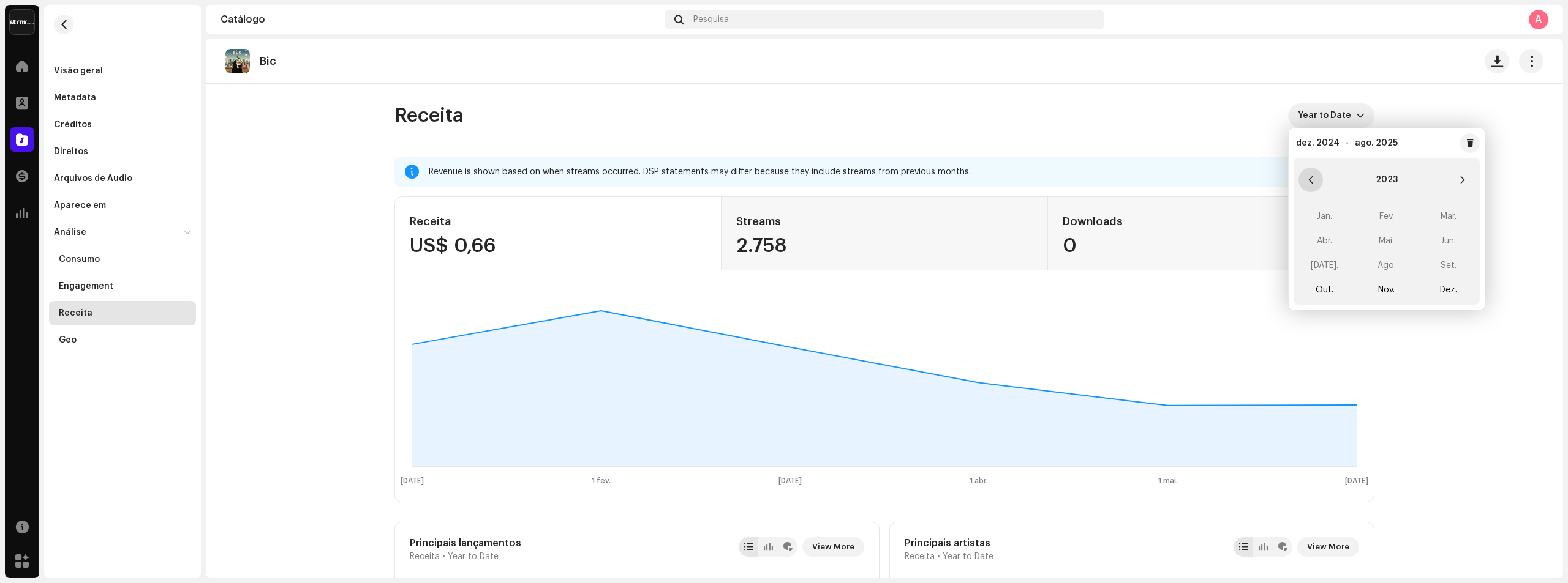
click at [1316, 175] on button "Previous Year" at bounding box center [1310, 180] width 25 height 25
click at [1442, 230] on div "Jan. Fev. Mar. Abr. Mai. Jun. [DATE]. [GEOGRAPHIC_DATA]. Set. Out. Nov. Dez." at bounding box center [1386, 253] width 186 height 103
click at [1464, 172] on button "Next Year" at bounding box center [1462, 180] width 25 height 25
click at [1460, 180] on icon "Next Year" at bounding box center [1462, 180] width 9 height 9
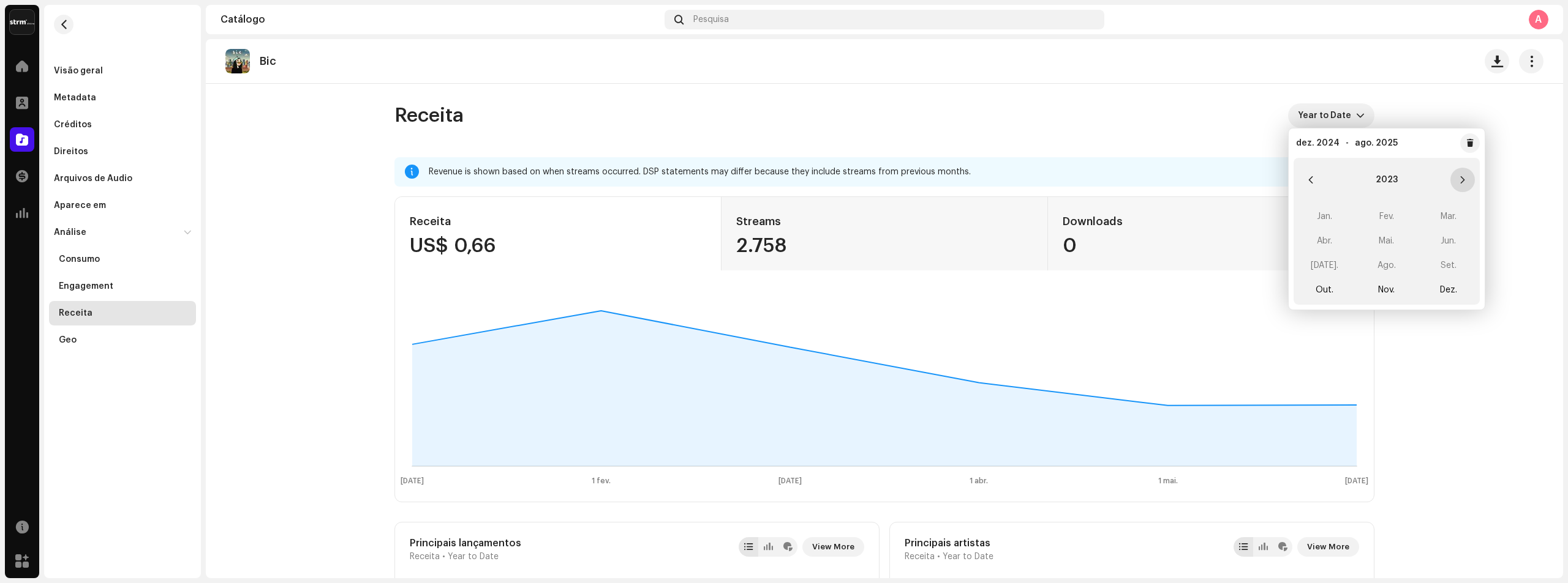
click at [1460, 180] on icon "Next Year" at bounding box center [1462, 180] width 9 height 9
click at [1310, 183] on icon "Previous Year" at bounding box center [1310, 180] width 9 height 9
click at [1329, 289] on span "Out." at bounding box center [1324, 290] width 52 height 20
click at [1470, 177] on button "Next Year" at bounding box center [1462, 180] width 25 height 25
click at [1469, 177] on button "Next Year" at bounding box center [1462, 180] width 25 height 25
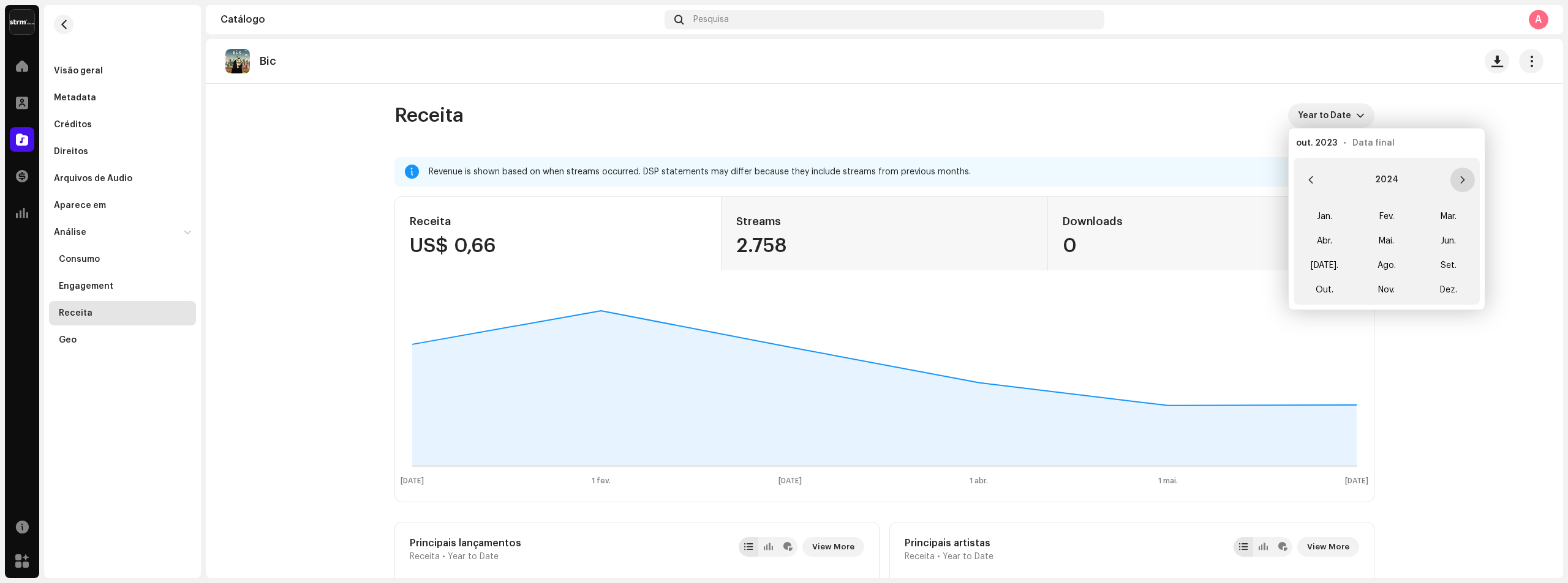
click at [1469, 177] on button "Next Year" at bounding box center [1462, 180] width 25 height 25
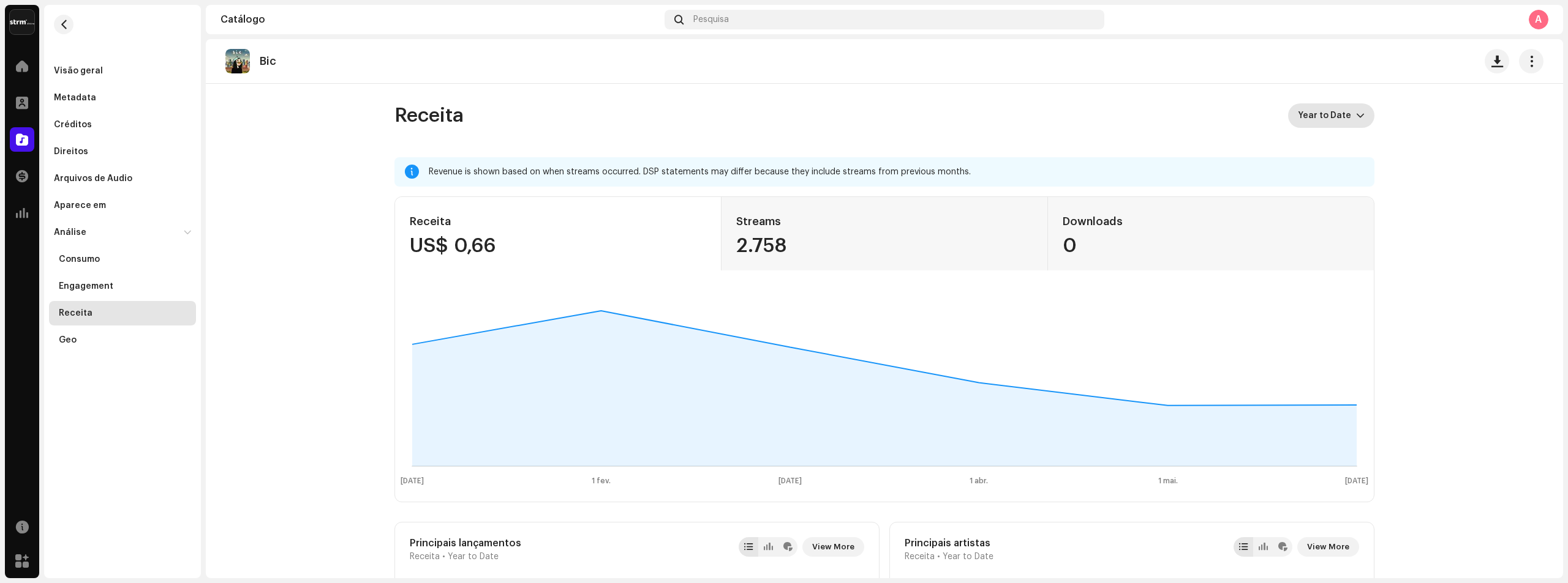
click at [1360, 115] on icon "dropdown trigger" at bounding box center [1360, 115] width 9 height 9
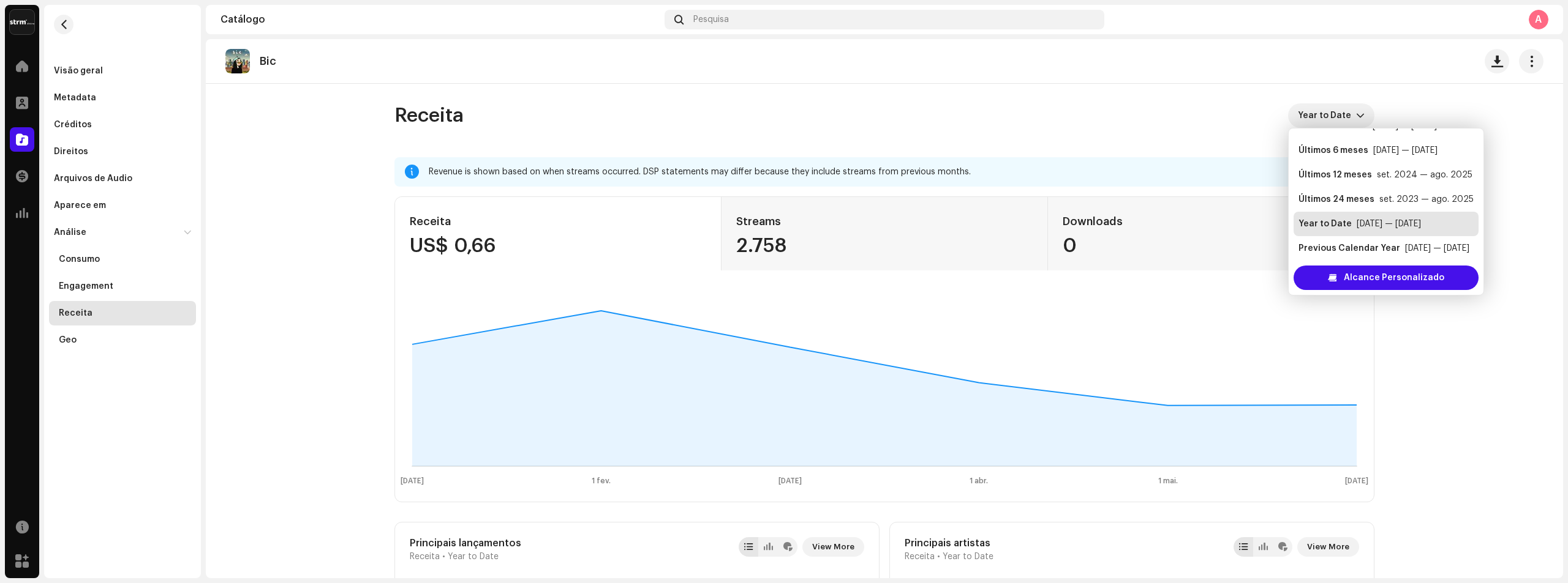
scroll to position [5, 0]
drag, startPoint x: 1429, startPoint y: 255, endPoint x: 1422, endPoint y: 104, distance: 151.2
click at [1423, 104] on body "Avelar Music Home Perfil Catálogo Transações Análise Recursos Marketplace Visão…" at bounding box center [784, 291] width 1568 height 583
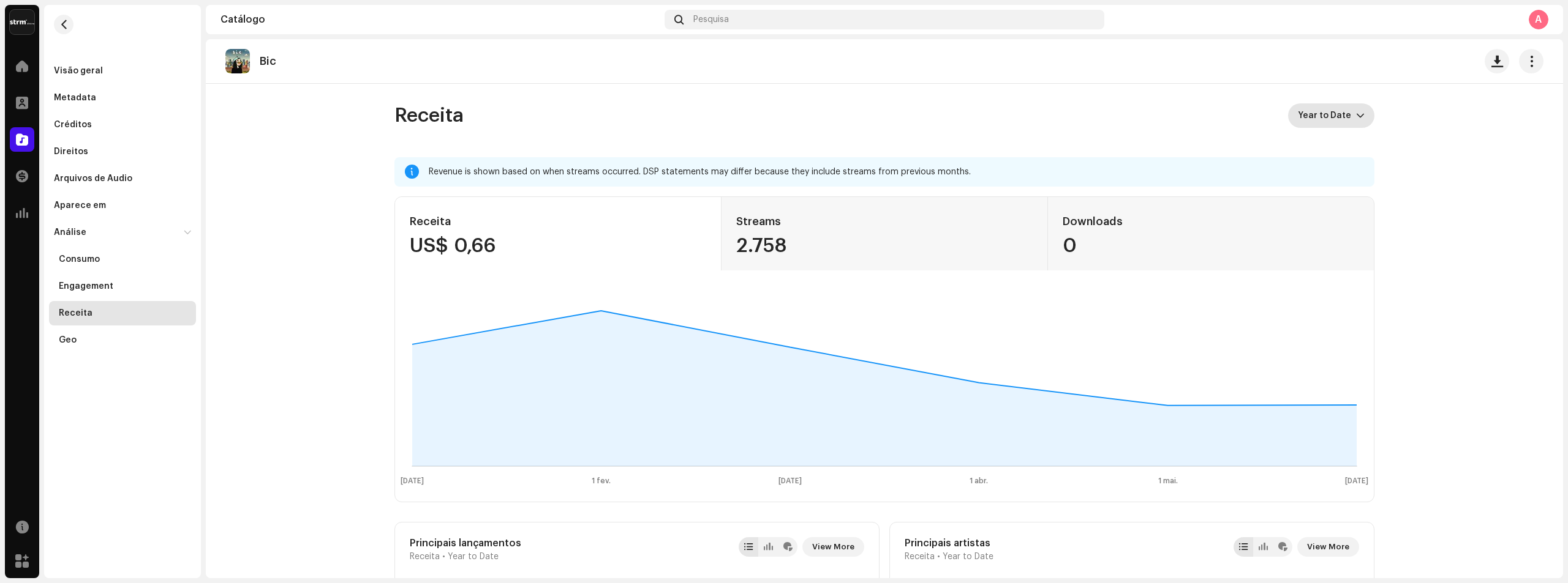
click at [1356, 112] on icon "dropdown trigger" at bounding box center [1360, 115] width 9 height 9
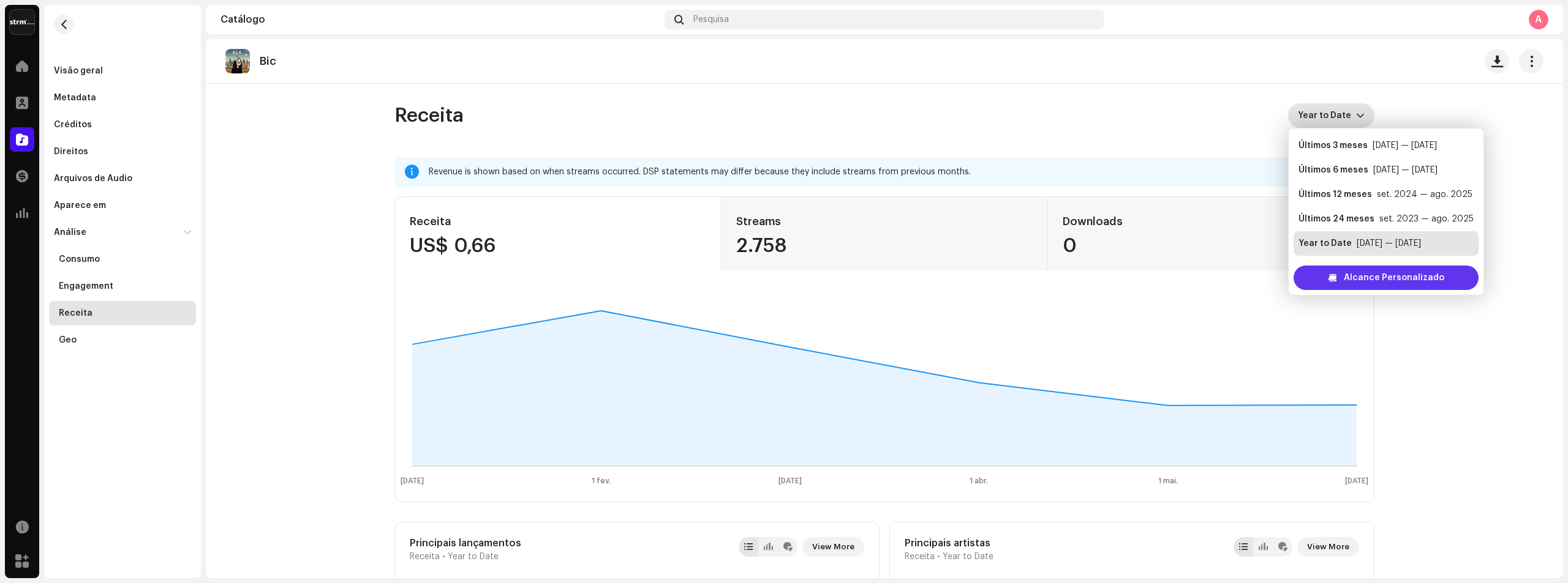
scroll to position [20, 0]
click at [1373, 274] on span "Alcance Personalizado" at bounding box center [1394, 278] width 101 height 25
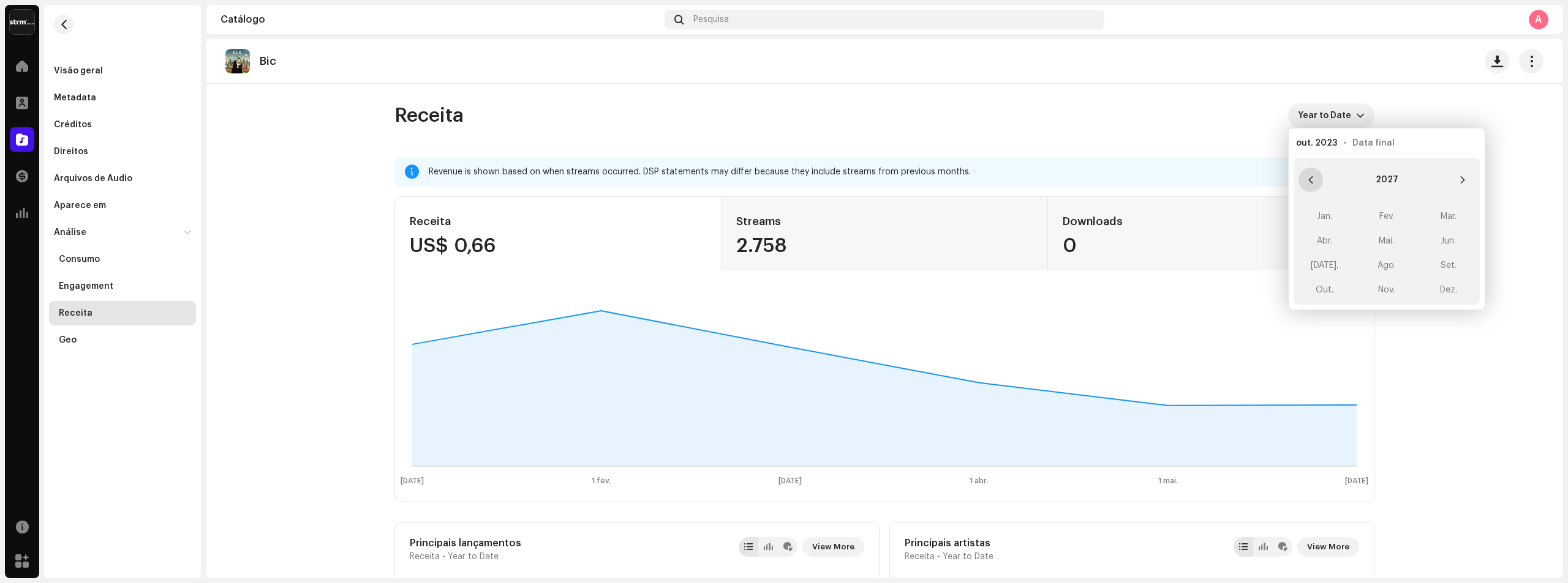
click at [1319, 178] on button "Previous Year" at bounding box center [1310, 180] width 25 height 25
click at [1473, 174] on button "Next Year" at bounding box center [1462, 180] width 25 height 25
click at [1468, 175] on button "Next Year" at bounding box center [1462, 180] width 25 height 25
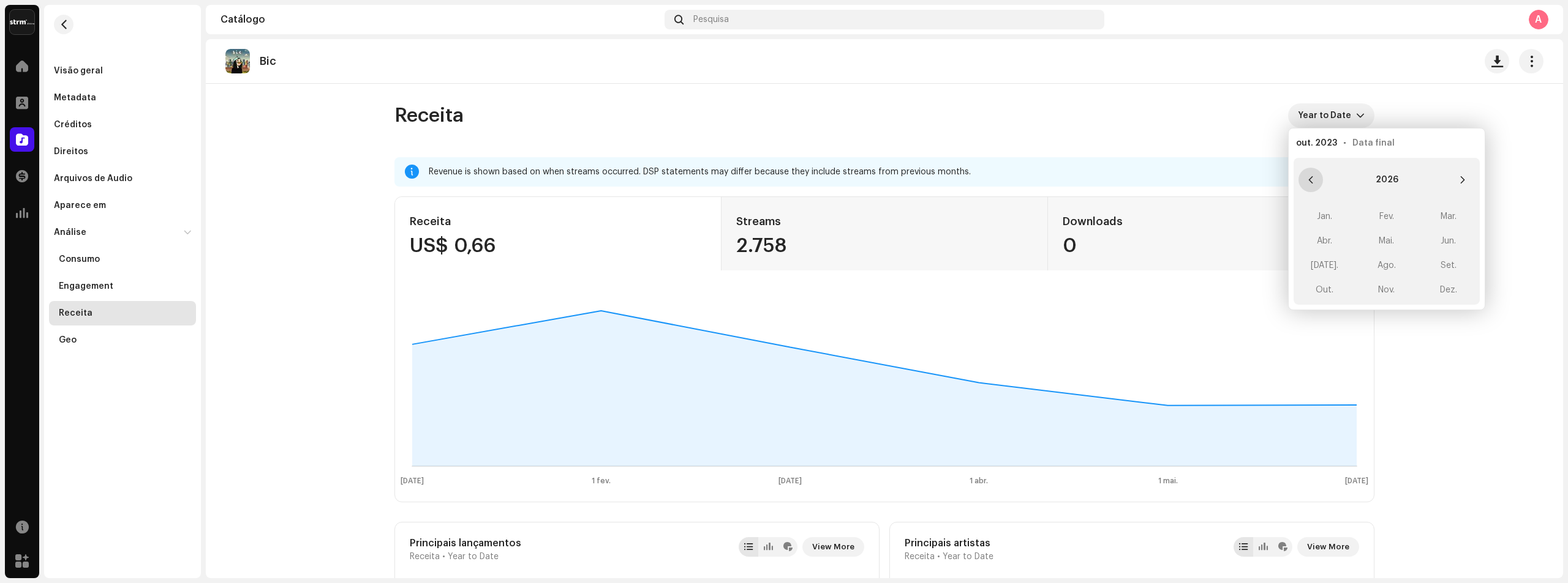
click at [1312, 180] on icon "Previous Year" at bounding box center [1310, 180] width 9 height 9
click at [1391, 260] on span "Ago." at bounding box center [1386, 265] width 52 height 20
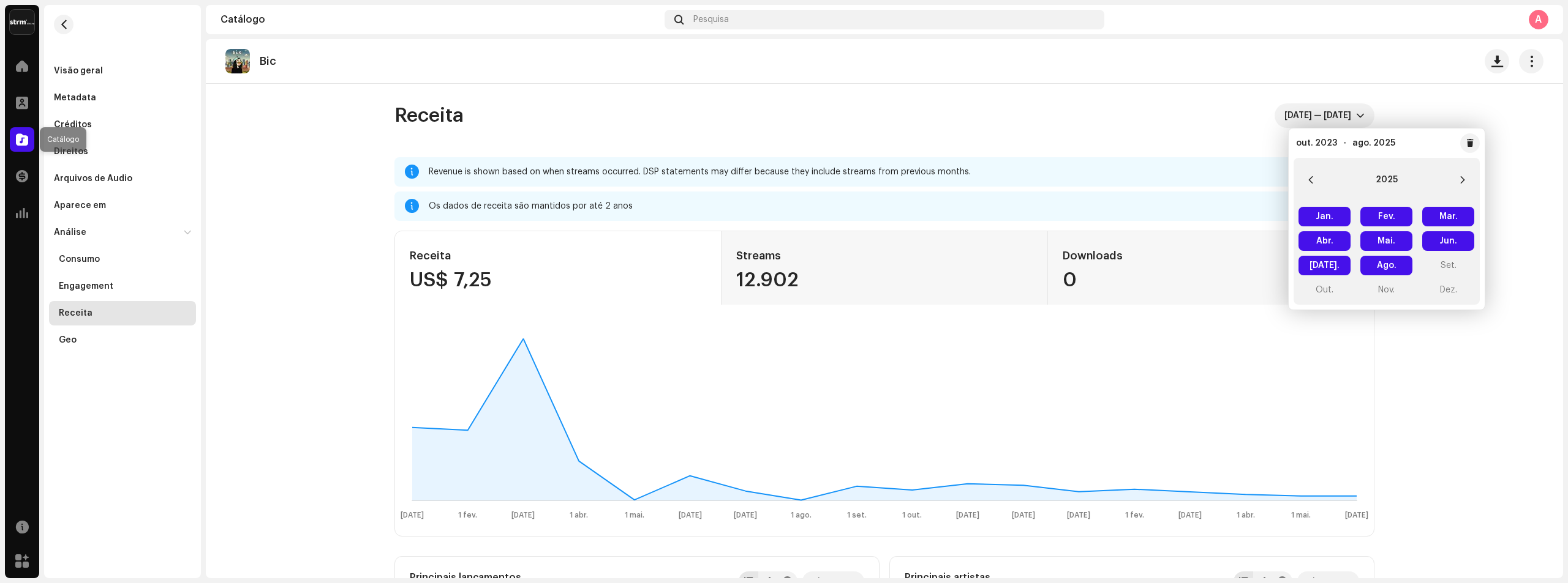
click at [25, 139] on span at bounding box center [21, 139] width 12 height 9
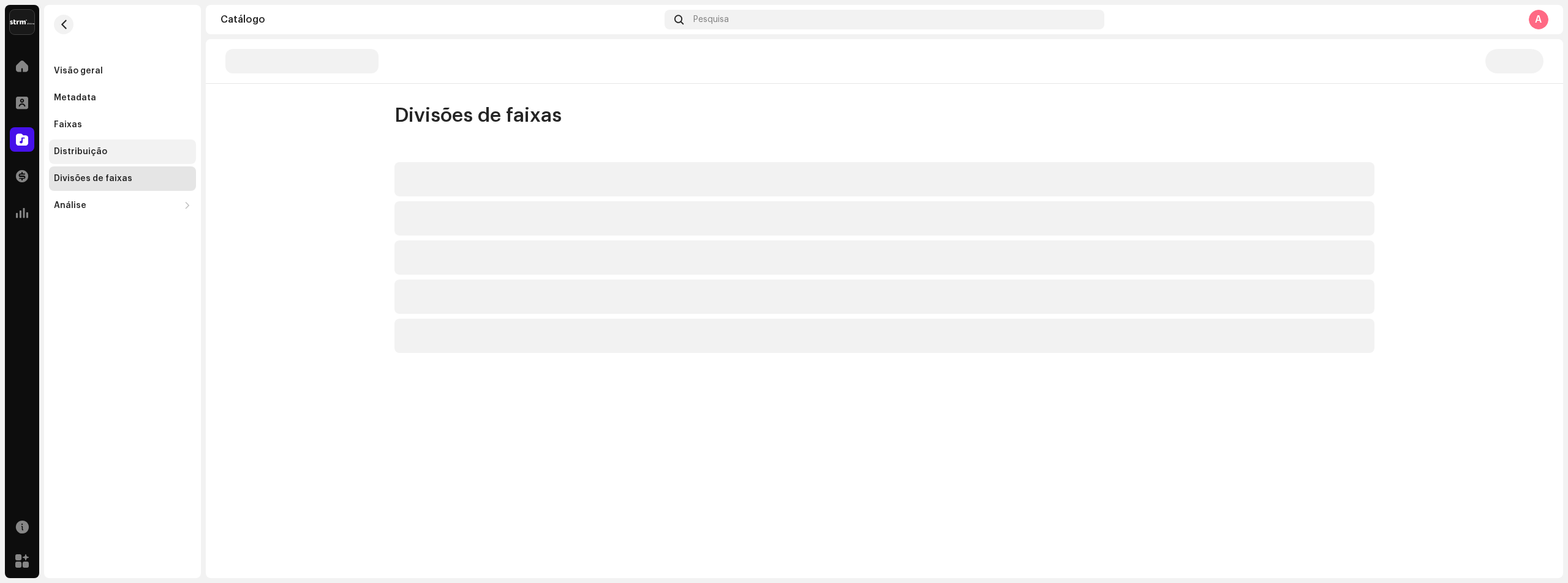
click at [116, 153] on div "Distribuição" at bounding box center [122, 152] width 137 height 9
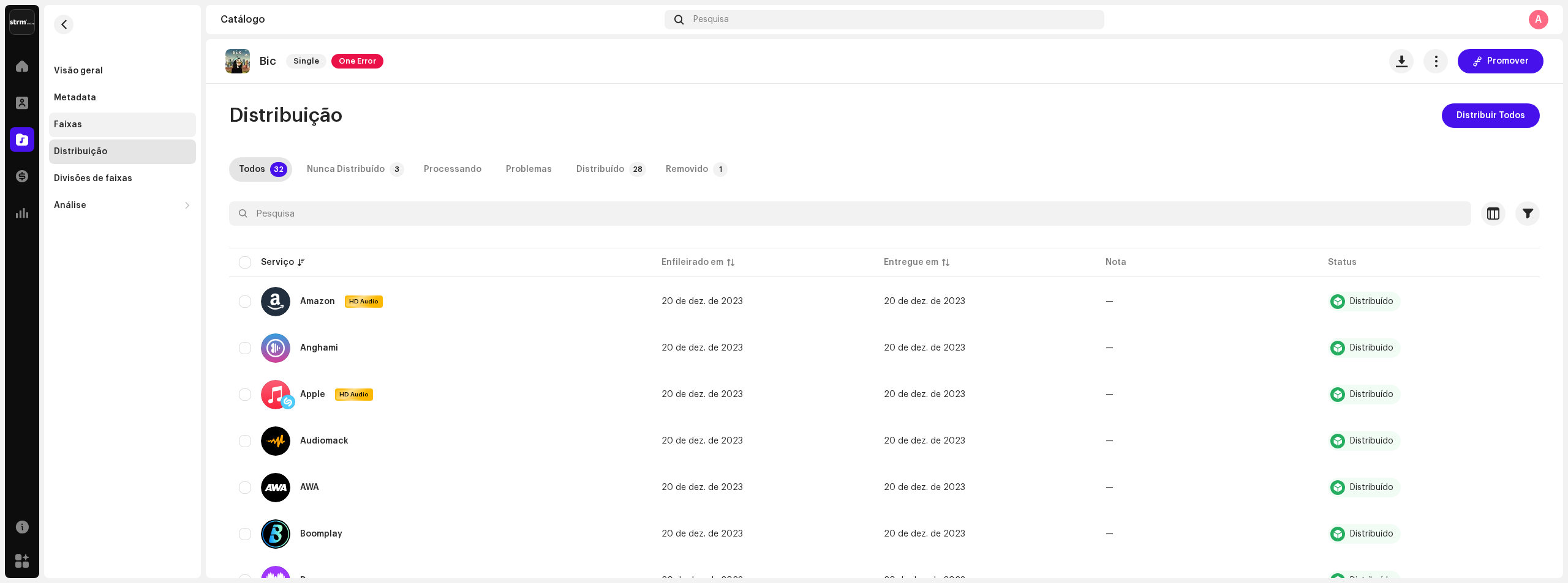
click at [93, 122] on div "Faixas" at bounding box center [122, 125] width 137 height 9
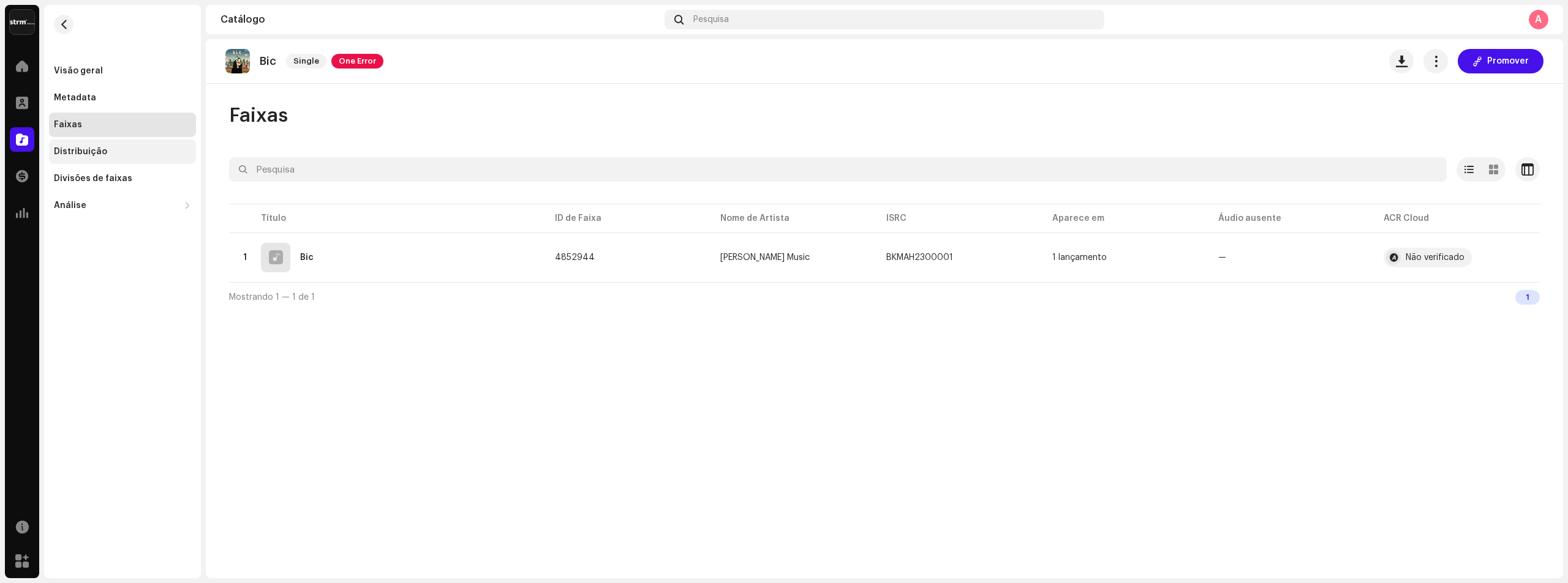
click at [107, 158] on div "Distribuição" at bounding box center [123, 151] width 147 height 25
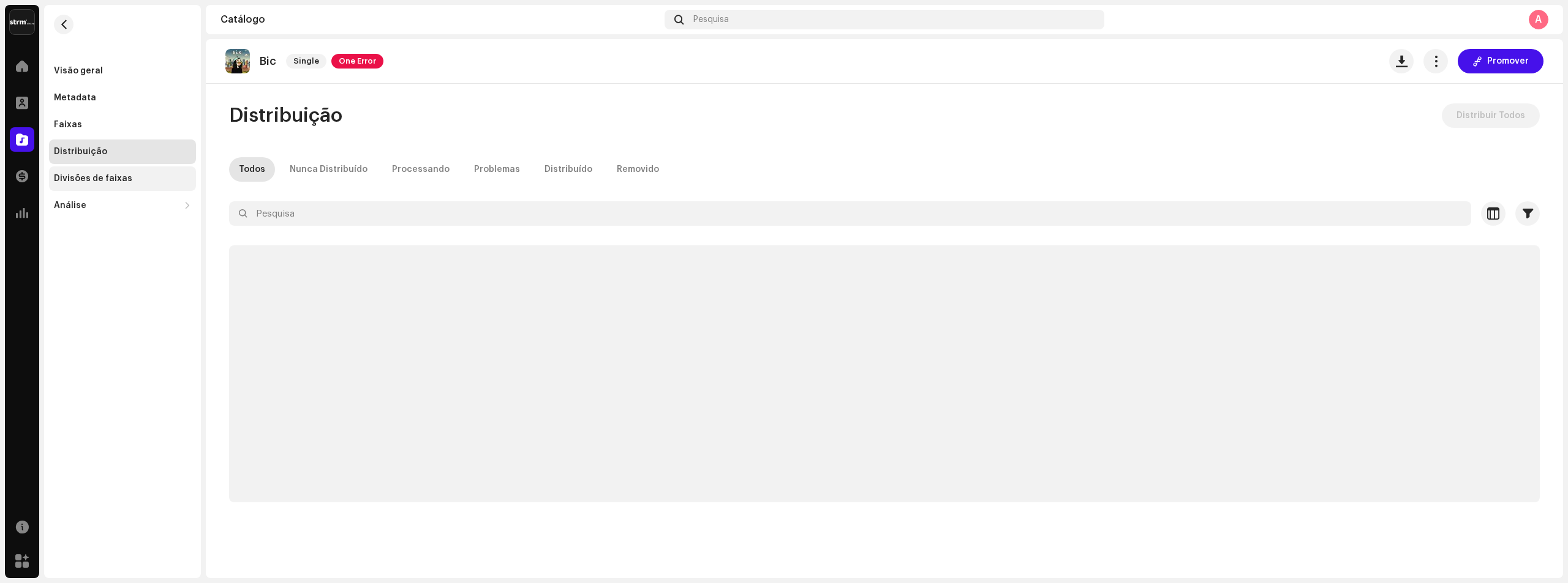
click at [111, 176] on div "Divisões de faixas" at bounding box center [93, 179] width 78 height 9
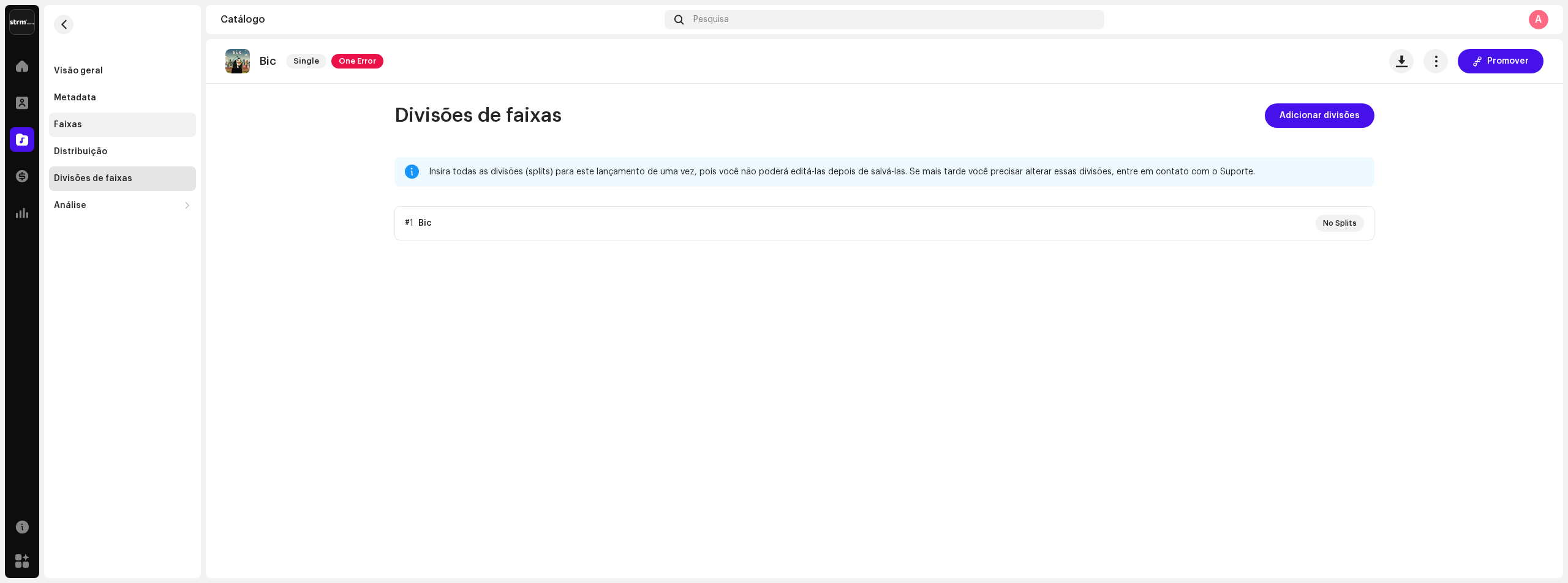
click at [55, 119] on div "Faixas" at bounding box center [123, 124] width 147 height 25
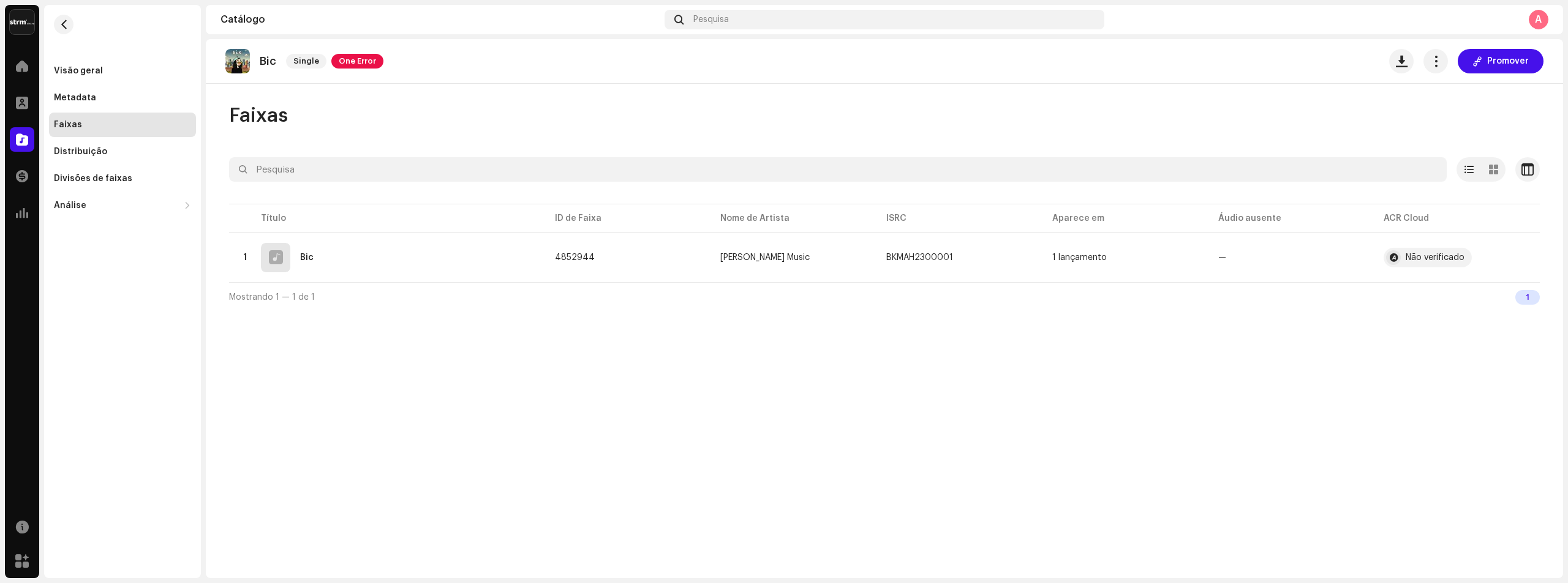
click at [48, 118] on div "Visão geral Metadata Faixas Distribuição Divisões de faixas Análise Consumo Eng…" at bounding box center [123, 111] width 157 height 213
click at [32, 96] on div at bounding box center [21, 103] width 25 height 25
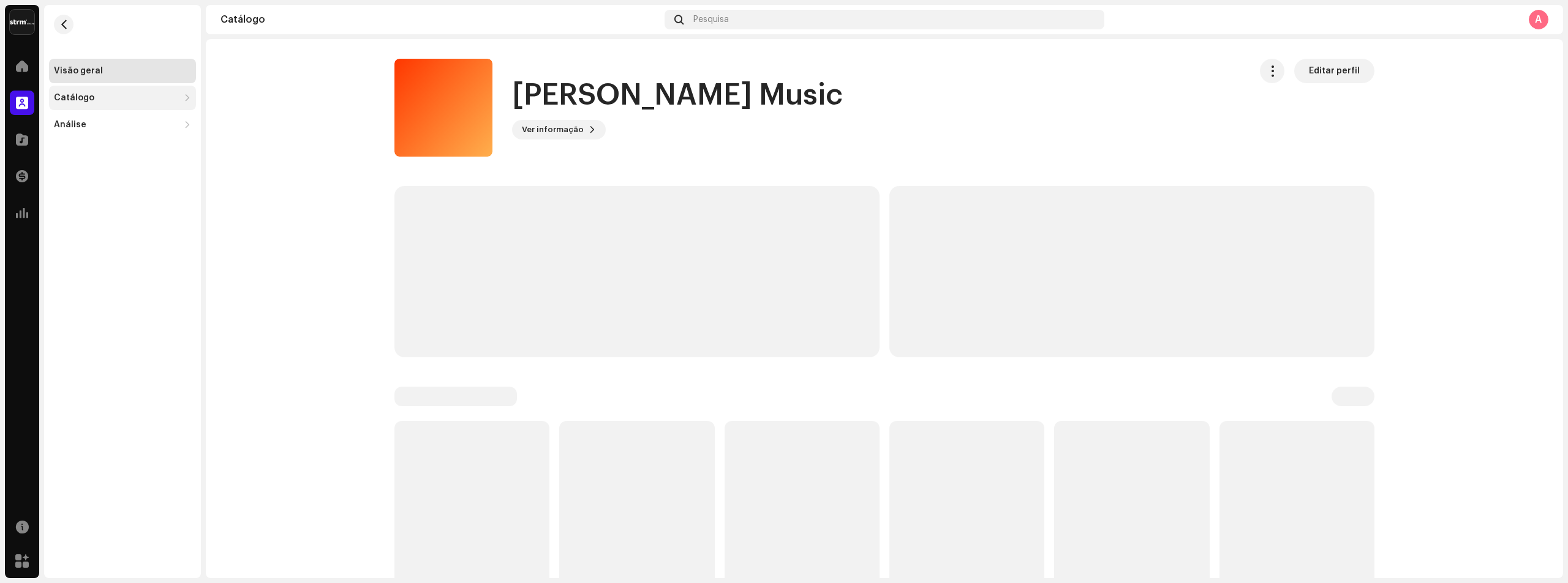
click at [101, 94] on div "Catálogo" at bounding box center [116, 98] width 125 height 9
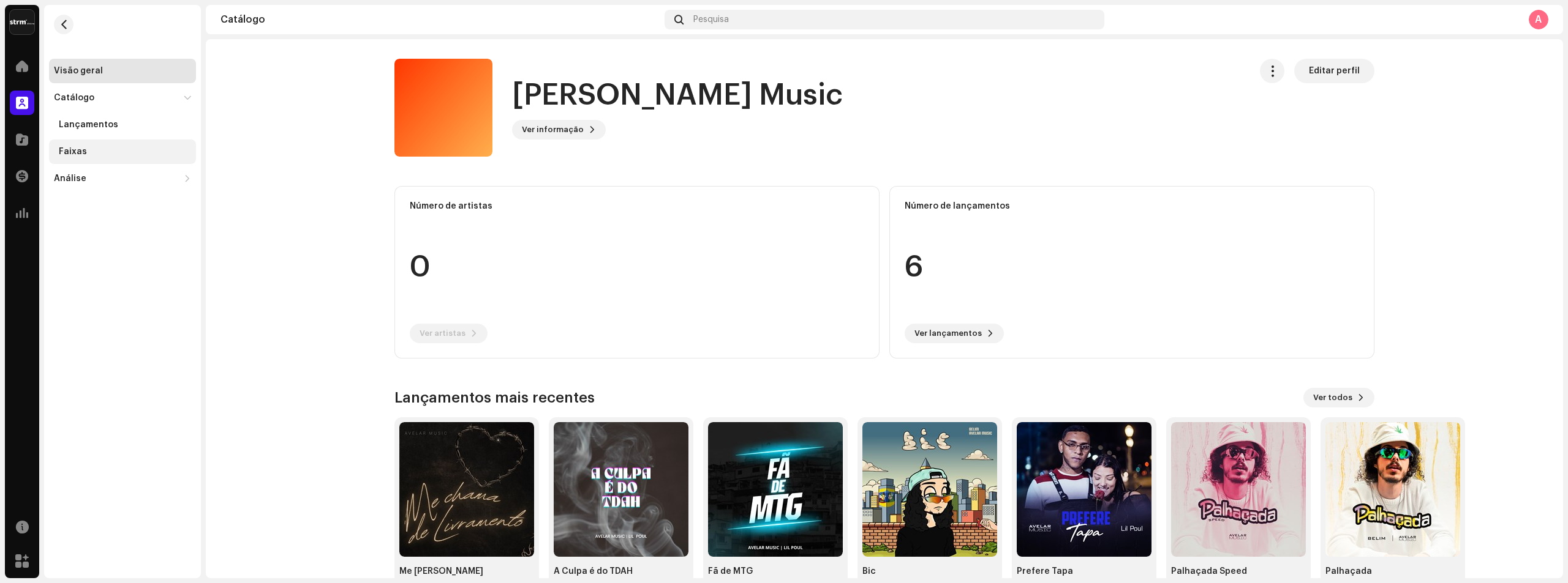
click at [115, 139] on div "Faixas" at bounding box center [123, 151] width 147 height 25
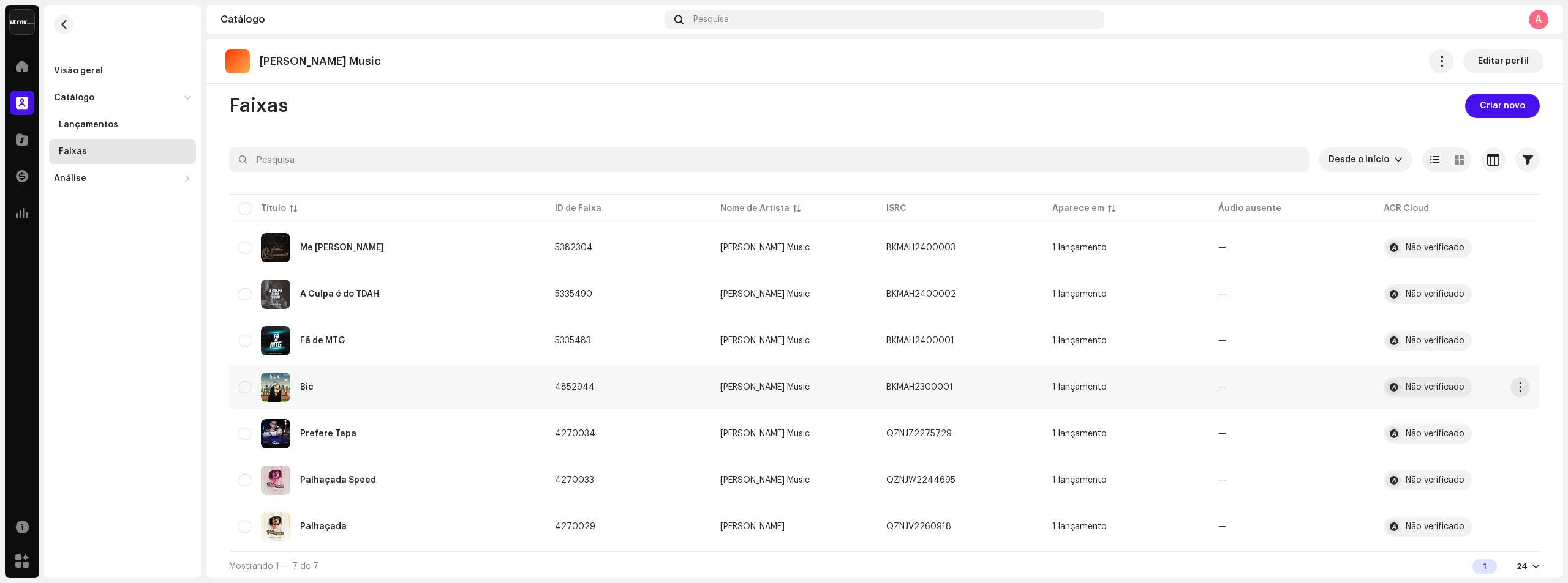
scroll to position [12, 0]
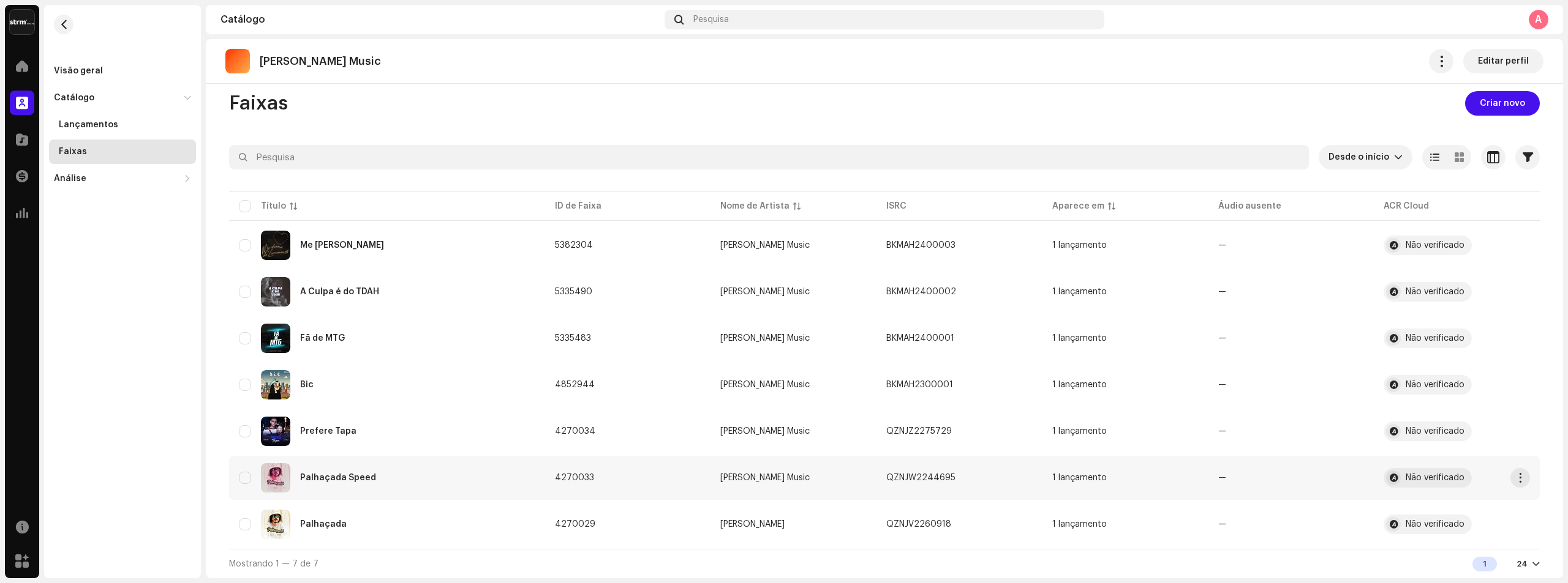
click at [429, 474] on div "Palhaçada Speed" at bounding box center [387, 478] width 296 height 29
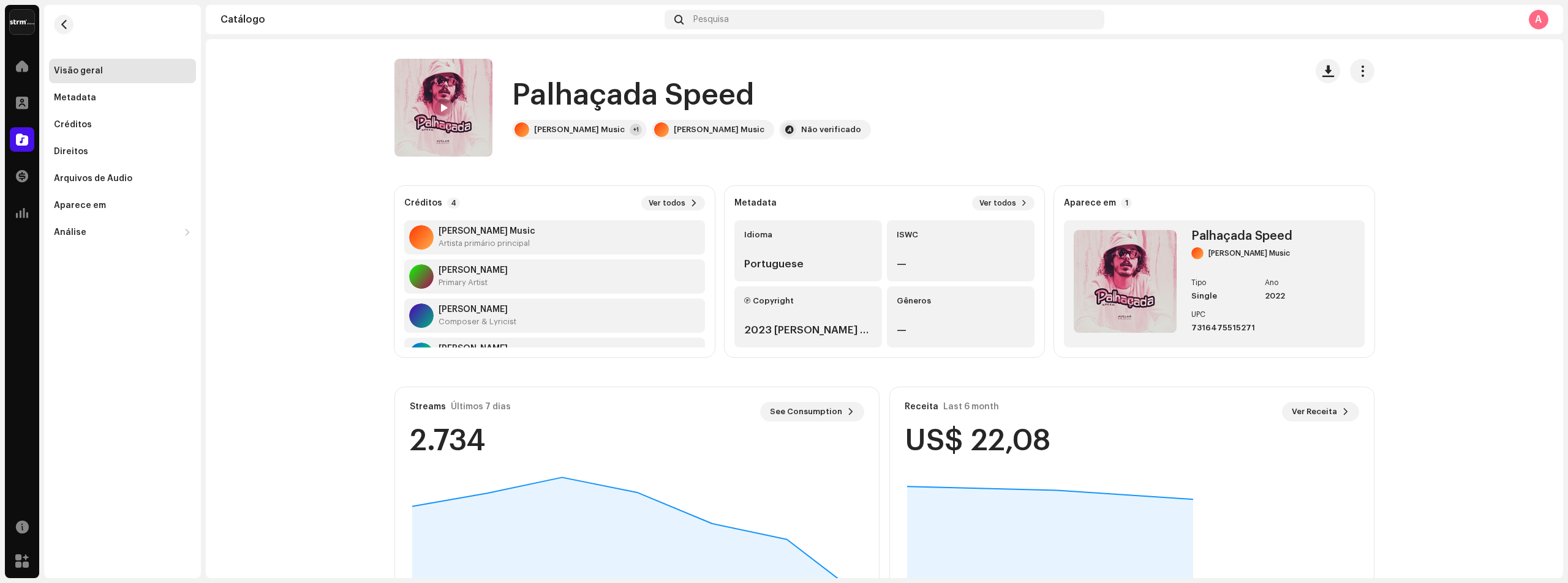
scroll to position [40, 0]
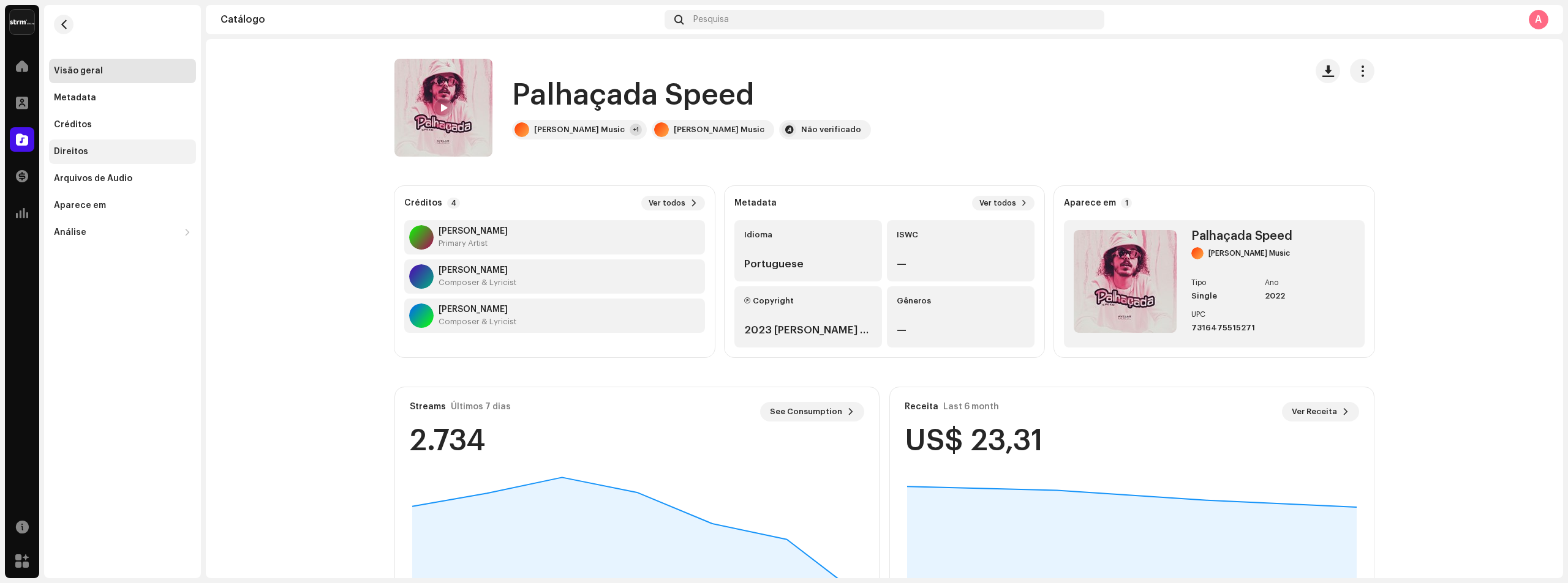
click at [104, 139] on div "Direitos" at bounding box center [123, 151] width 147 height 25
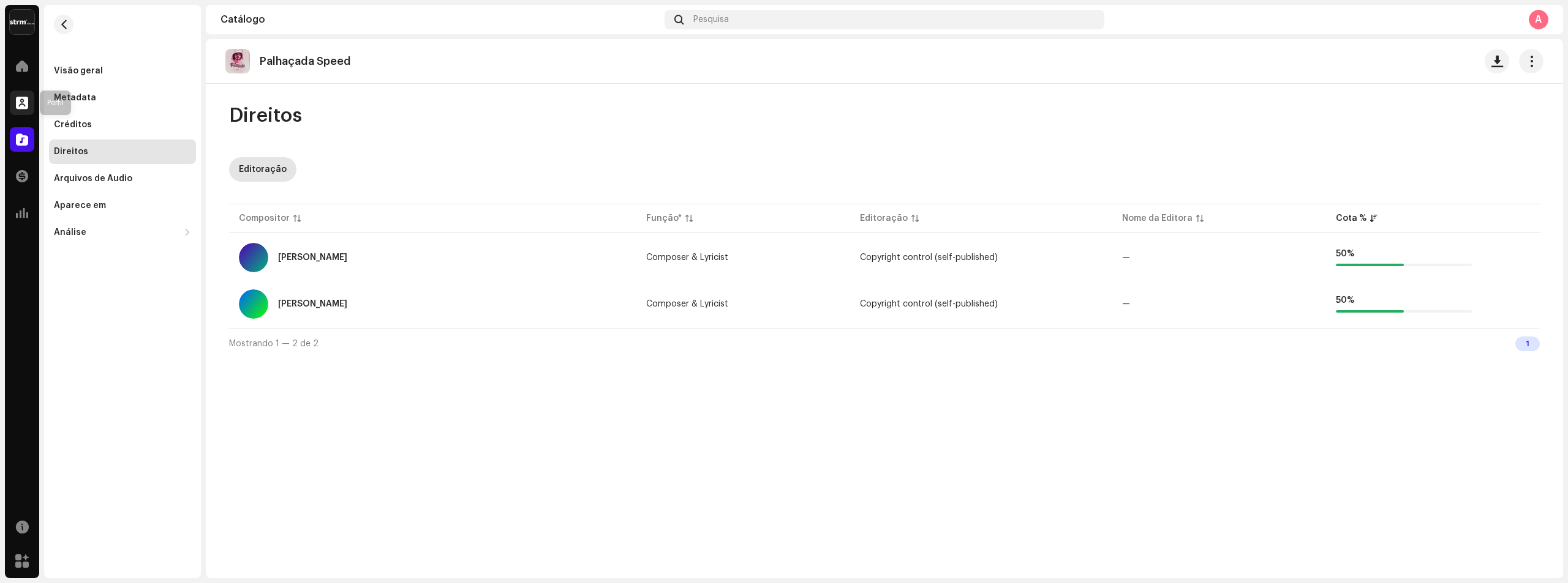
click at [28, 97] on div at bounding box center [21, 103] width 25 height 25
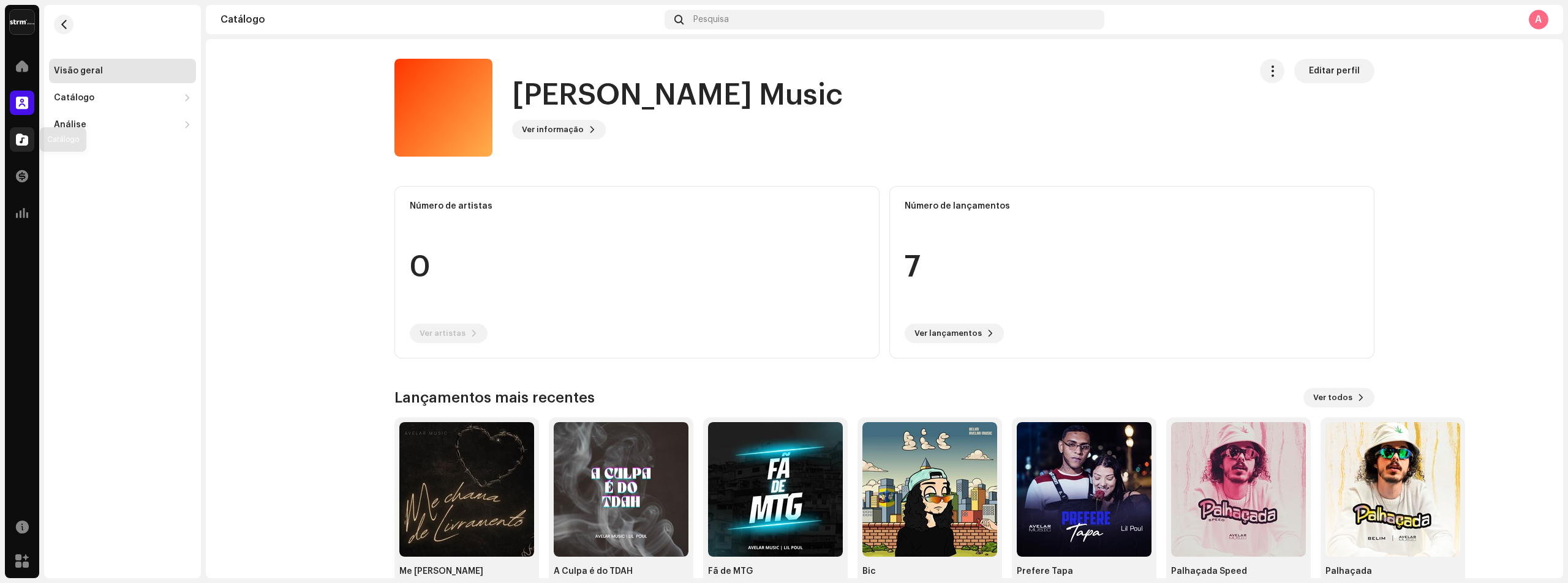
click at [20, 147] on div at bounding box center [21, 139] width 25 height 25
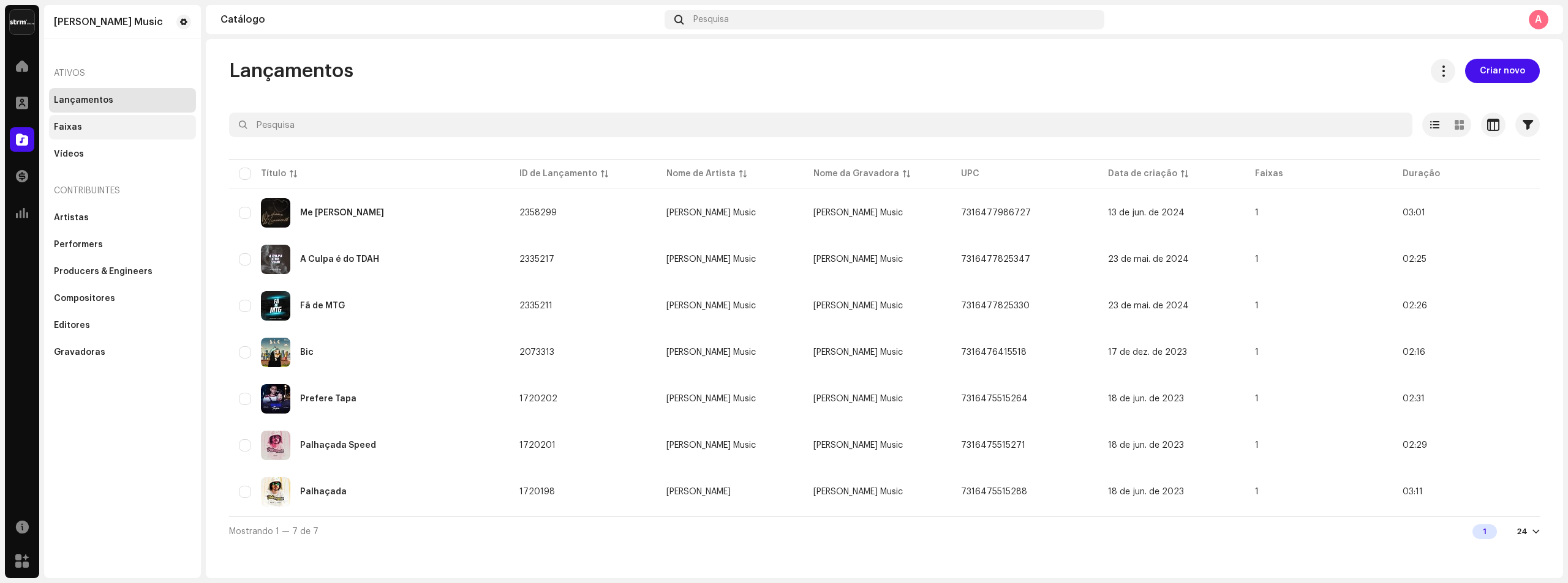
click at [91, 132] on div "Faixas" at bounding box center [123, 127] width 147 height 25
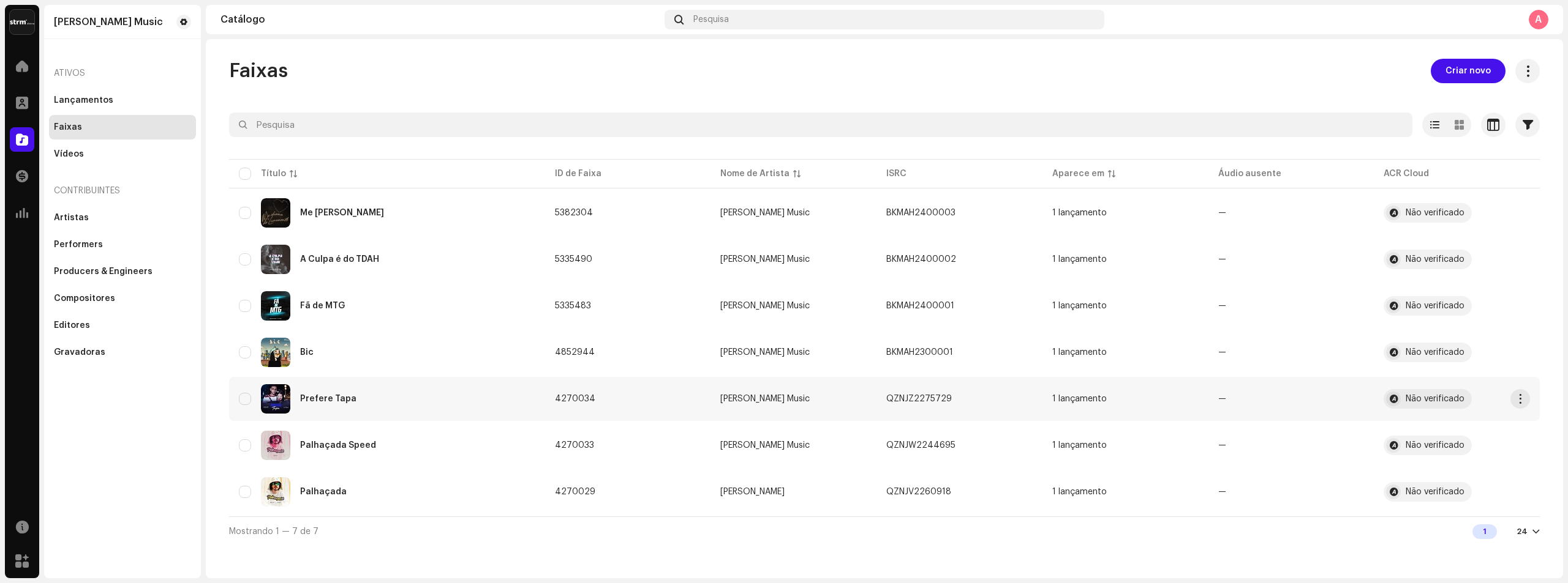
click at [344, 393] on div "Prefere Tapa" at bounding box center [387, 399] width 296 height 29
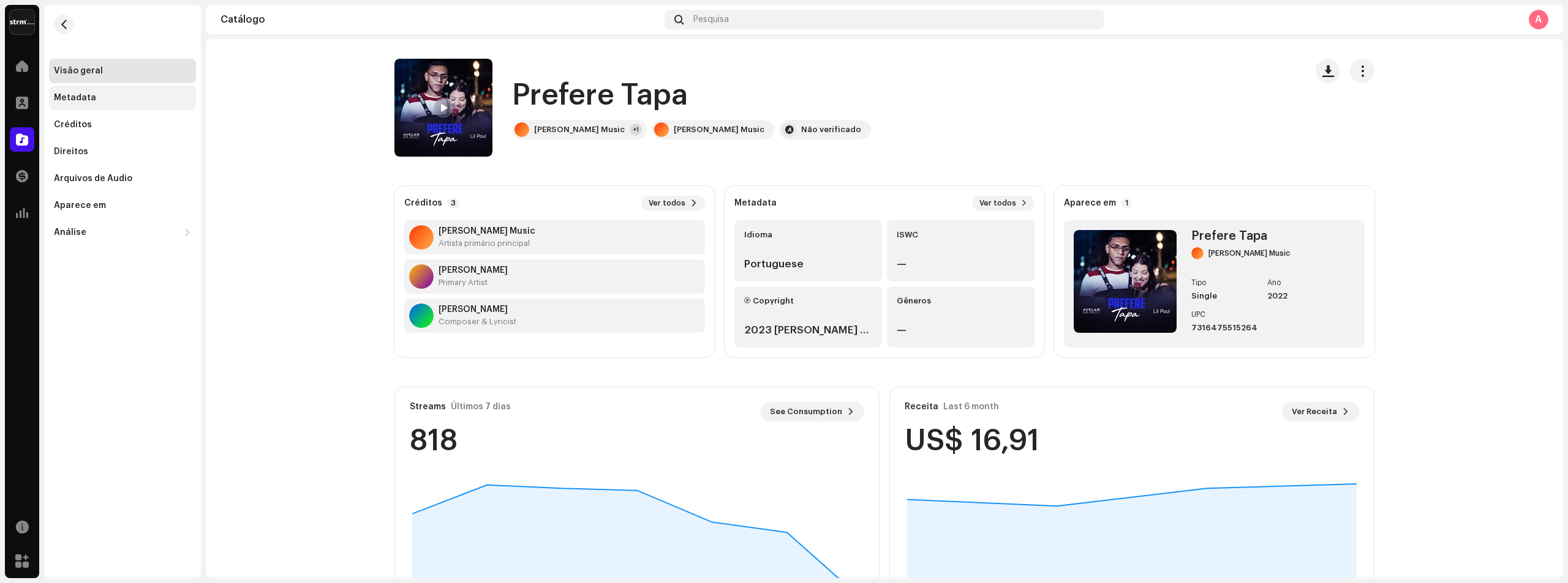
click at [112, 100] on div "Metadata" at bounding box center [122, 98] width 137 height 9
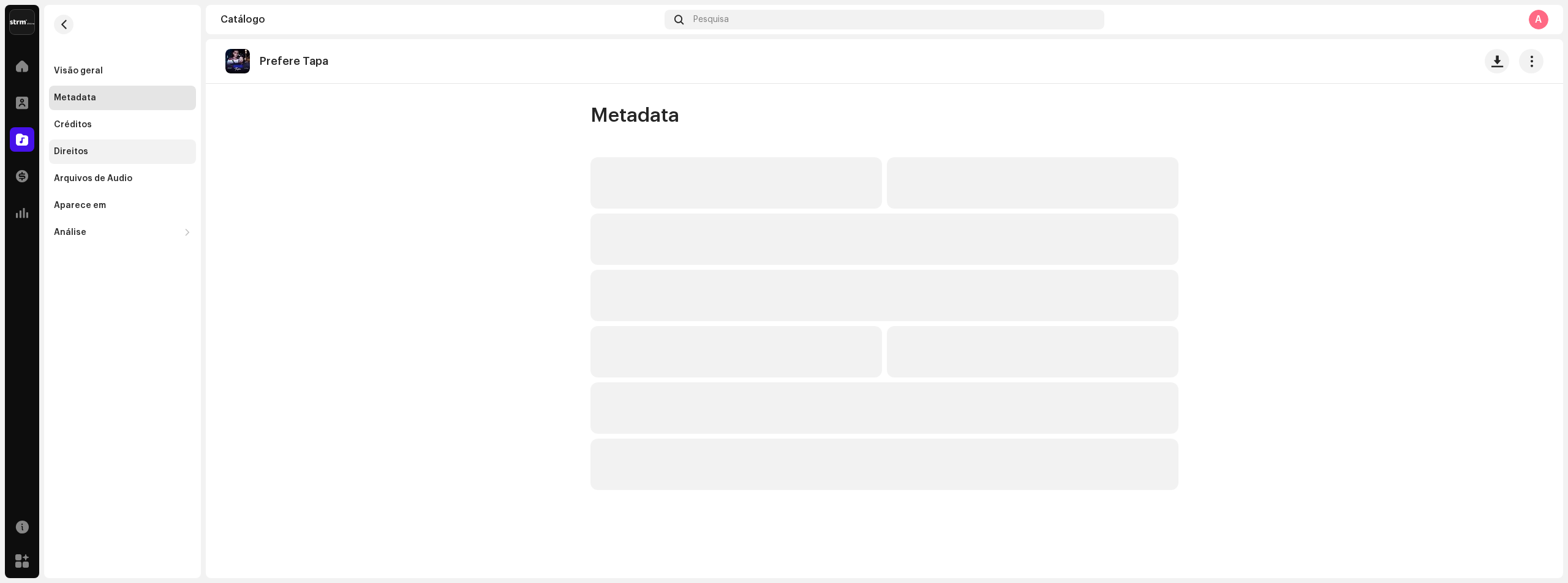
click at [110, 151] on div "Direitos" at bounding box center [122, 152] width 137 height 9
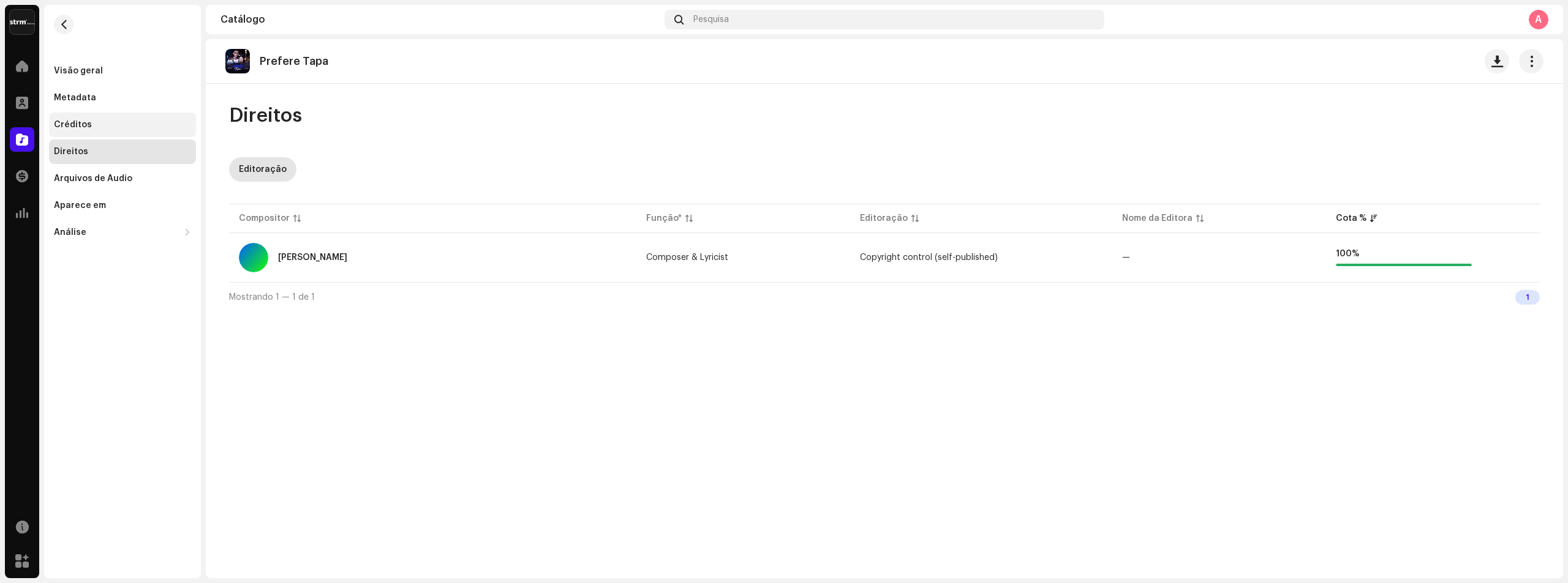
click at [52, 115] on div "Créditos" at bounding box center [123, 124] width 147 height 25
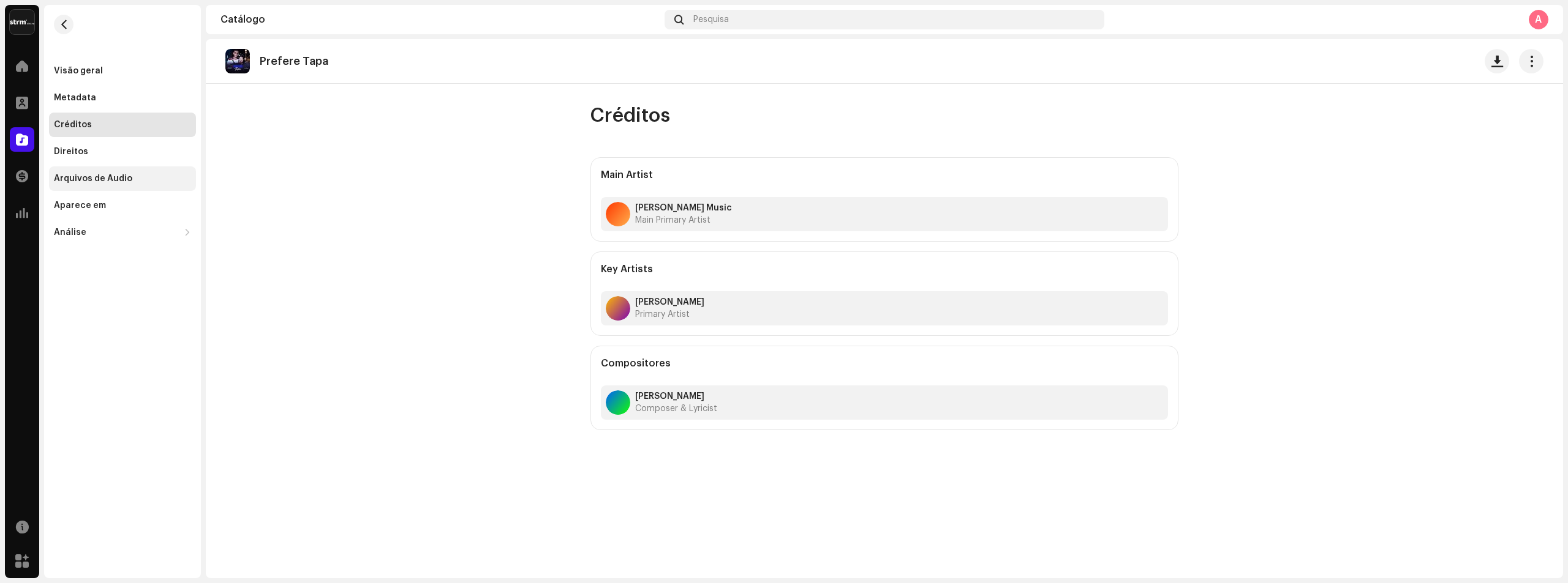
click at [72, 172] on div "Arquivos de Áudio" at bounding box center [123, 178] width 147 height 25
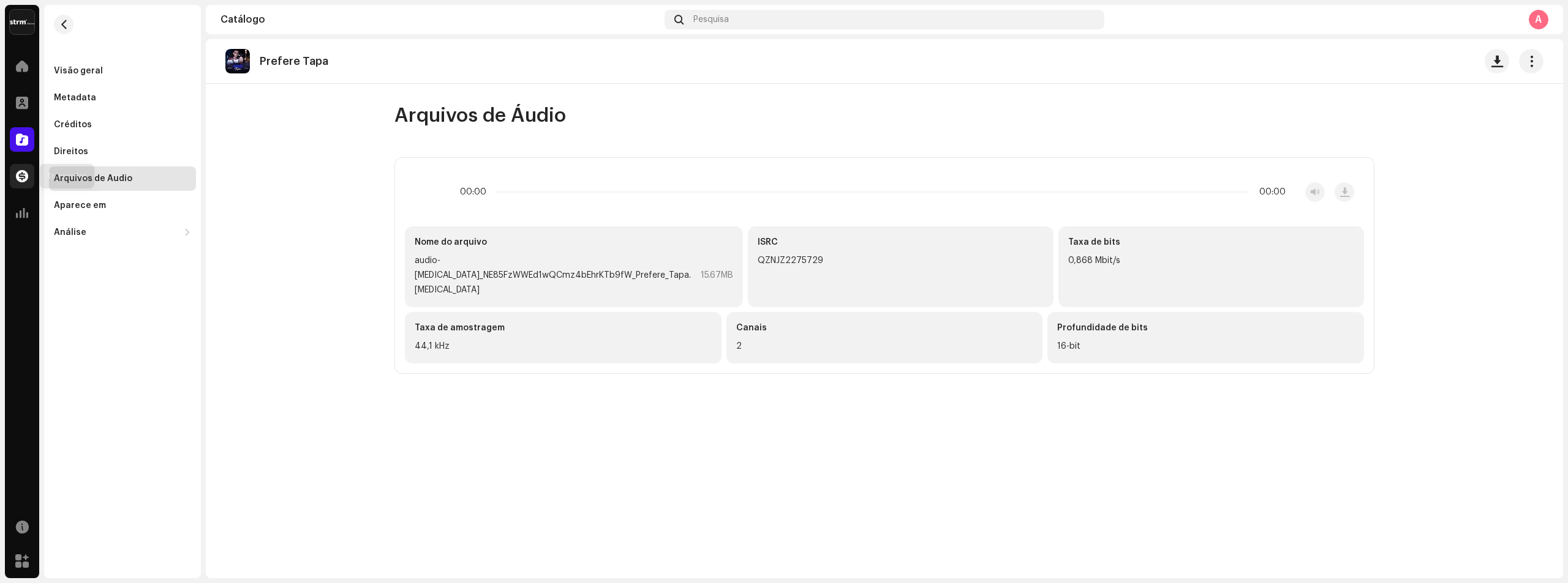
click at [24, 175] on span at bounding box center [21, 176] width 12 height 9
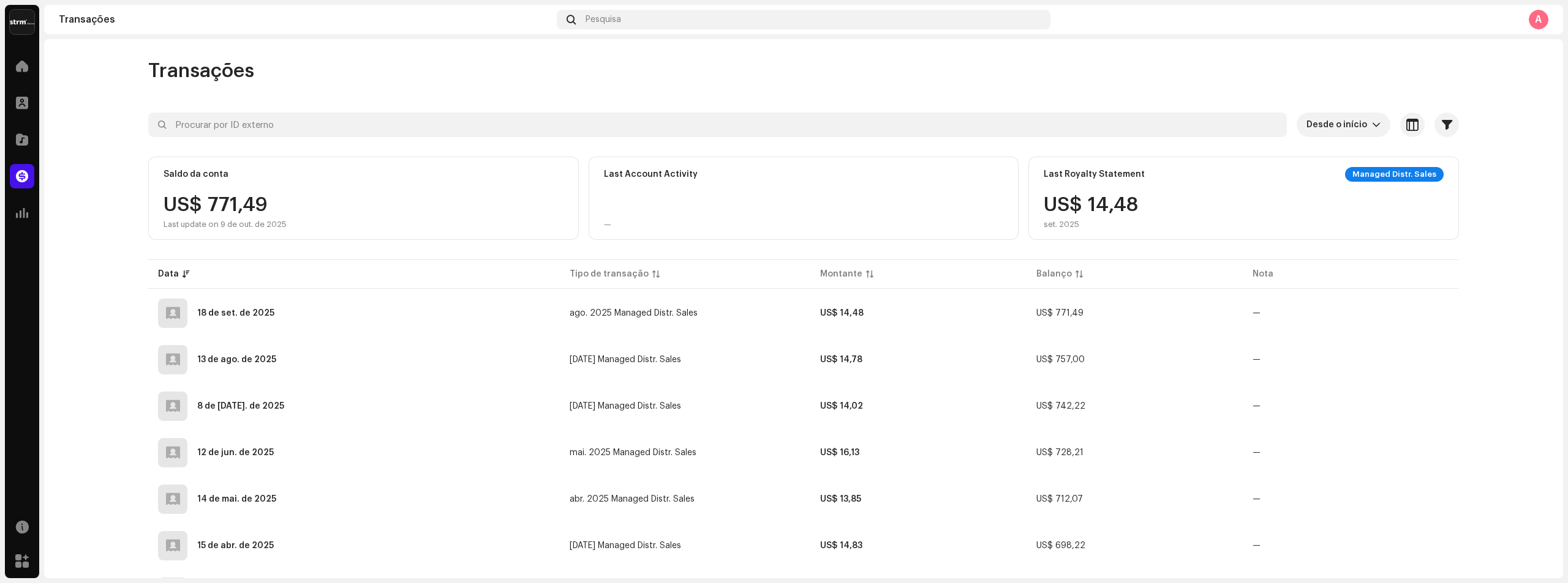
click at [15, 30] on img at bounding box center [21, 21] width 25 height 25
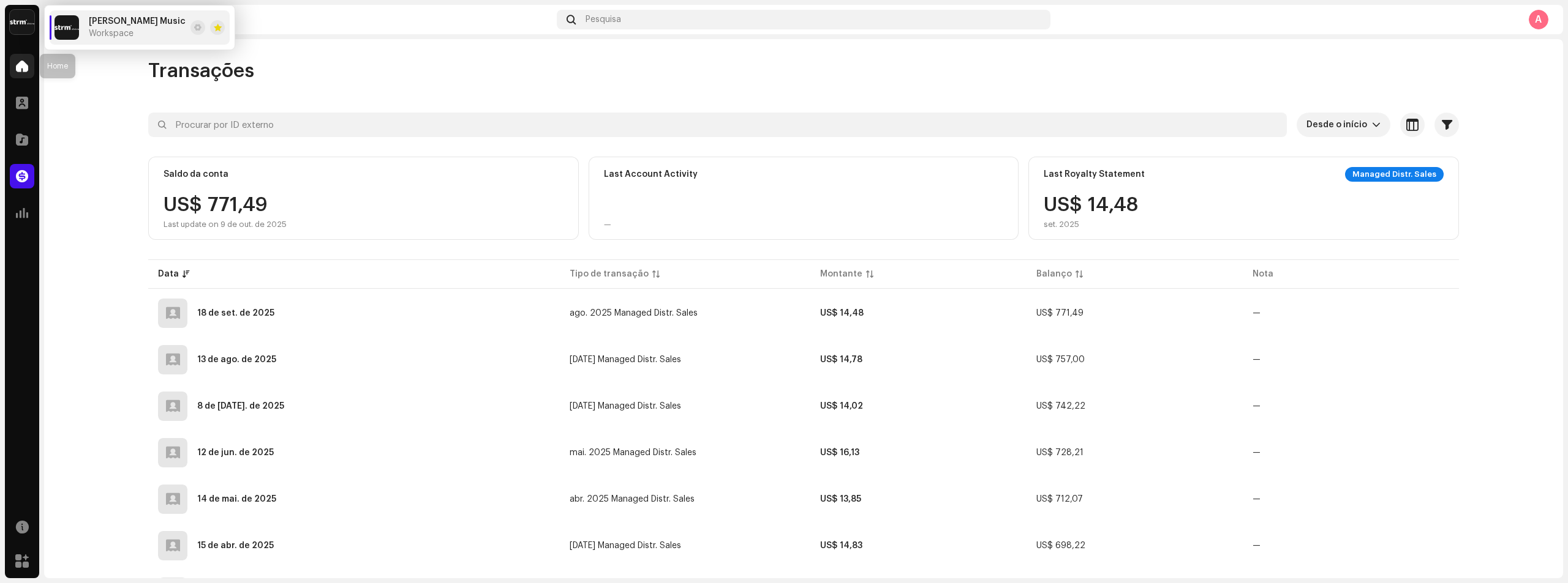
click at [21, 69] on span at bounding box center [21, 66] width 12 height 9
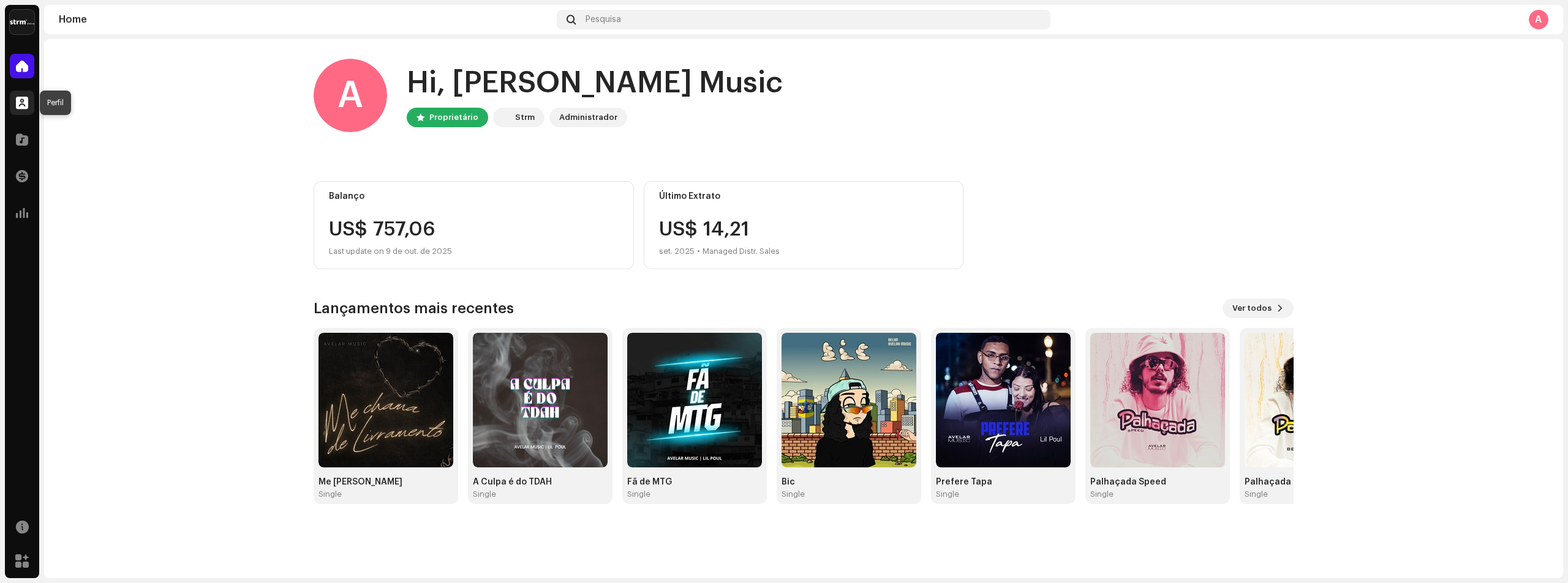
click at [28, 99] on div at bounding box center [21, 103] width 25 height 25
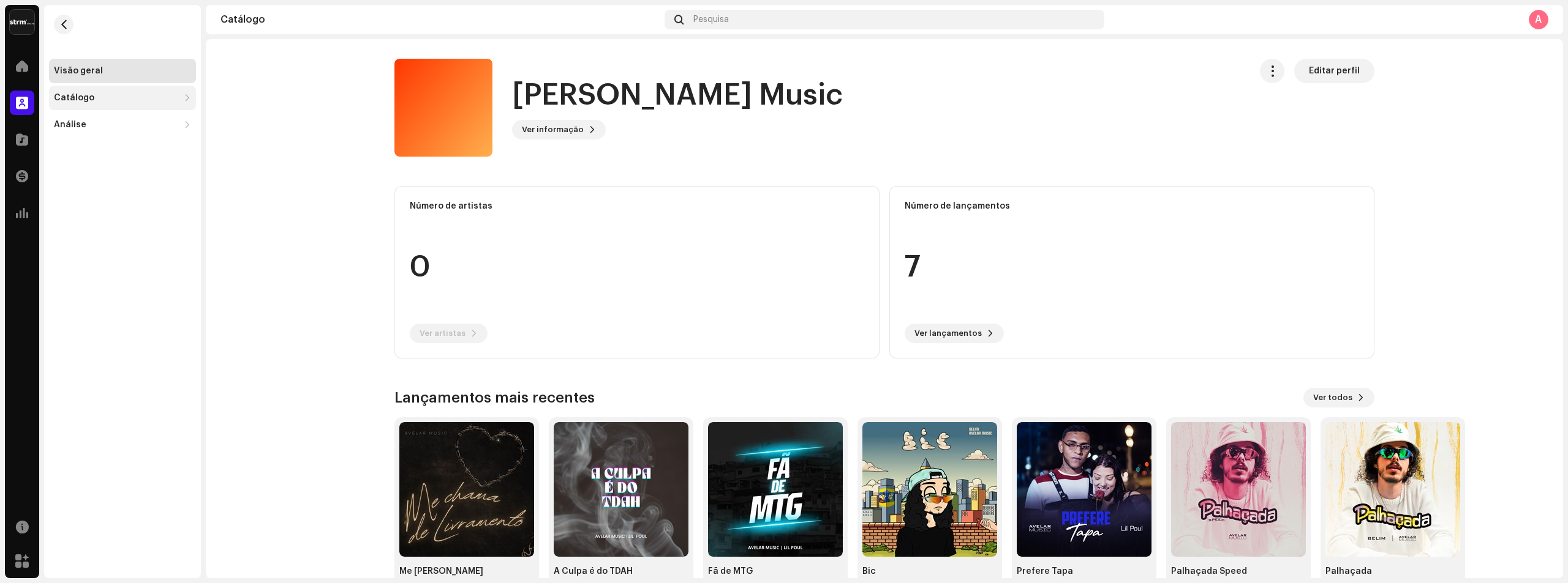
click at [120, 98] on div "Catálogo" at bounding box center [116, 98] width 125 height 9
click at [110, 146] on div "Faixas" at bounding box center [123, 151] width 147 height 25
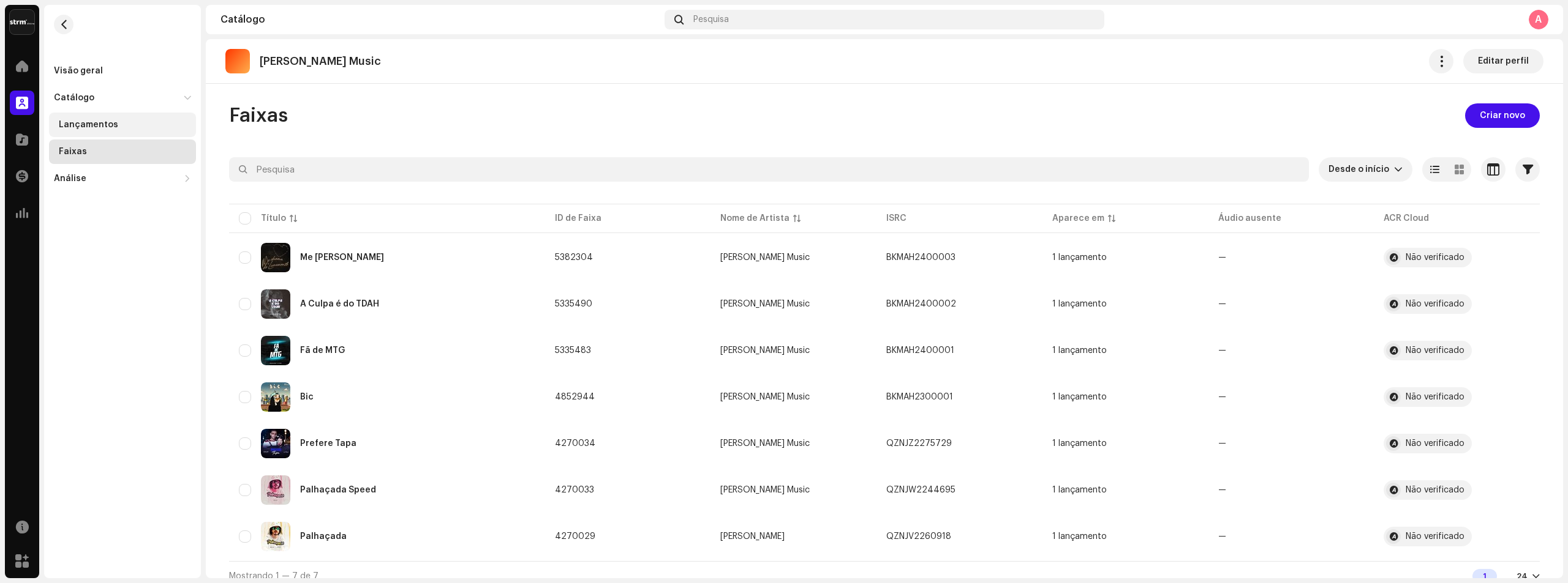
click at [109, 125] on div "Lançamentos" at bounding box center [88, 125] width 59 height 9
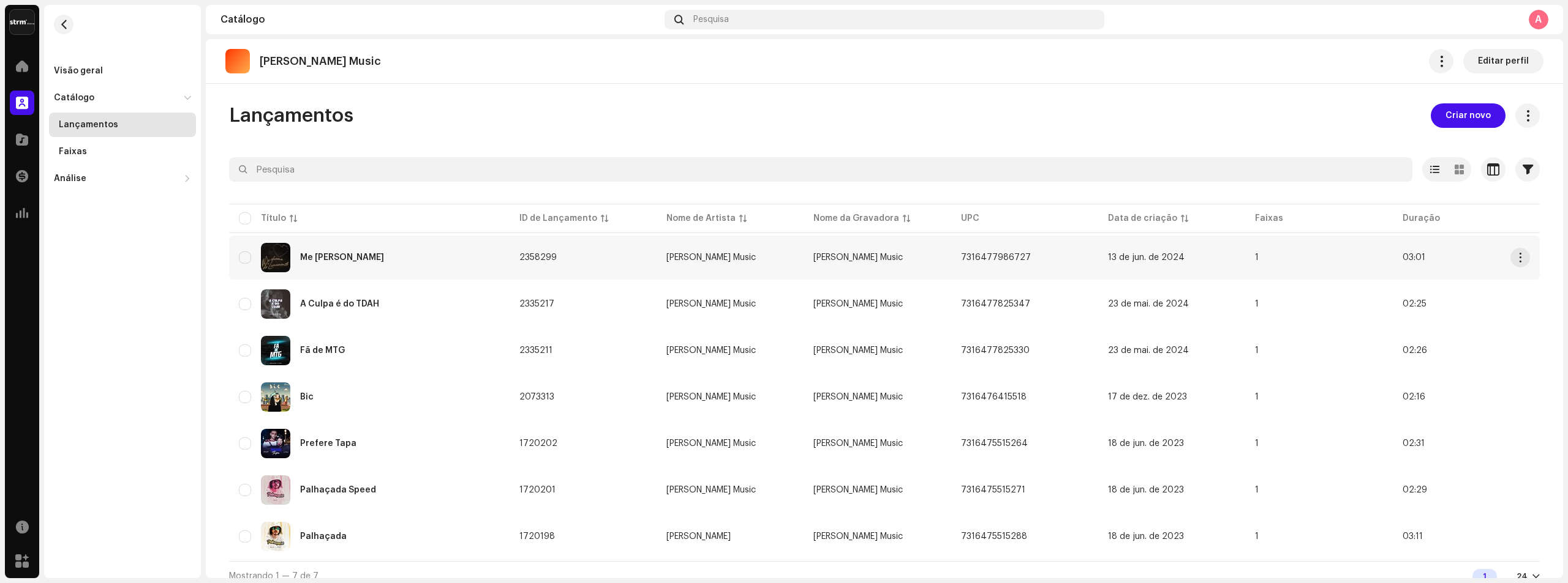
click at [1534, 254] on td "03:01" at bounding box center [1466, 258] width 147 height 44
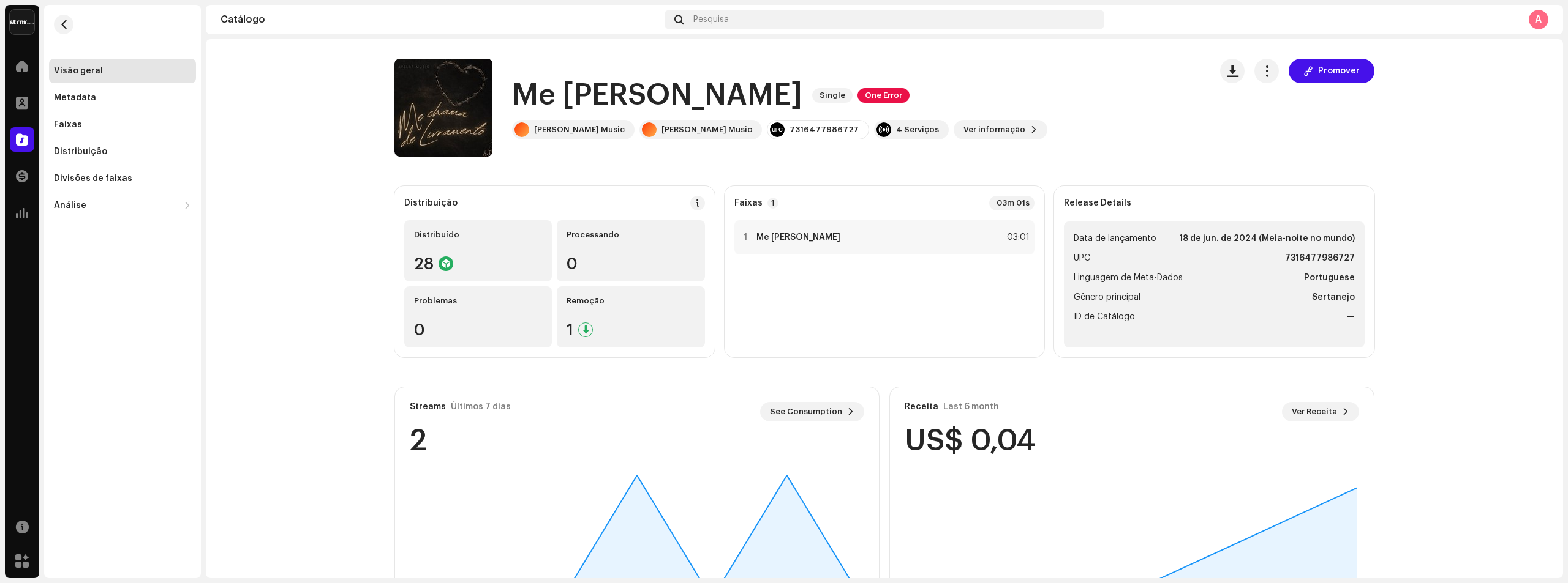
click at [71, 16] on re-m-nav-back at bounding box center [63, 32] width 29 height 54
click at [61, 21] on span "button" at bounding box center [64, 25] width 9 height 9
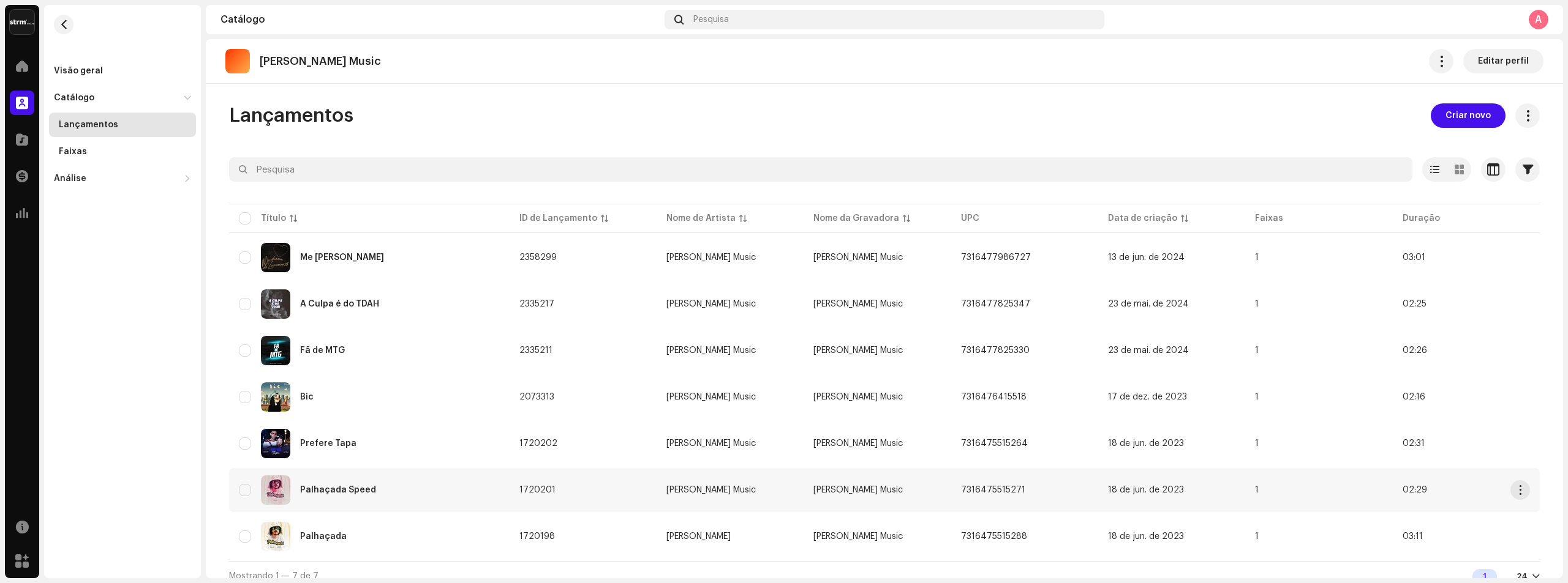
scroll to position [12, 0]
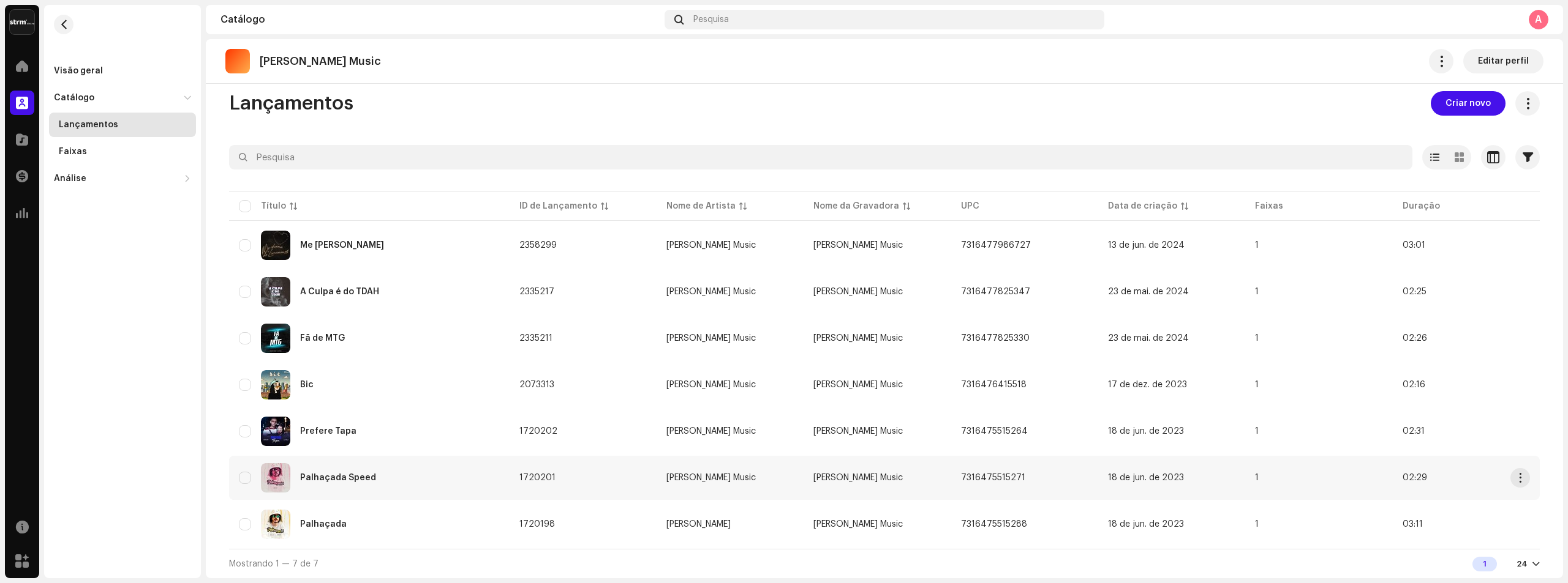
click at [395, 488] on div "Palhaçada Speed" at bounding box center [370, 478] width 261 height 29
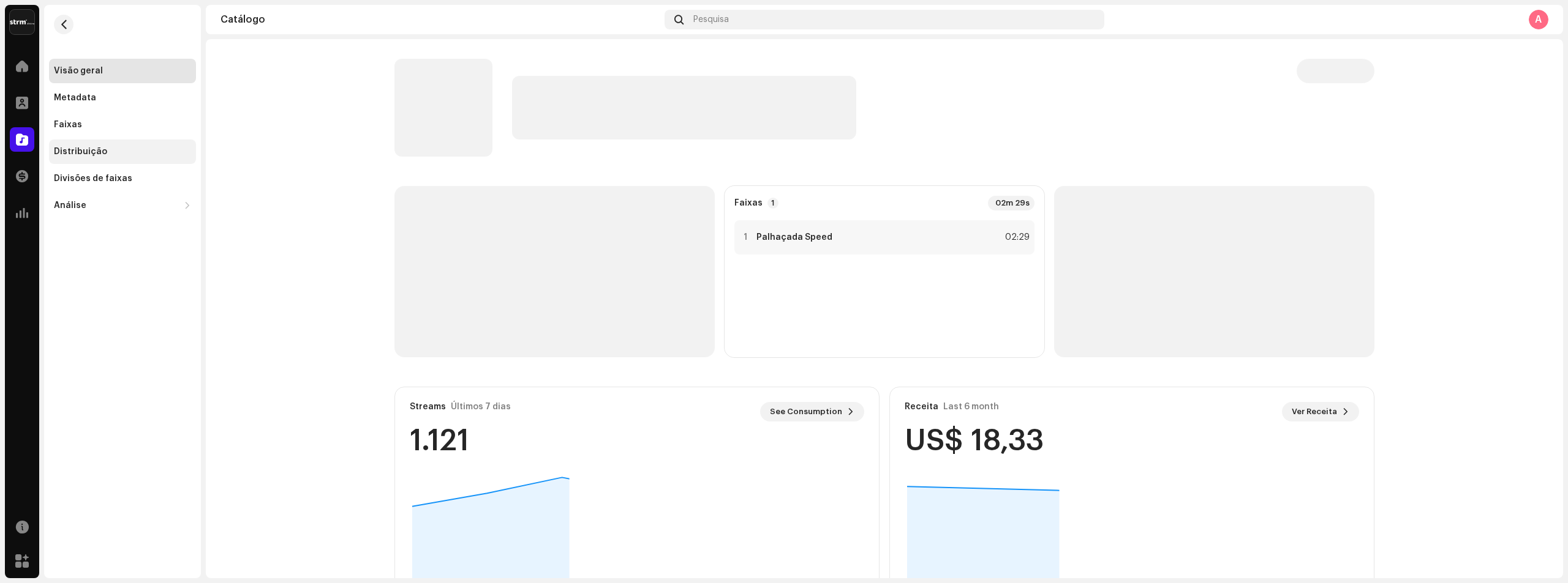
click at [108, 146] on div "Distribuição" at bounding box center [123, 151] width 147 height 25
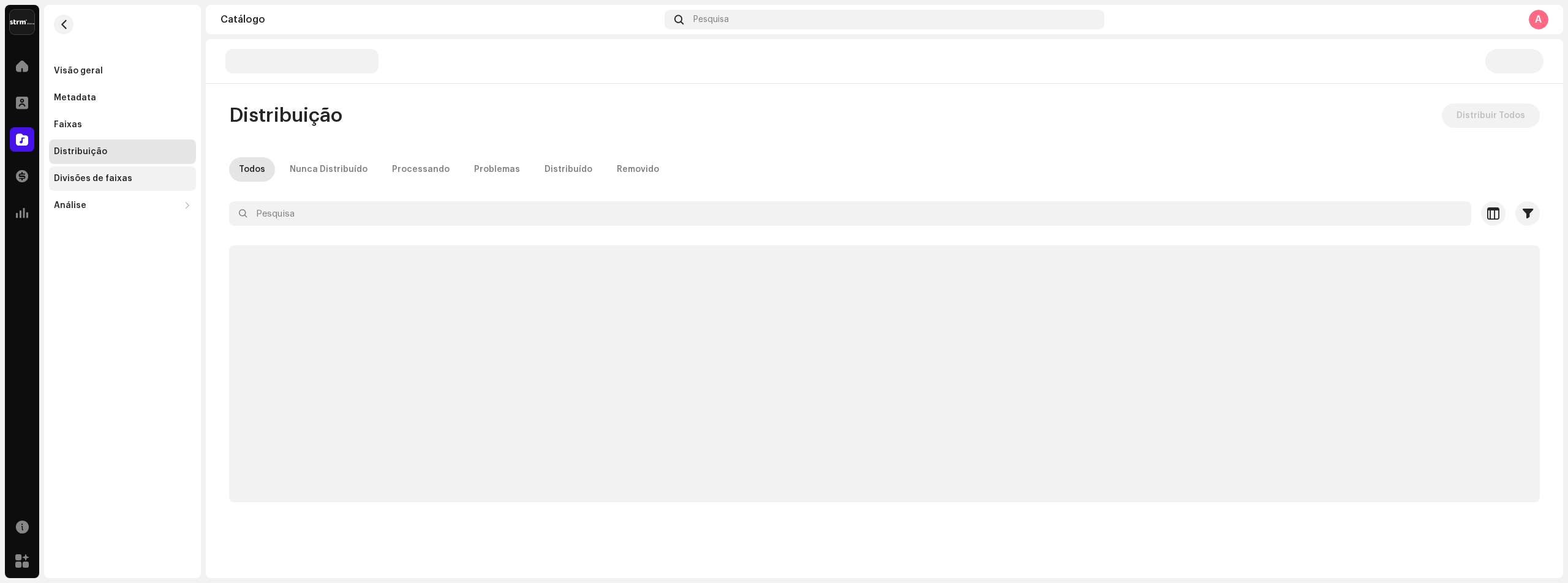
click at [137, 187] on div "Divisões de faixas" at bounding box center [123, 178] width 147 height 25
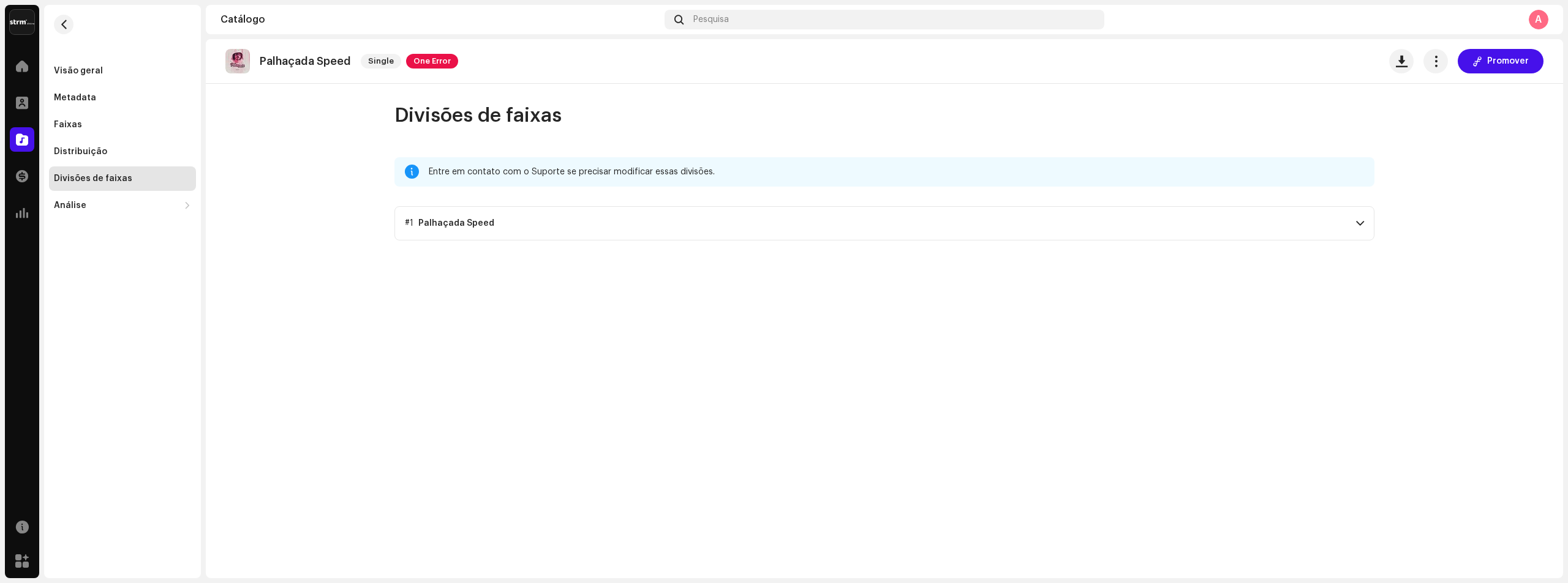
click at [585, 230] on p-accordion-header "#1 Palhaçada Speed" at bounding box center [884, 223] width 980 height 34
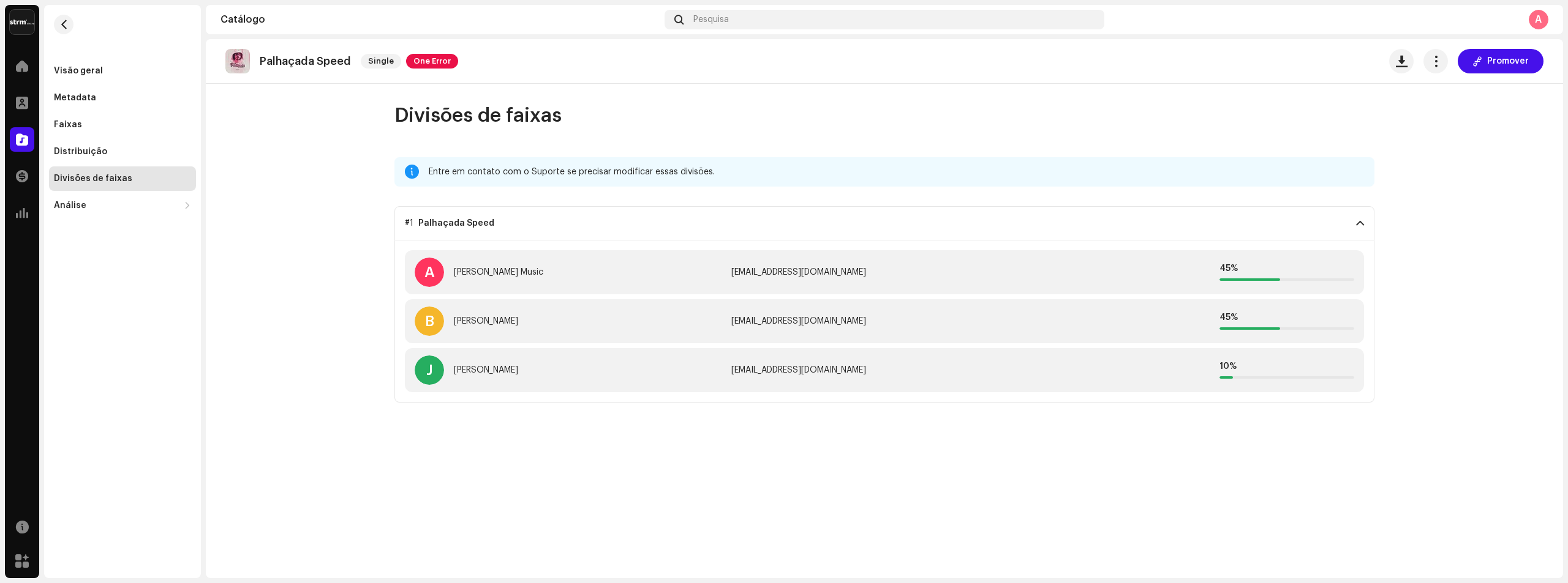
click at [770, 319] on div "[EMAIL_ADDRESS][DOMAIN_NAME]" at bounding box center [885, 321] width 307 height 9
copy div "[EMAIL_ADDRESS][DOMAIN_NAME]"
click at [790, 274] on div "[EMAIL_ADDRESS][DOMAIN_NAME]" at bounding box center [885, 272] width 307 height 9
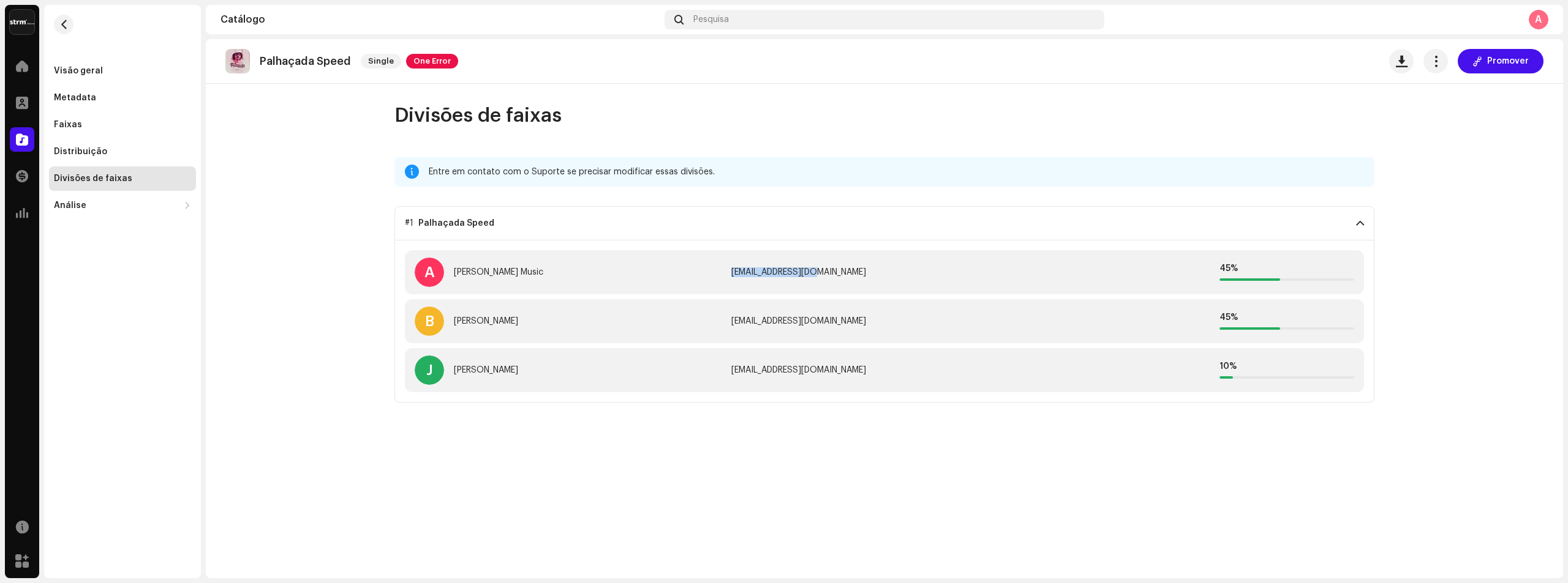
click at [790, 274] on div "[EMAIL_ADDRESS][DOMAIN_NAME]" at bounding box center [885, 272] width 307 height 9
copy div "[EMAIL_ADDRESS][DOMAIN_NAME]"
drag, startPoint x: 776, startPoint y: 263, endPoint x: 769, endPoint y: 270, distance: 9.9
copy div "[EMAIL_ADDRESS][DOMAIN_NAME]"
